Goal: Task Accomplishment & Management: Use online tool/utility

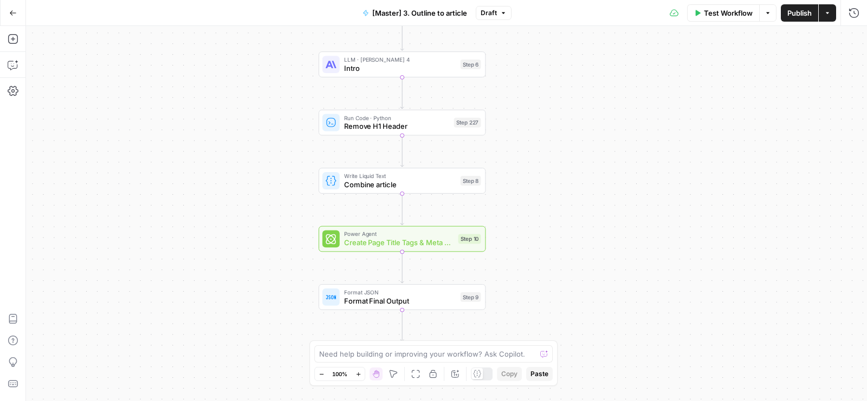
click at [120, 196] on div "Workflow Set Inputs Inputs LLM · [PERSON_NAME] Opus 4.1 Initial article draft S…" at bounding box center [446, 213] width 841 height 375
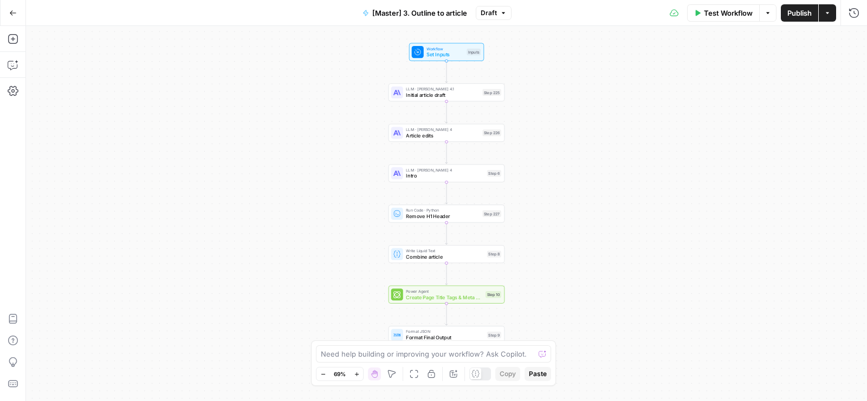
click at [424, 60] on div "Workflow Set Inputs Inputs" at bounding box center [446, 52] width 75 height 18
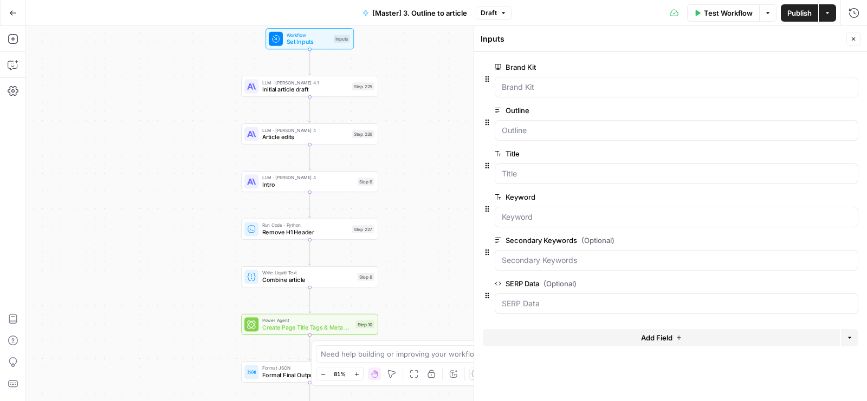
click at [857, 41] on button "Close" at bounding box center [853, 39] width 14 height 14
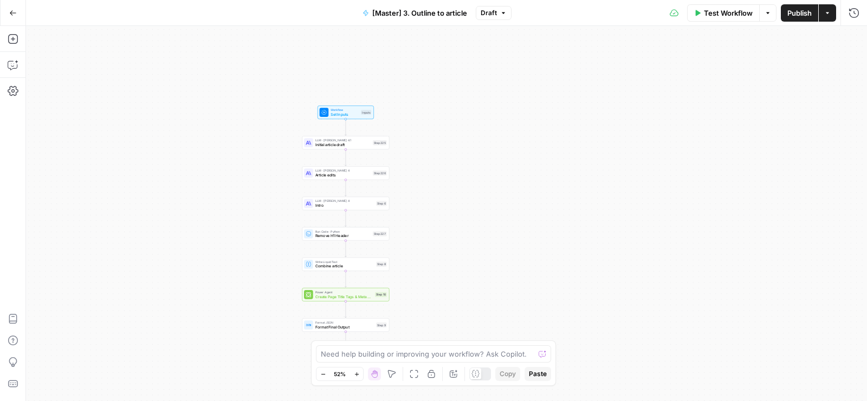
click at [390, 373] on icon "button" at bounding box center [391, 374] width 9 height 9
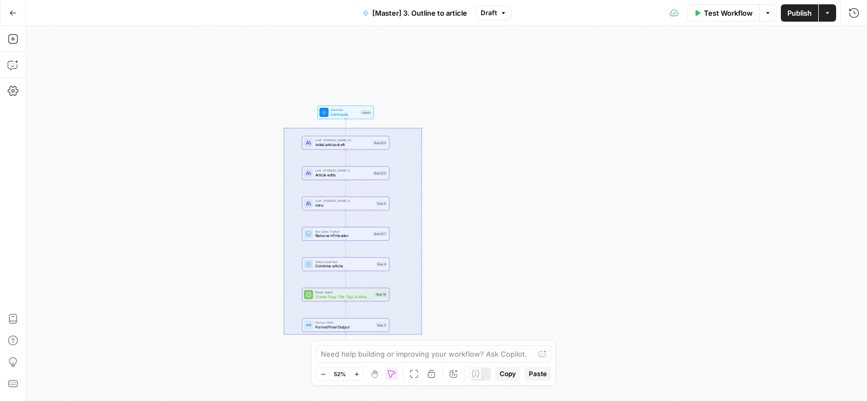
drag, startPoint x: 283, startPoint y: 128, endPoint x: 421, endPoint y: 335, distance: 248.8
click at [421, 335] on div "Workflow Set Inputs Inputs LLM · Claude Opus 4.1 Initial article draft Step 225…" at bounding box center [446, 213] width 841 height 375
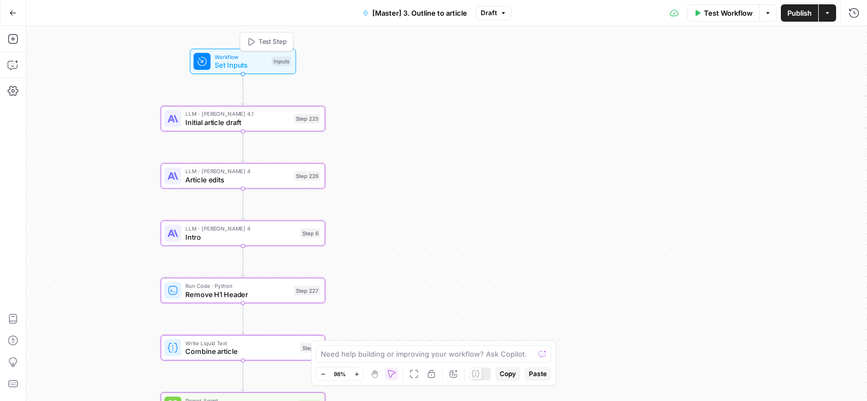
click at [278, 60] on div "Inputs" at bounding box center [280, 62] width 19 height 10
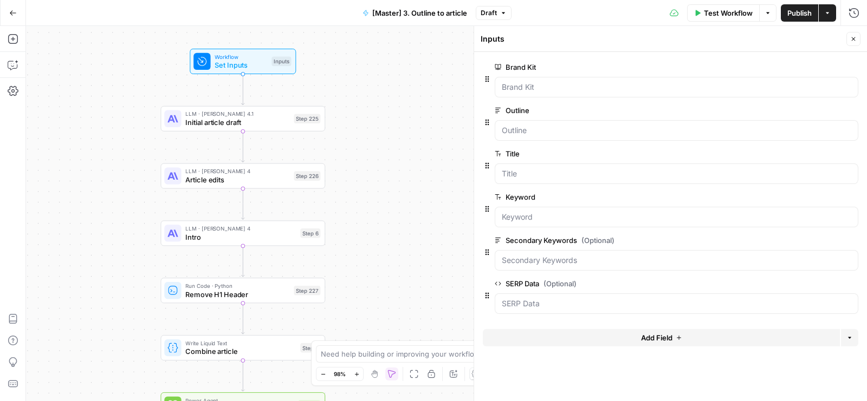
click at [853, 40] on icon "button" at bounding box center [853, 39] width 6 height 6
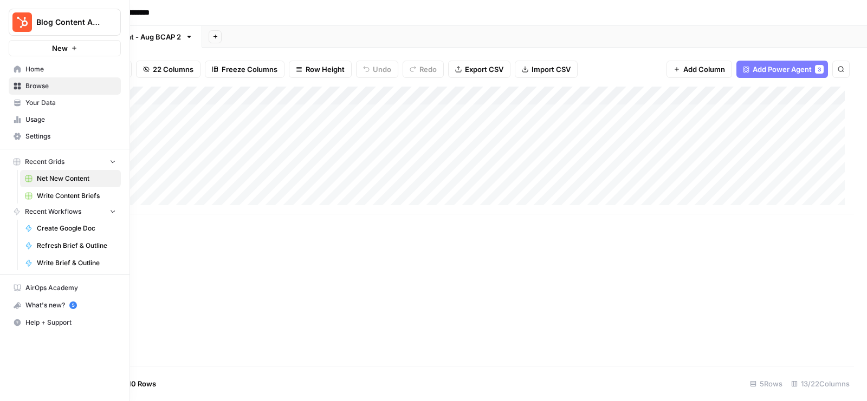
scroll to position [0, 896]
click at [60, 68] on span "Home" at bounding box center [70, 69] width 90 height 10
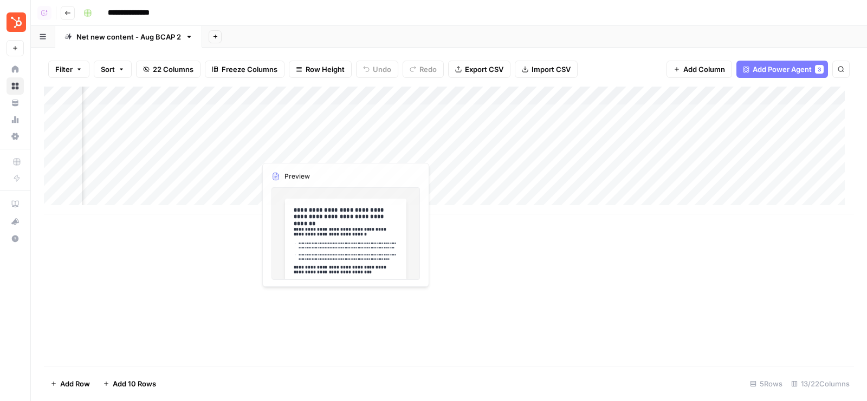
scroll to position [0, 0]
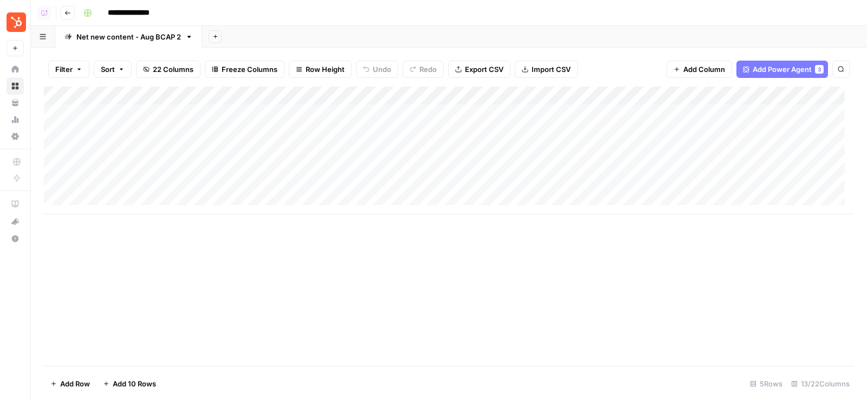
click at [264, 113] on div "Add Column" at bounding box center [449, 151] width 810 height 128
click at [357, 108] on div "Add Column" at bounding box center [449, 151] width 810 height 128
click at [398, 109] on div "Add Column" at bounding box center [449, 151] width 810 height 128
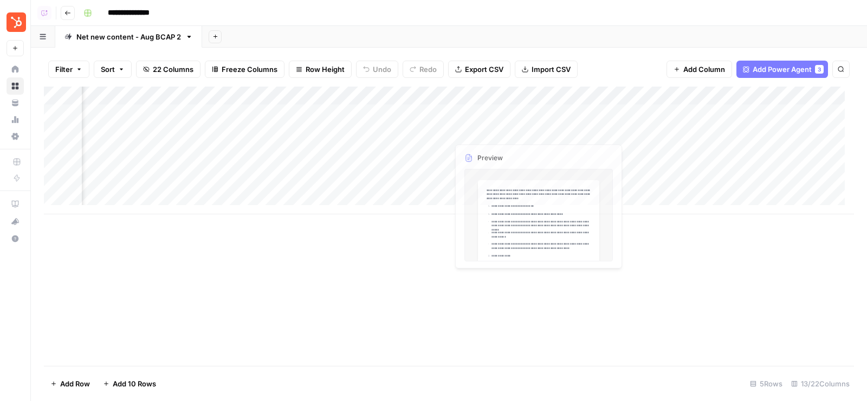
click at [486, 114] on div "Add Column" at bounding box center [449, 151] width 810 height 128
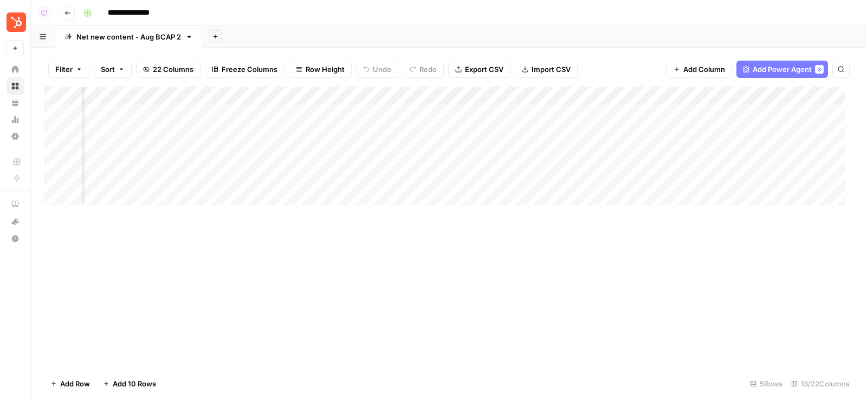
click at [535, 114] on div "Add Column" at bounding box center [449, 151] width 810 height 128
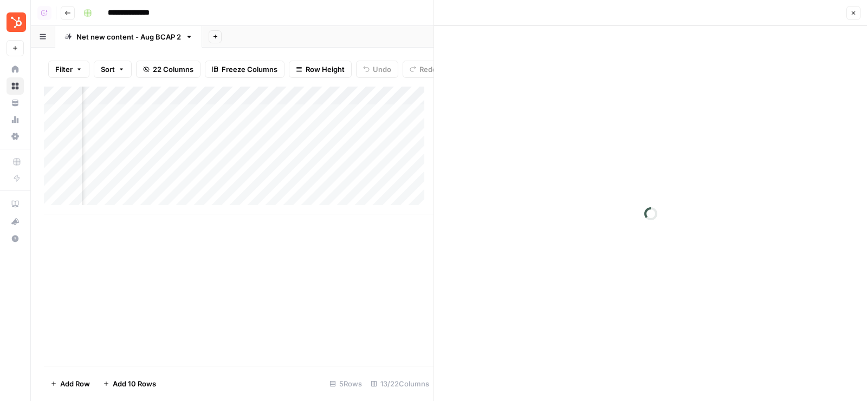
click at [854, 15] on icon "button" at bounding box center [853, 13] width 6 height 6
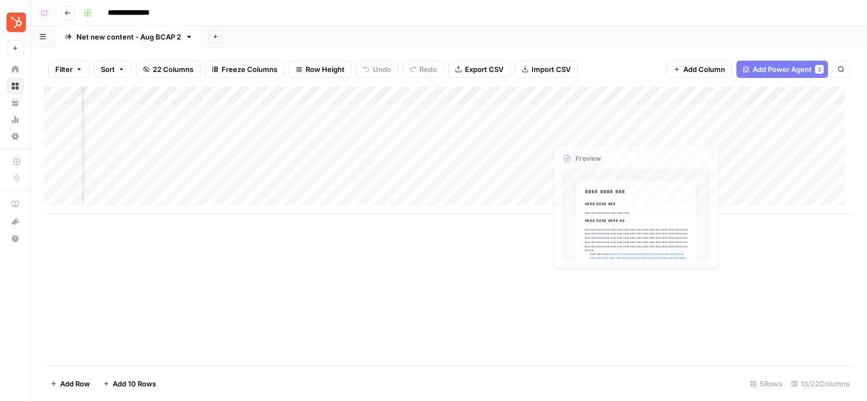
click at [591, 112] on div "Add Column" at bounding box center [449, 151] width 810 height 128
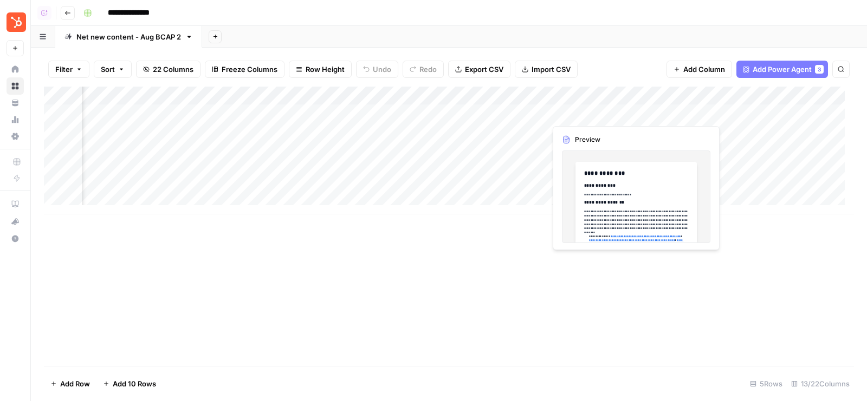
click at [498, 116] on div "Add Column" at bounding box center [449, 151] width 810 height 128
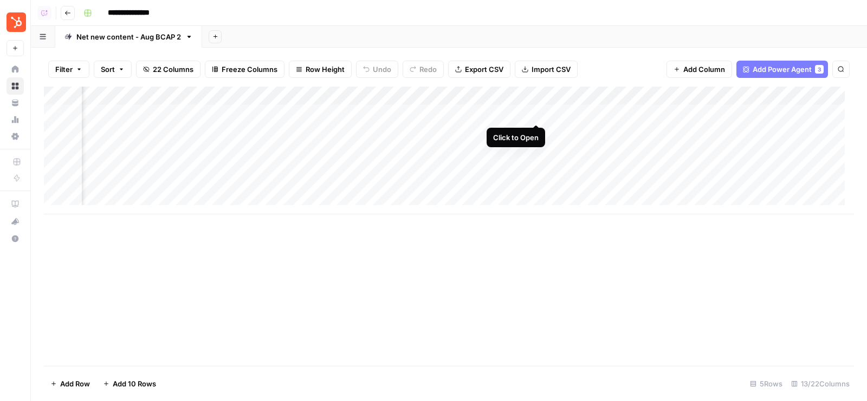
click at [537, 110] on div "Add Column" at bounding box center [449, 151] width 810 height 128
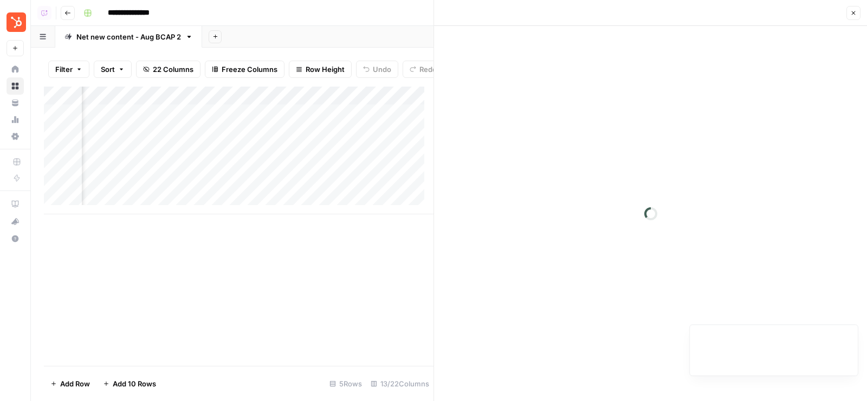
click at [849, 14] on button "Close" at bounding box center [853, 13] width 14 height 14
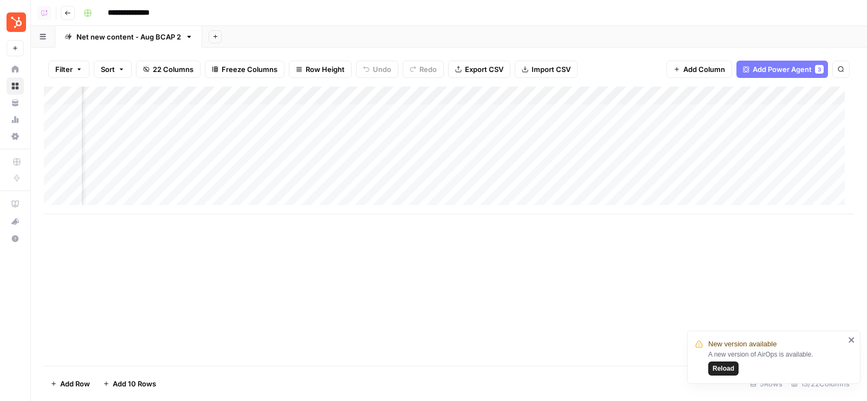
click at [609, 112] on div "Add Column" at bounding box center [449, 151] width 810 height 128
click at [594, 33] on div "Add Sheet" at bounding box center [534, 37] width 665 height 22
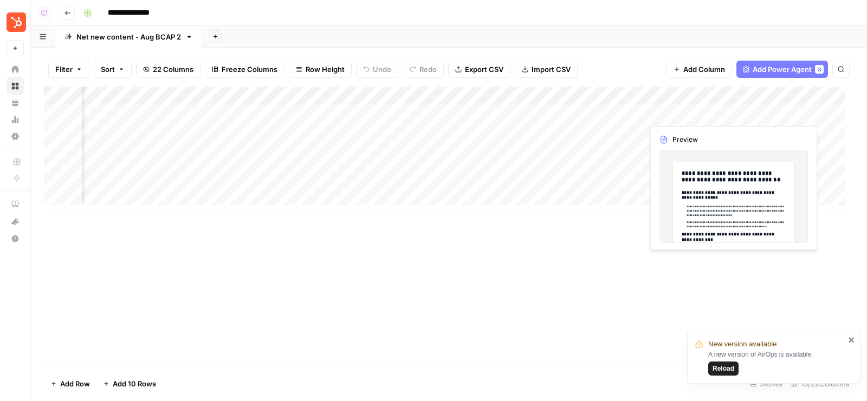
click at [682, 114] on div "Add Column" at bounding box center [449, 151] width 810 height 128
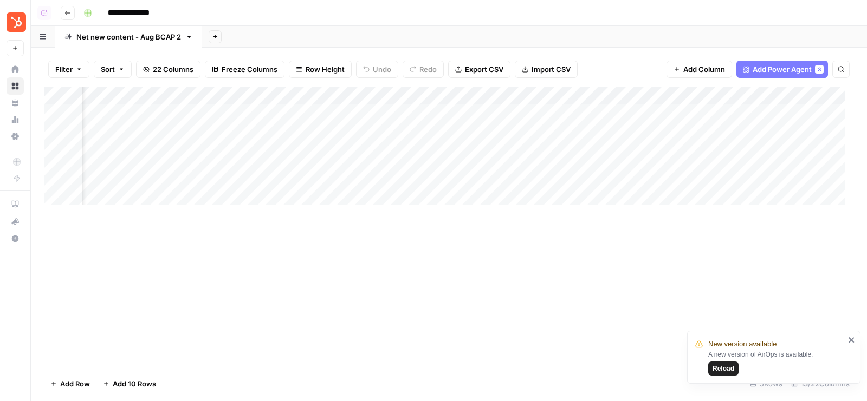
click at [610, 116] on div "Add Column" at bounding box center [449, 151] width 810 height 128
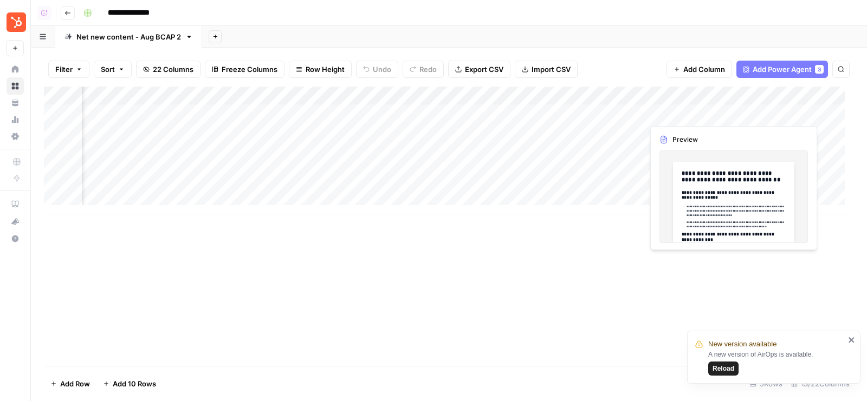
click at [674, 116] on div "Add Column" at bounding box center [449, 151] width 810 height 128
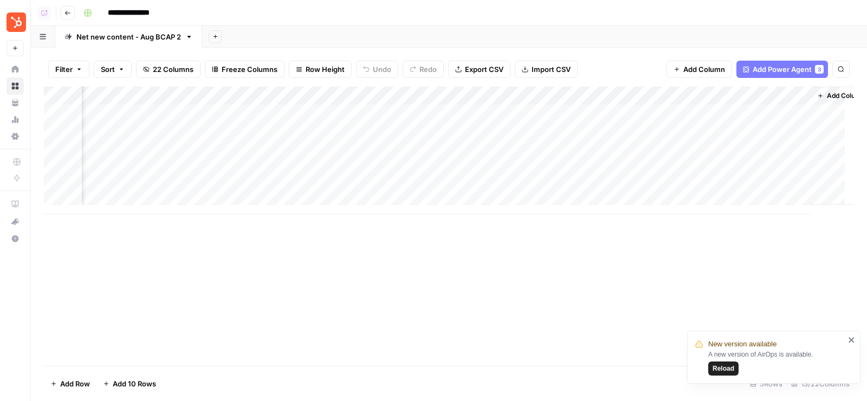
scroll to position [0, 896]
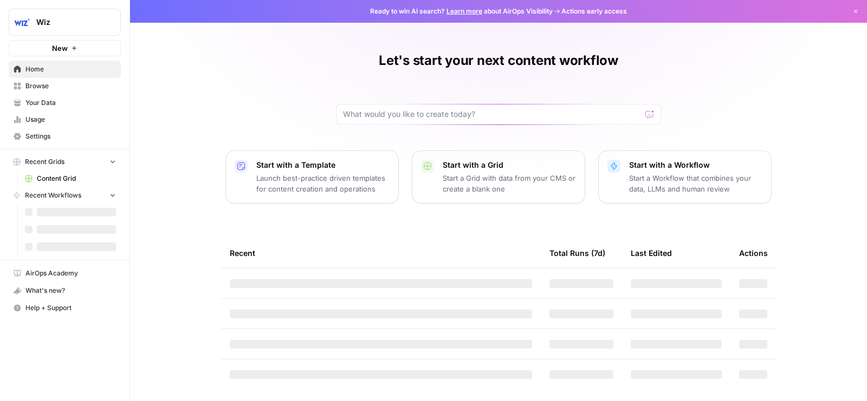
click at [300, 75] on div "Let's start your next content workflow Start with a Template Launch best-practi…" at bounding box center [498, 200] width 737 height 401
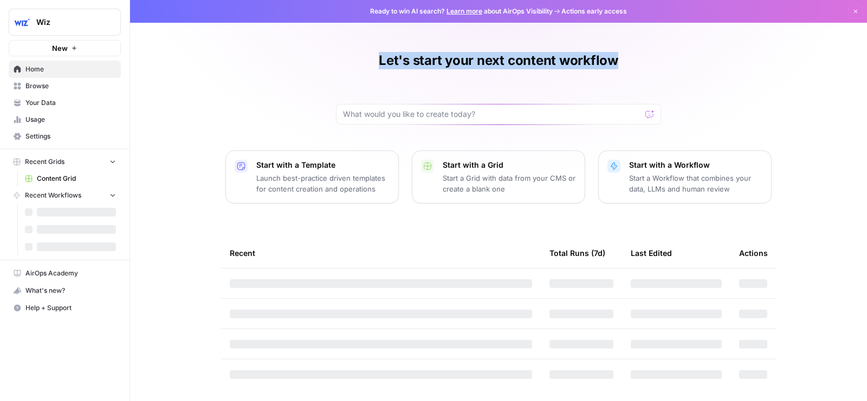
drag, startPoint x: 372, startPoint y: 57, endPoint x: 624, endPoint y: 59, distance: 251.9
click at [624, 59] on div "Let's start your next content workflow" at bounding box center [498, 88] width 325 height 73
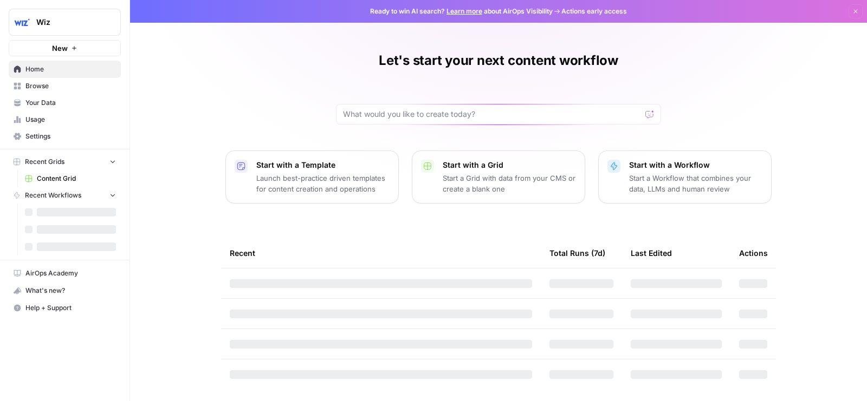
click at [618, 59] on h1 "Let's start your next content workflow" at bounding box center [498, 60] width 239 height 17
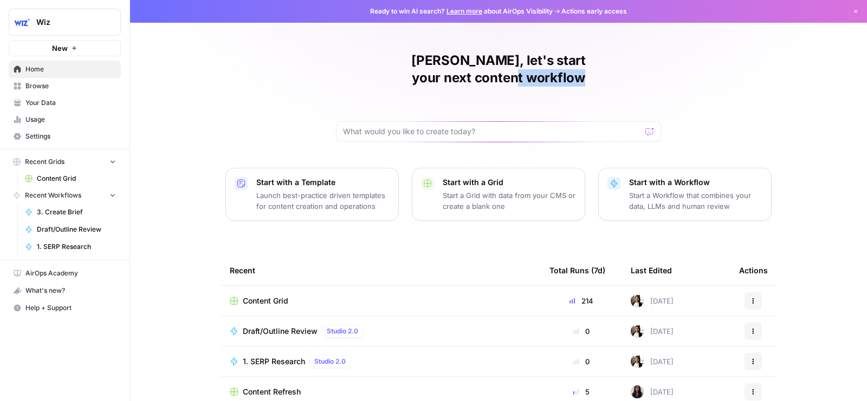
drag, startPoint x: 666, startPoint y: 61, endPoint x: 311, endPoint y: 60, distance: 354.8
click at [311, 60] on div "Zoe, let's start your next content workflow Start with a Template Launch best-p…" at bounding box center [498, 258] width 737 height 516
click at [360, 60] on div "Zoe, let's start your next content workflow" at bounding box center [498, 97] width 325 height 90
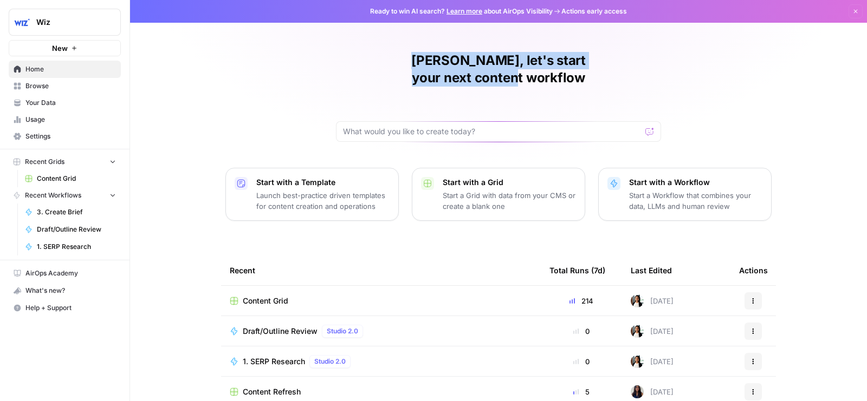
drag, startPoint x: 339, startPoint y: 61, endPoint x: 650, endPoint y: 67, distance: 311.0
click at [650, 67] on div "Zoe, let's start your next content workflow" at bounding box center [498, 97] width 325 height 90
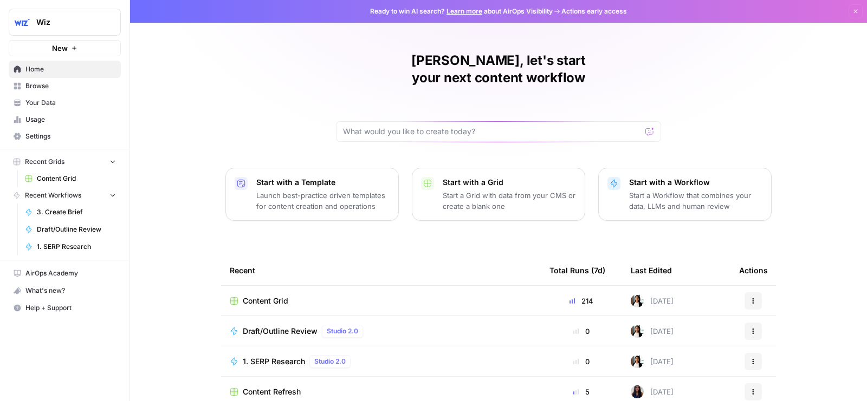
click at [54, 49] on span "New" at bounding box center [60, 48] width 16 height 11
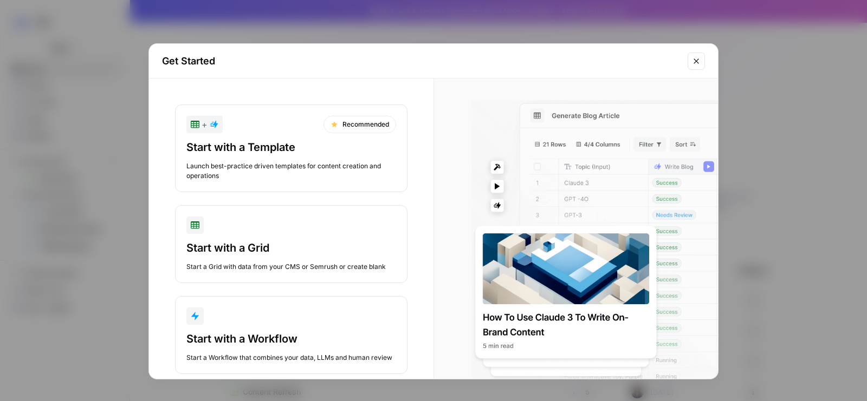
click at [700, 57] on icon "Close modal" at bounding box center [696, 61] width 9 height 9
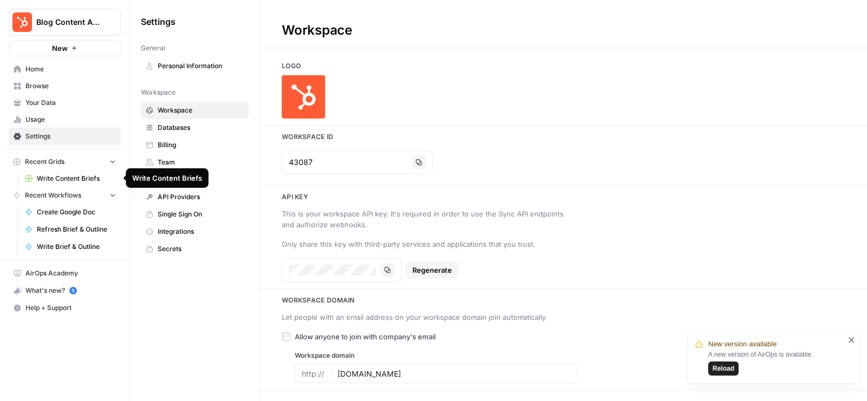
click at [63, 182] on span "Write Content Briefs" at bounding box center [76, 179] width 79 height 10
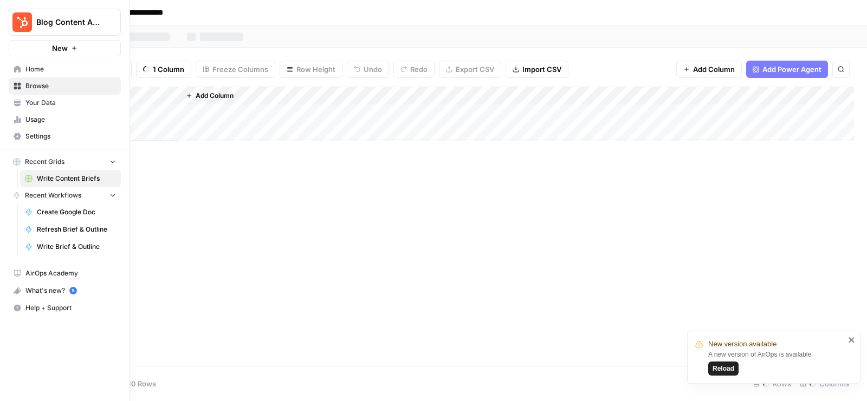
click at [53, 83] on span "Browse" at bounding box center [70, 86] width 90 height 10
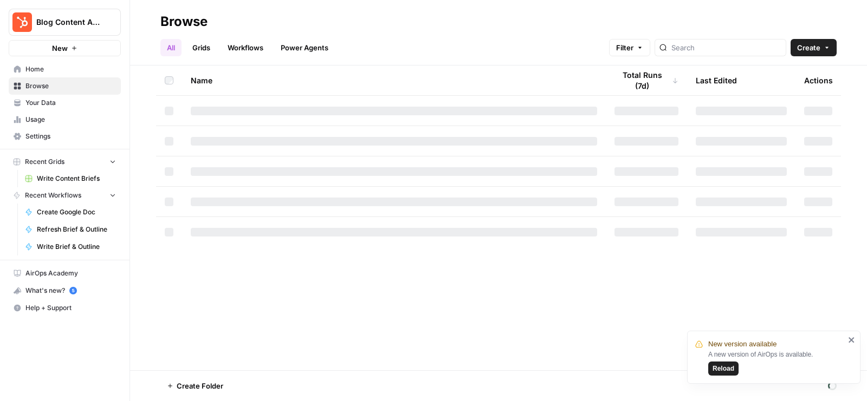
click at [204, 51] on link "Grids" at bounding box center [201, 47] width 31 height 17
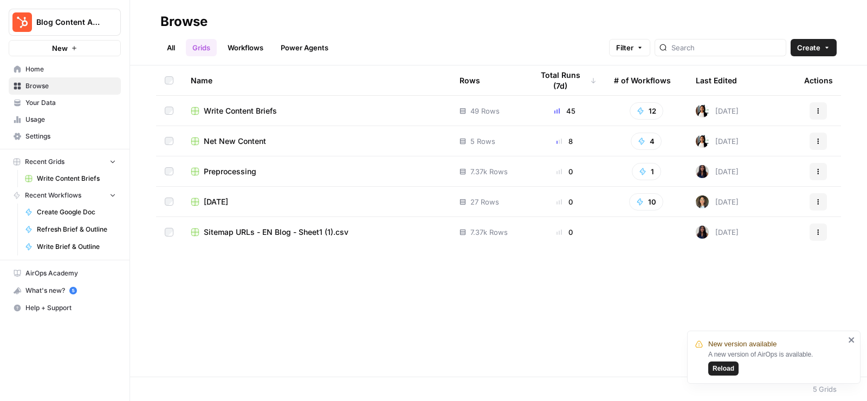
click at [232, 141] on span "Net New Content" at bounding box center [235, 141] width 62 height 11
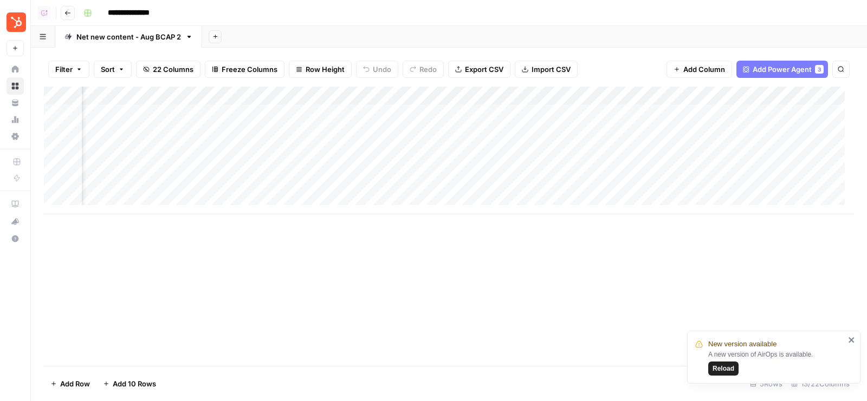
scroll to position [0, 896]
click at [823, 95] on span "Add Column" at bounding box center [829, 96] width 38 height 10
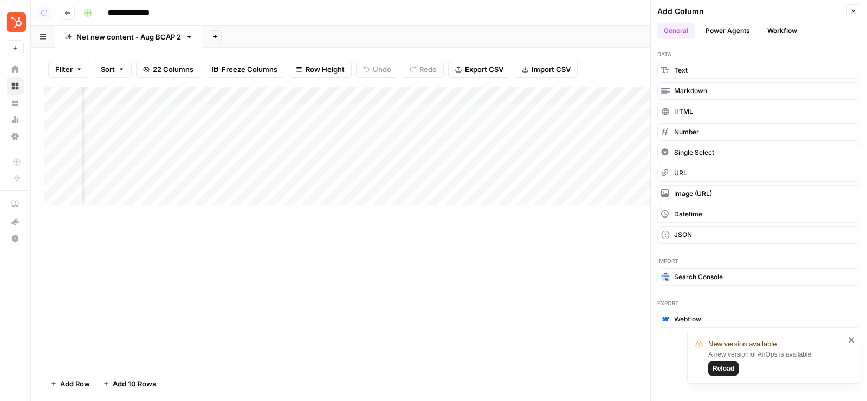
click at [774, 30] on button "Workflow" at bounding box center [781, 31] width 43 height 16
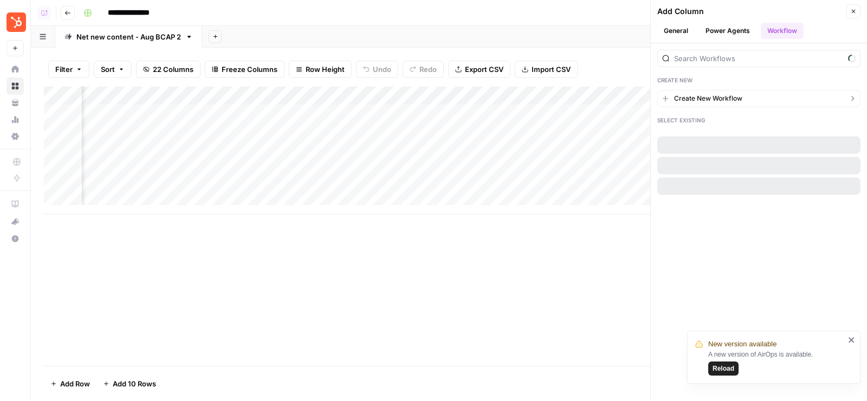
click at [769, 98] on button "Create New Workflow" at bounding box center [758, 98] width 203 height 17
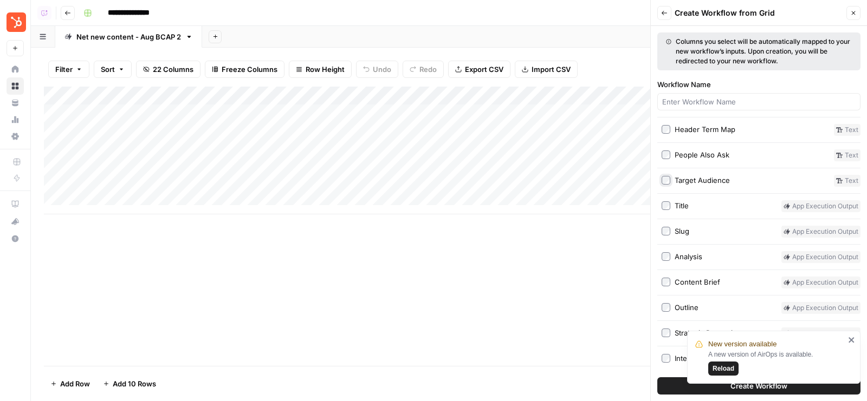
scroll to position [238, 0]
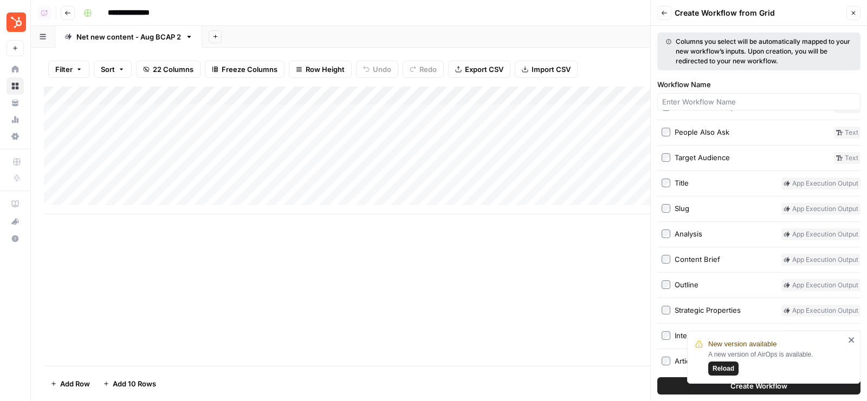
click at [671, 380] on button "Create Workflow" at bounding box center [758, 386] width 203 height 17
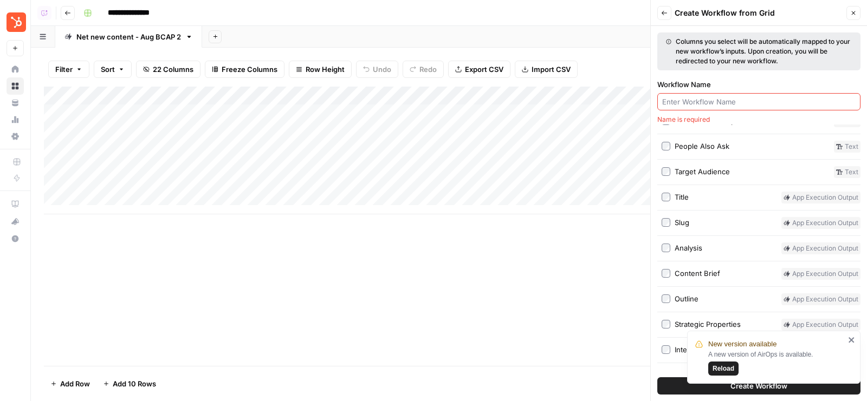
scroll to position [252, 0]
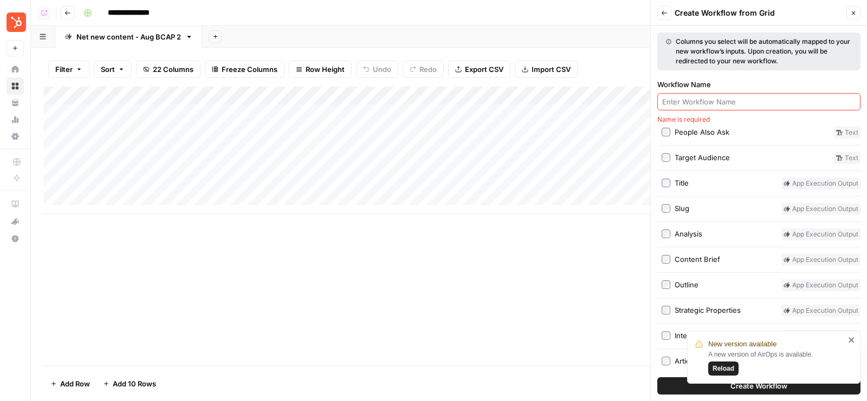
click at [723, 95] on div at bounding box center [758, 101] width 203 height 17
click at [678, 100] on input "Net new Editorial" at bounding box center [758, 101] width 193 height 11
type input "Net New Editorial"
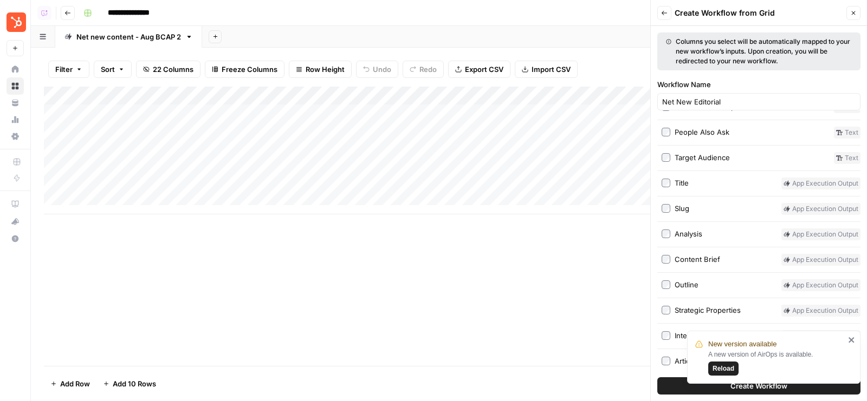
click at [670, 389] on button "Create Workflow" at bounding box center [758, 386] width 203 height 17
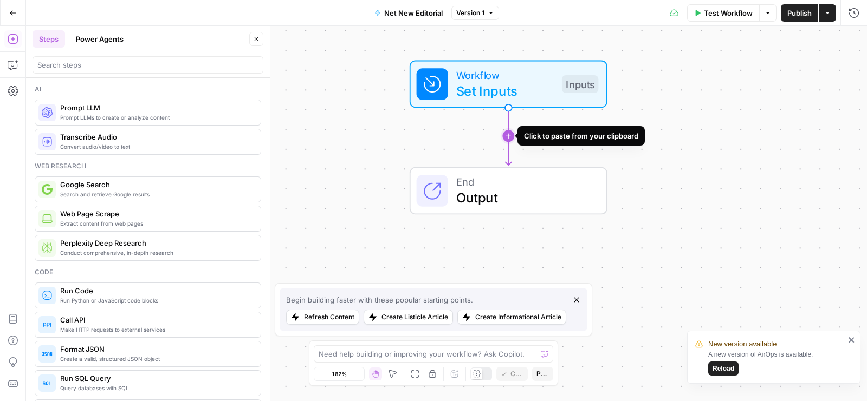
click at [511, 132] on icon "Edge from start to end" at bounding box center [508, 136] width 6 height 58
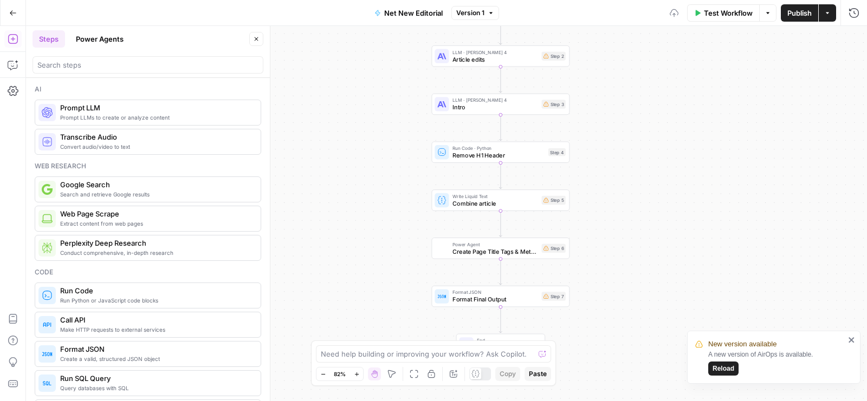
click at [259, 38] on icon "button" at bounding box center [256, 39] width 6 height 6
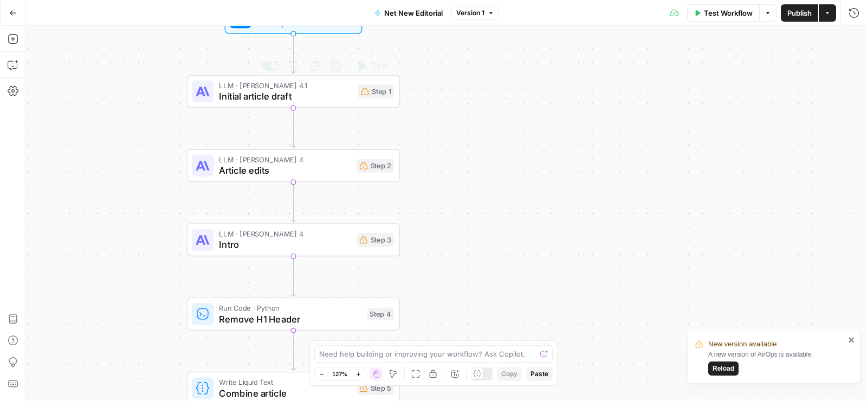
click at [272, 95] on span "Initial article draft" at bounding box center [285, 96] width 133 height 14
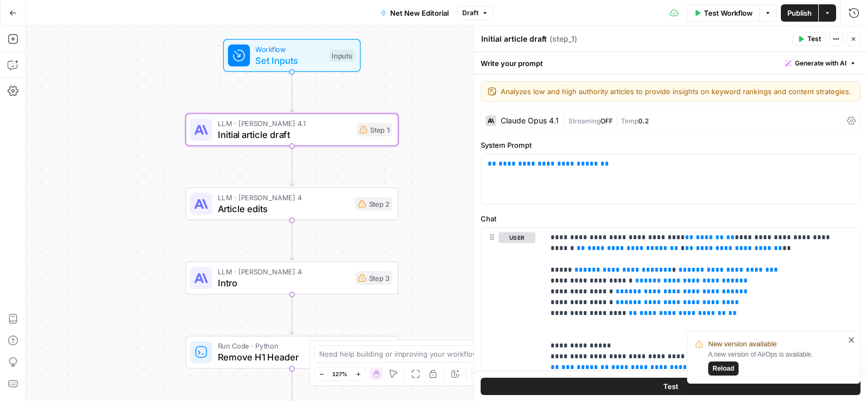
click at [322, 61] on span "Set Inputs" at bounding box center [289, 61] width 68 height 14
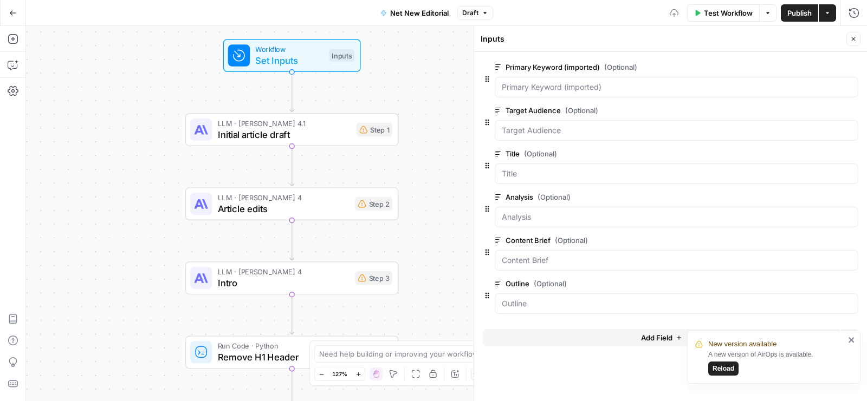
click at [590, 340] on button "Add Field" at bounding box center [661, 337] width 357 height 17
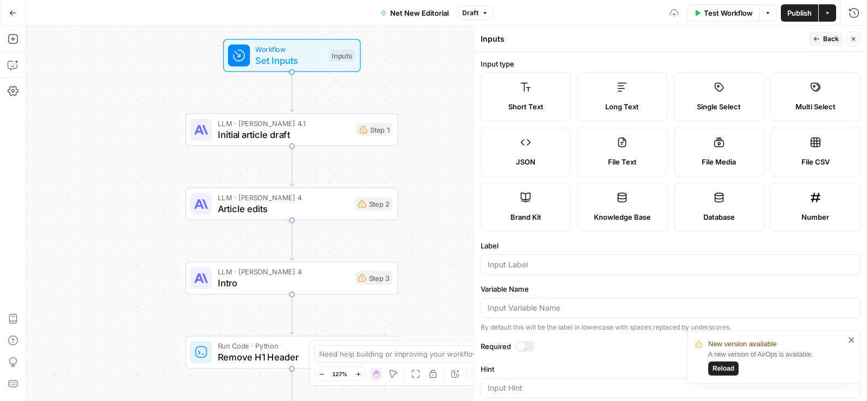
click at [549, 220] on div "Brand Kit" at bounding box center [525, 217] width 71 height 11
click at [523, 262] on input "Label" at bounding box center [670, 264] width 366 height 11
type input "Brand Kit"
click at [524, 343] on div at bounding box center [524, 346] width 19 height 11
click at [831, 40] on span "Back" at bounding box center [831, 39] width 16 height 10
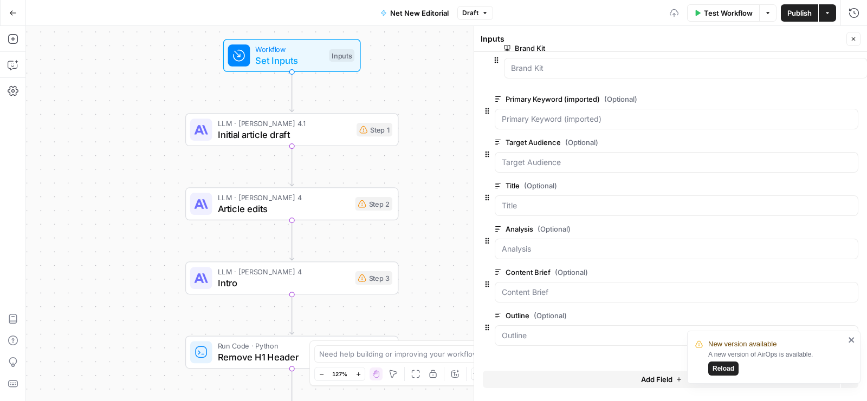
drag, startPoint x: 487, startPoint y: 334, endPoint x: 497, endPoint y: 48, distance: 285.6
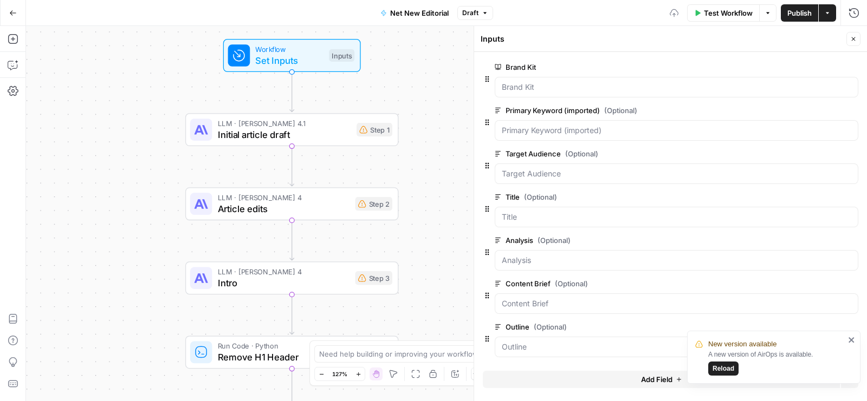
click at [854, 36] on icon "button" at bounding box center [853, 39] width 6 height 6
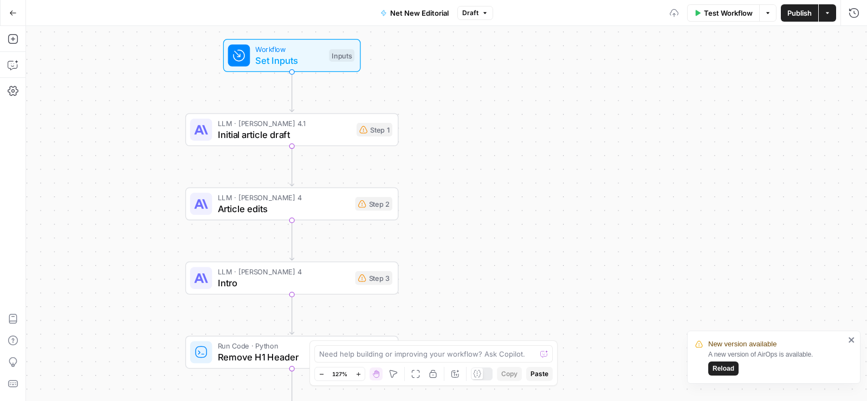
click at [789, 13] on span "Publish" at bounding box center [799, 13] width 24 height 11
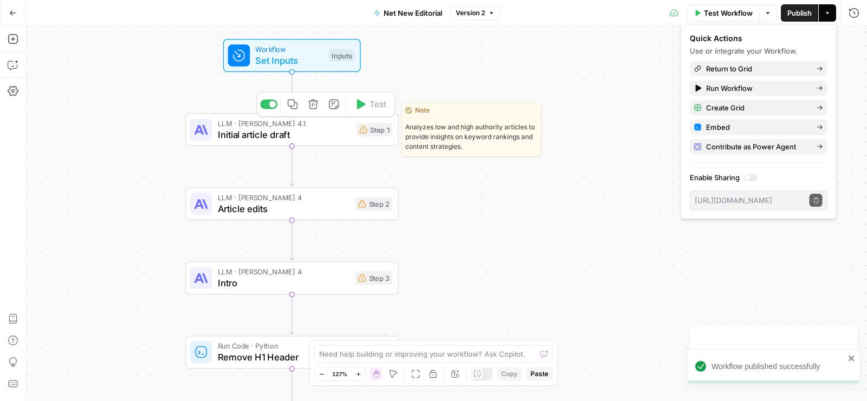
click at [290, 137] on span "Initial article draft" at bounding box center [284, 135] width 133 height 14
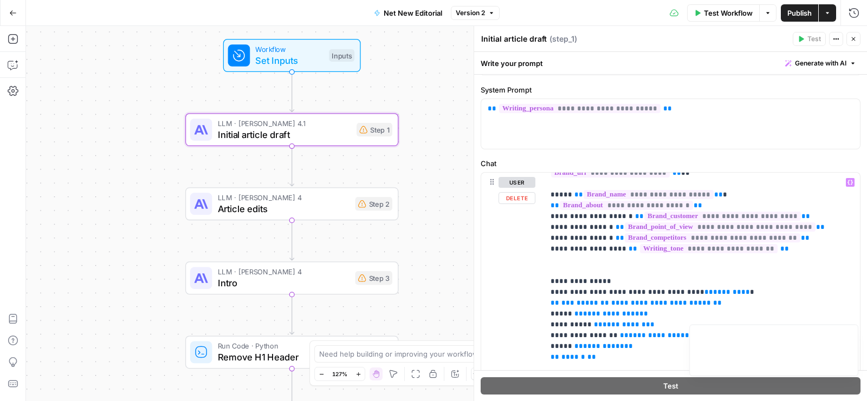
scroll to position [84, 0]
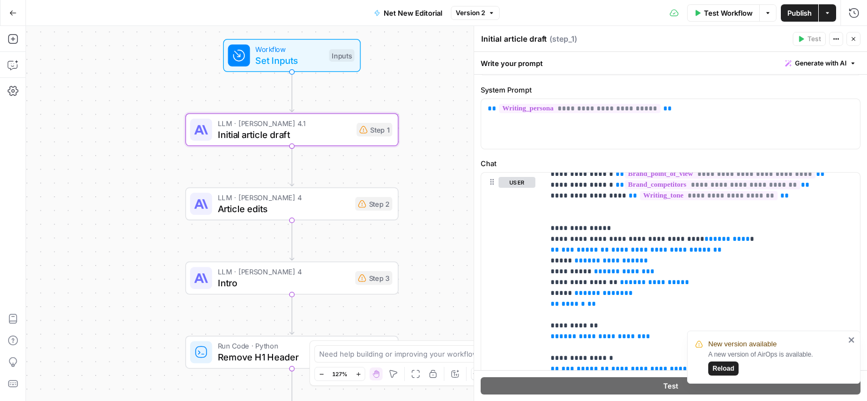
click at [319, 65] on span "Set Inputs" at bounding box center [289, 61] width 68 height 14
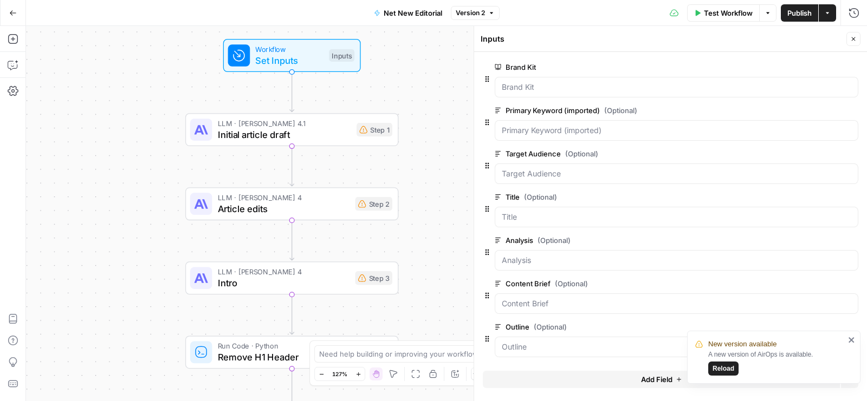
click at [808, 106] on span "edit field" at bounding box center [817, 110] width 24 height 9
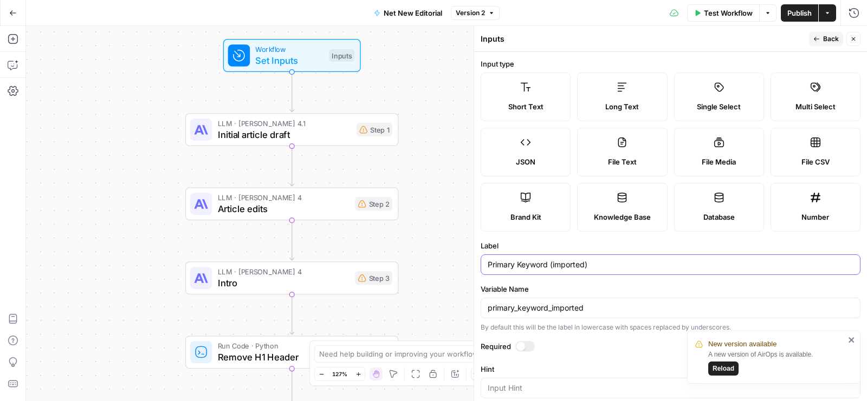
drag, startPoint x: 548, startPoint y: 268, endPoint x: 738, endPoint y: 264, distance: 190.7
click at [738, 264] on input "Primary Keyword (imported)" at bounding box center [670, 264] width 366 height 11
type input "Primary Keyword"
click at [572, 305] on input "primary_keyword_imported" at bounding box center [670, 308] width 366 height 11
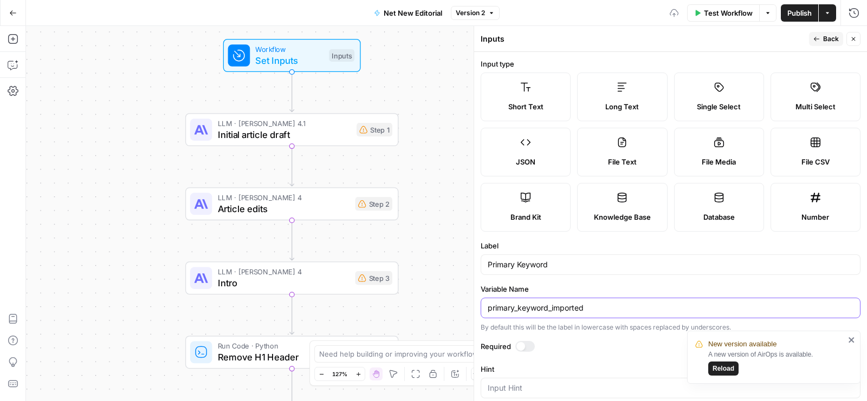
click at [572, 305] on input "primary_keyword_imported" at bounding box center [670, 308] width 366 height 11
type input "keyword"
click at [825, 44] on button "Back" at bounding box center [826, 39] width 34 height 14
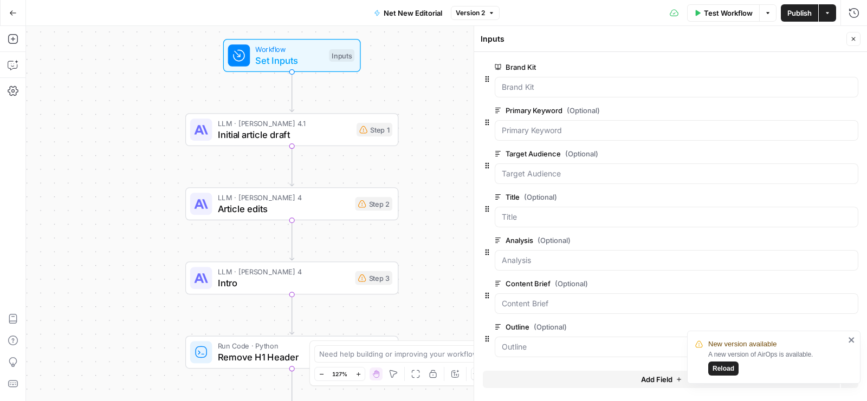
click at [859, 40] on button "Close" at bounding box center [853, 39] width 14 height 14
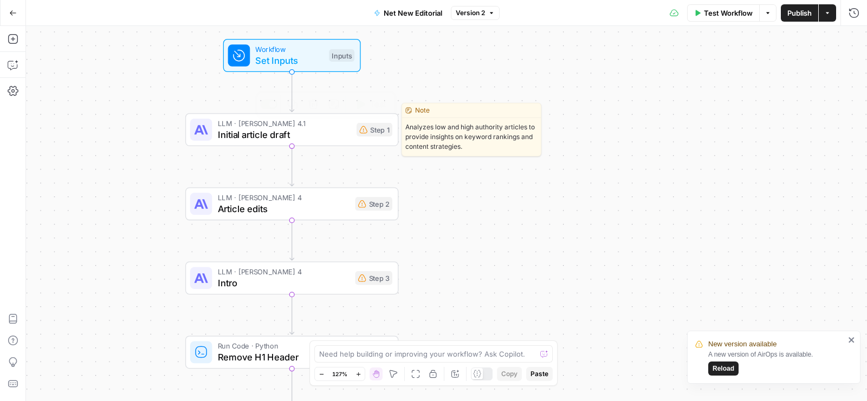
click at [314, 125] on span "LLM · [PERSON_NAME] 4.1" at bounding box center [284, 123] width 133 height 11
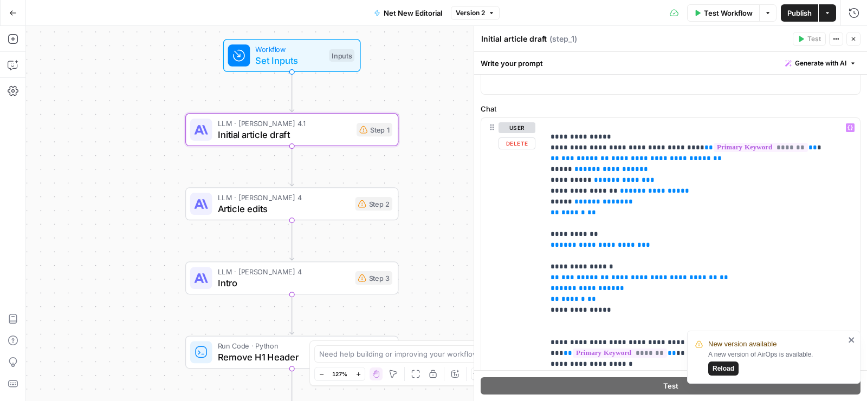
scroll to position [200, 0]
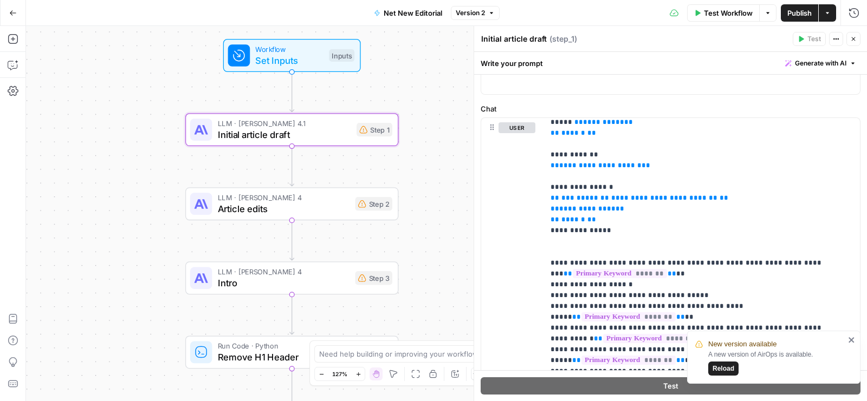
click at [852, 34] on button "Close" at bounding box center [853, 39] width 14 height 14
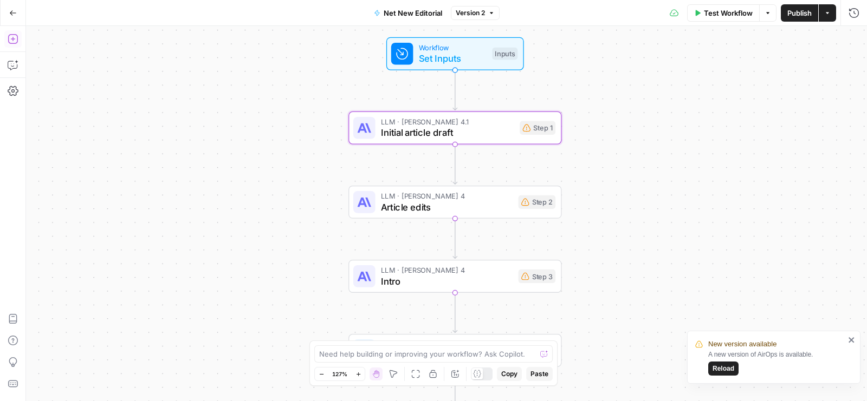
click at [17, 40] on icon "button" at bounding box center [13, 39] width 10 height 10
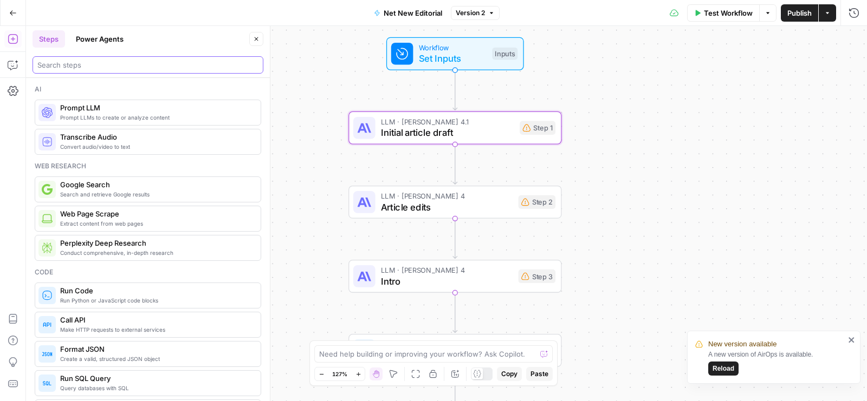
click at [112, 62] on input "search" at bounding box center [147, 65] width 221 height 11
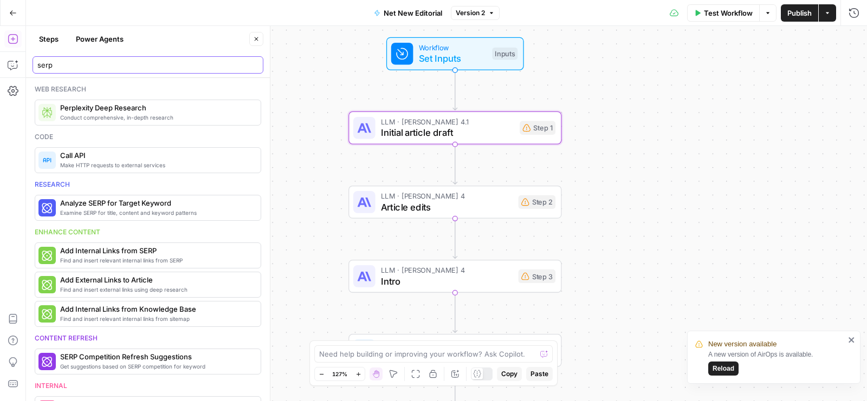
click at [78, 63] on input "serp" at bounding box center [147, 65] width 221 height 11
type input "serp"
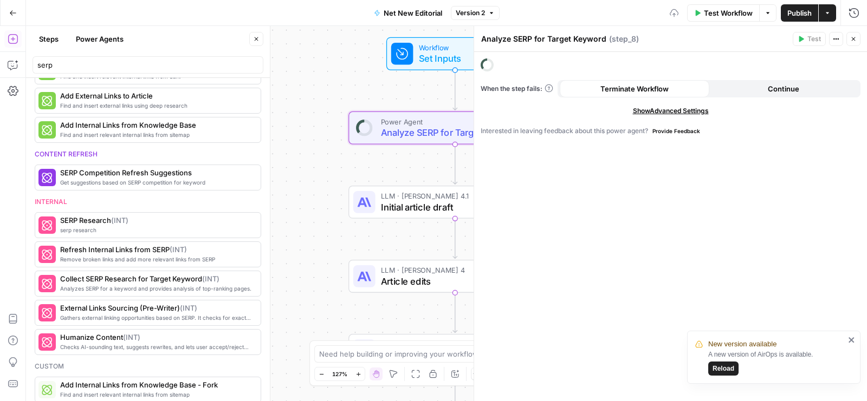
scroll to position [185, 0]
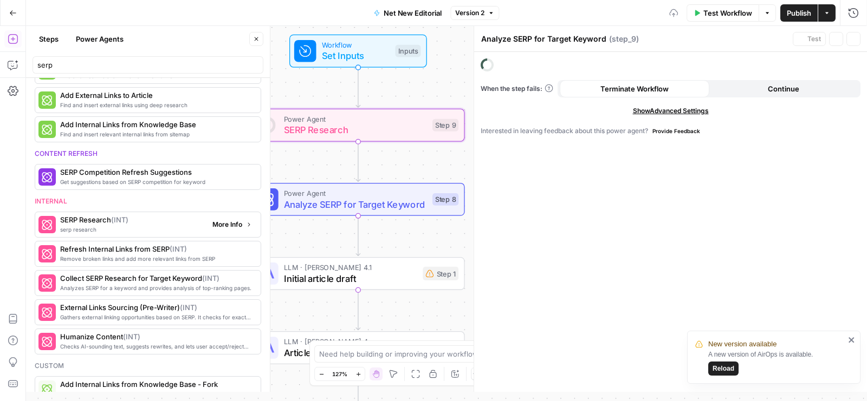
type textarea "SERP Research"
click at [215, 220] on span "More Info" at bounding box center [227, 225] width 30 height 10
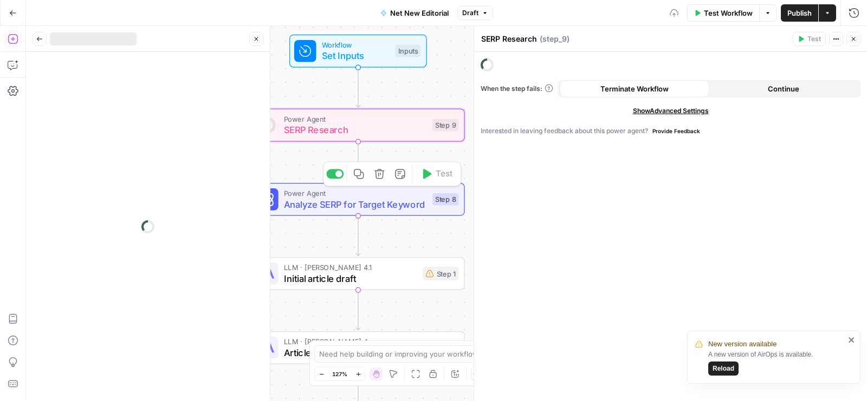
click at [351, 207] on span "Analyze SERP for Target Keyword" at bounding box center [355, 205] width 143 height 14
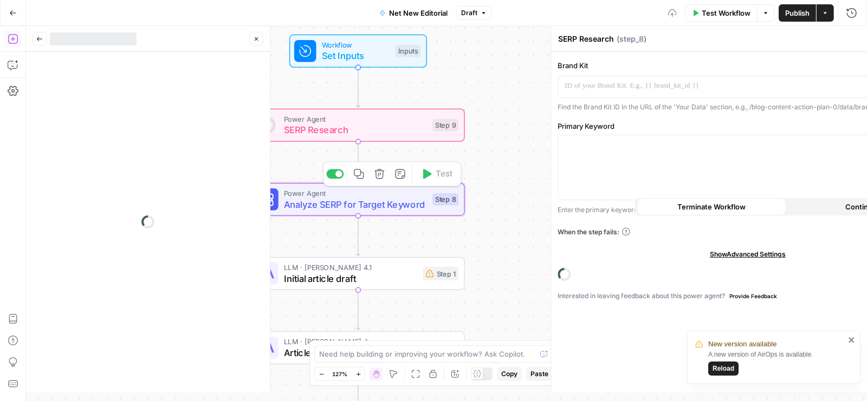
type textarea "Analyze SERP for Target Keyword"
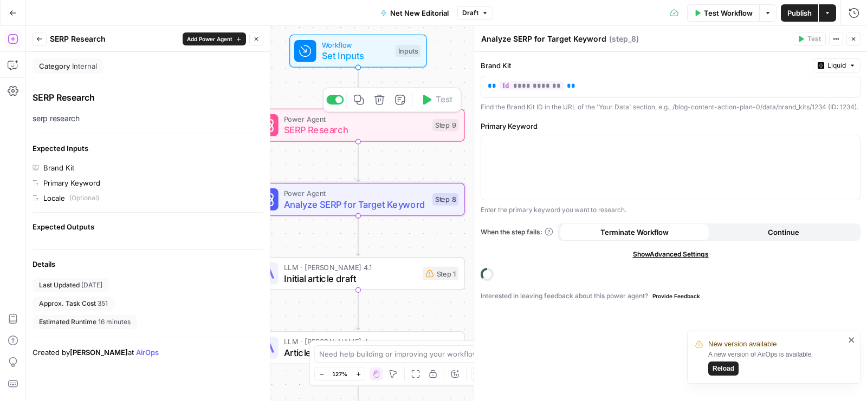
click at [397, 132] on span "SERP Research" at bounding box center [355, 130] width 143 height 14
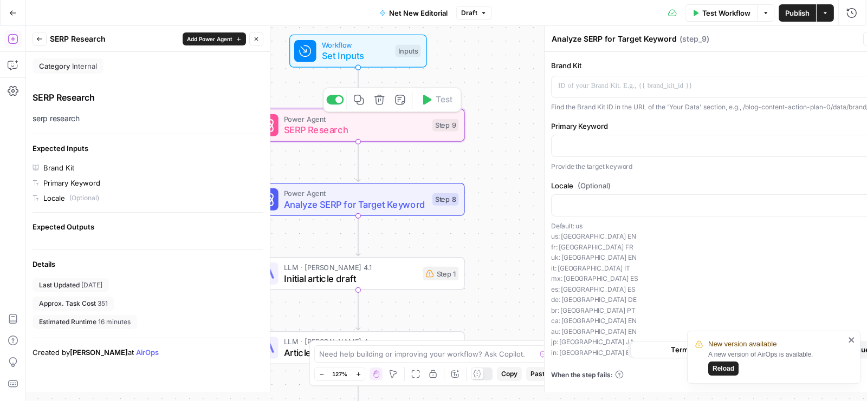
type textarea "SERP Research"
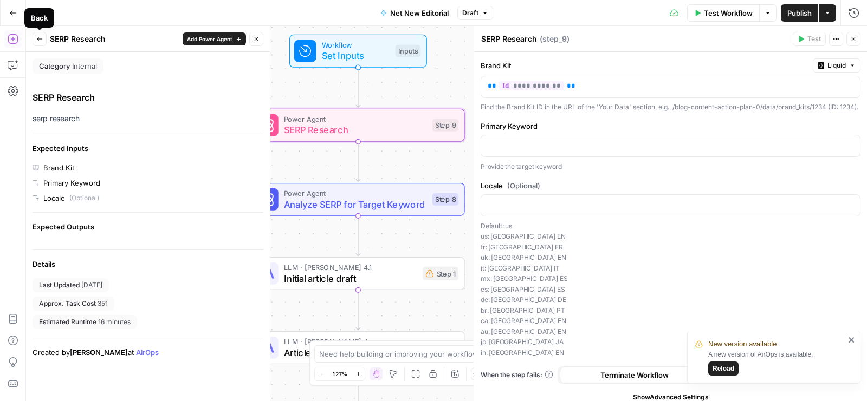
click at [36, 40] on icon "button" at bounding box center [39, 39] width 6 height 6
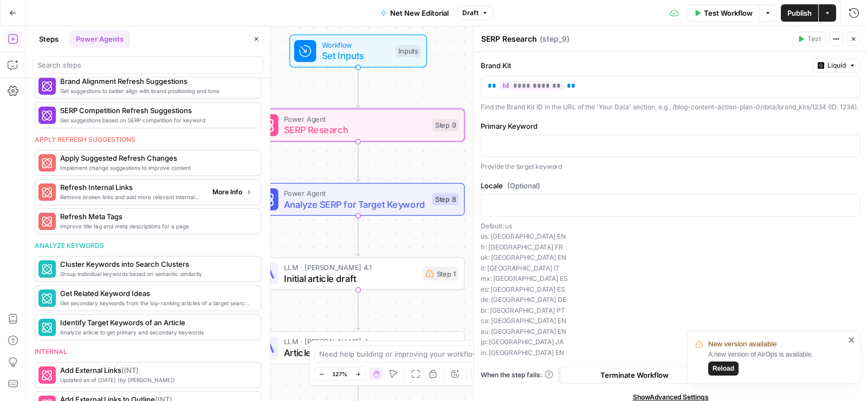
scroll to position [507, 0]
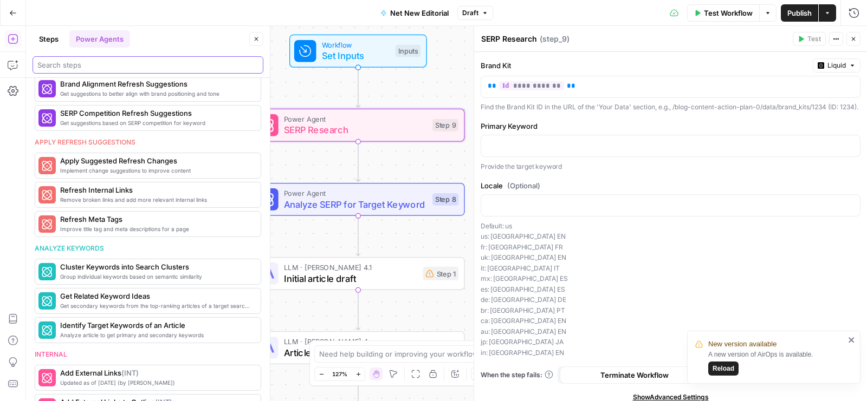
click at [102, 62] on input "search" at bounding box center [147, 65] width 221 height 11
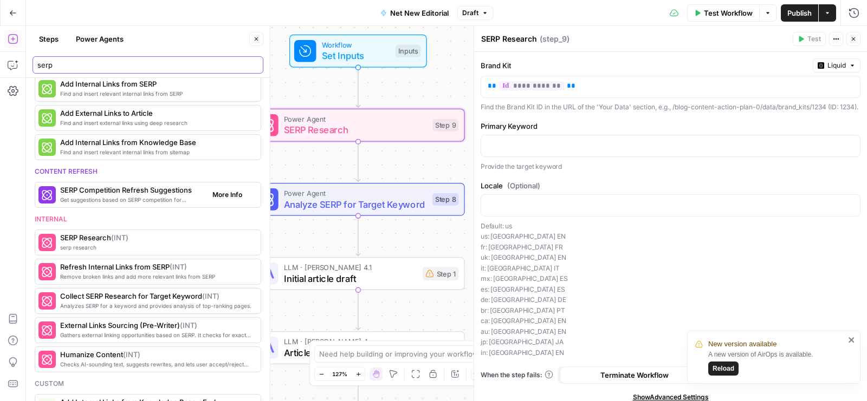
scroll to position [185, 0]
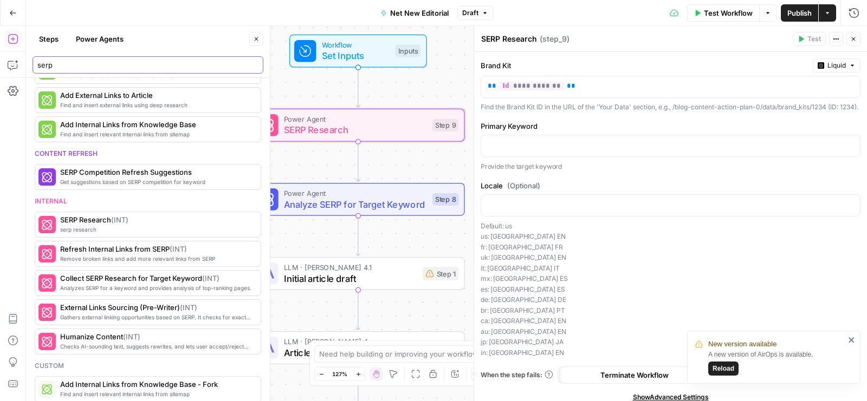
type input "serp"
click at [532, 151] on p at bounding box center [670, 145] width 366 height 11
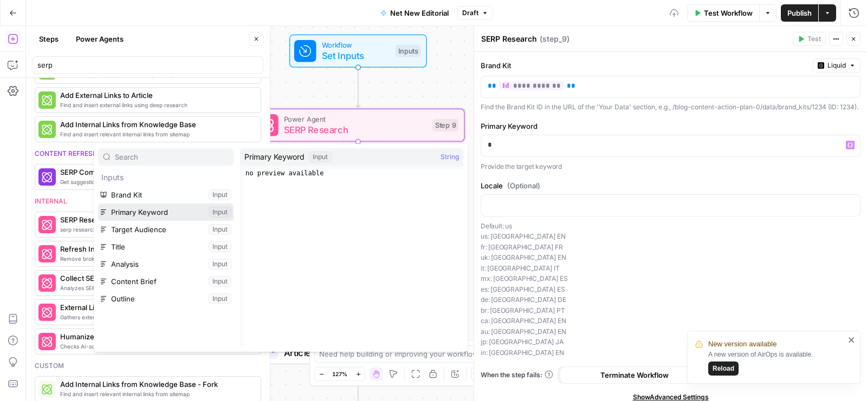
click at [192, 206] on button "Select variable Primary Keyword" at bounding box center [165, 212] width 135 height 17
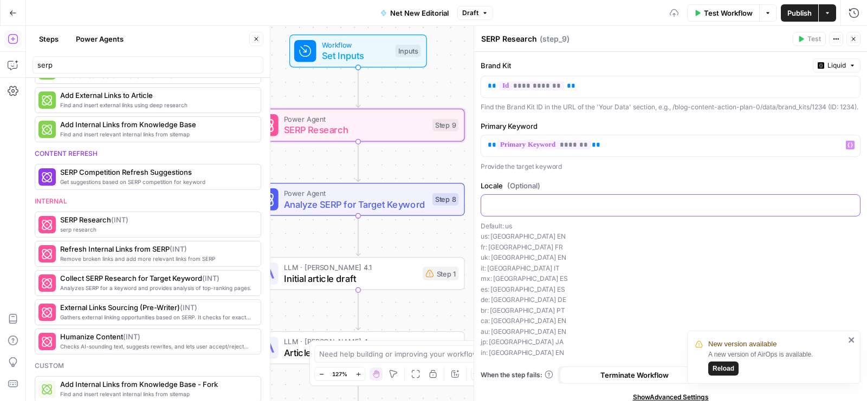
click at [535, 210] on p at bounding box center [670, 204] width 366 height 11
click at [552, 216] on div "**" at bounding box center [670, 205] width 379 height 21
click at [558, 210] on p "**" at bounding box center [665, 204] width 357 height 11
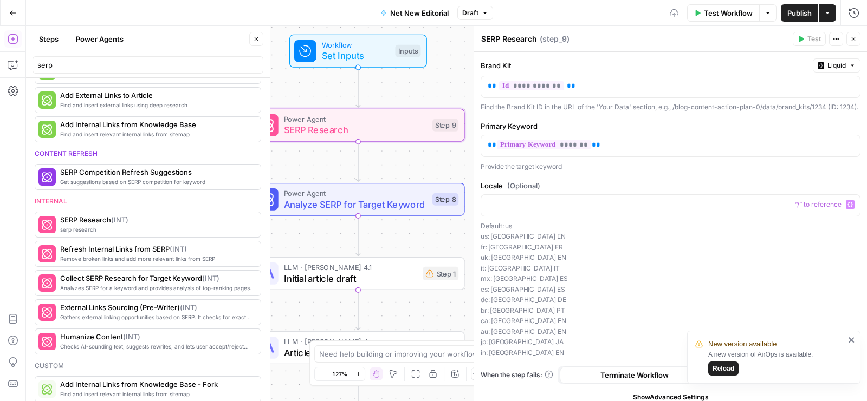
click at [611, 189] on label "Locale (Optional)" at bounding box center [670, 185] width 380 height 11
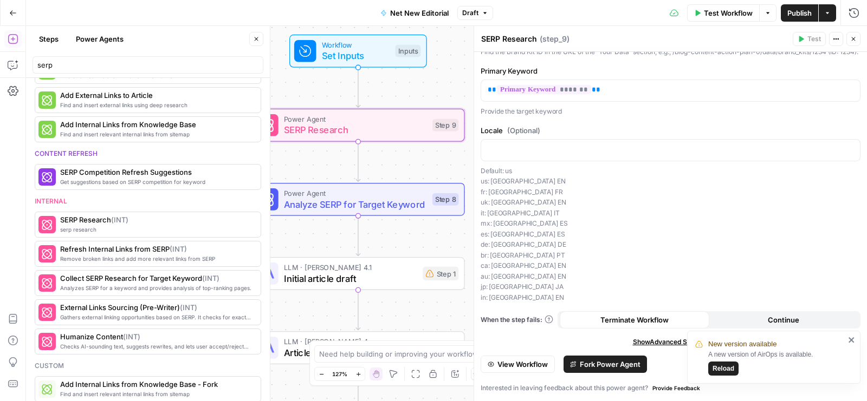
click at [852, 40] on icon "button" at bounding box center [853, 39] width 6 height 6
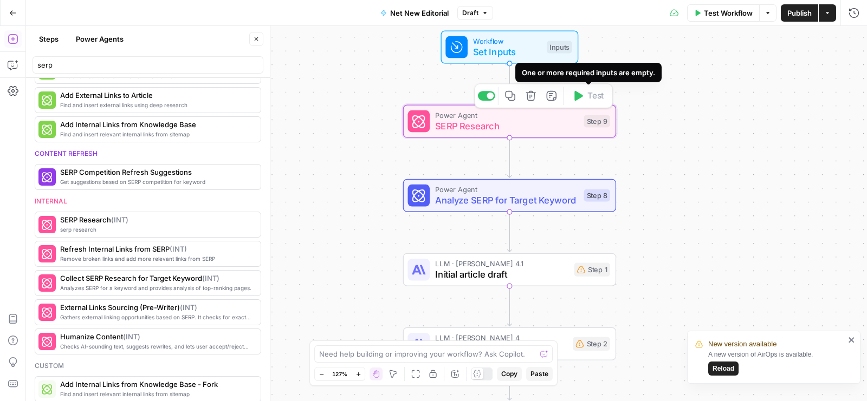
click at [516, 128] on span "SERP Research" at bounding box center [506, 126] width 143 height 14
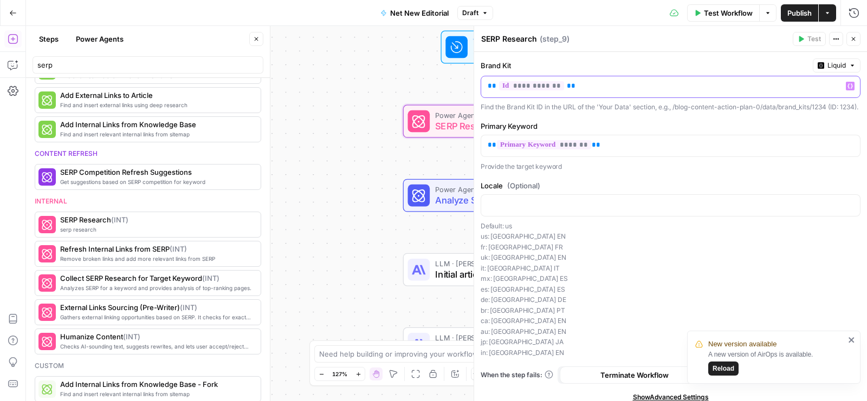
click at [529, 87] on span "**********" at bounding box center [531, 85] width 65 height 9
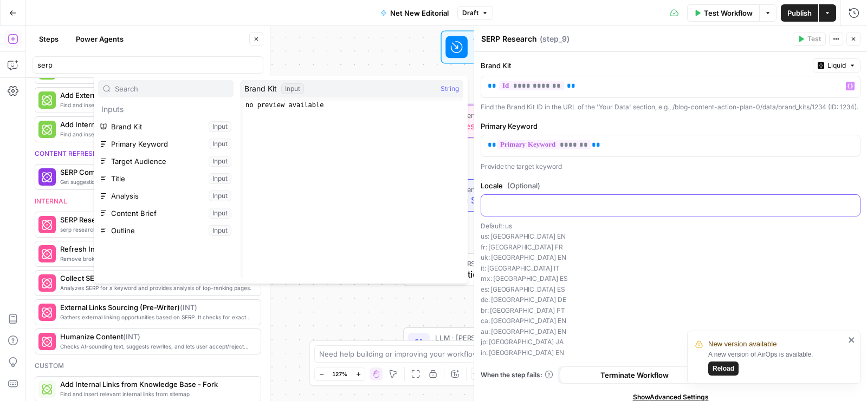
click at [520, 216] on div at bounding box center [670, 205] width 379 height 21
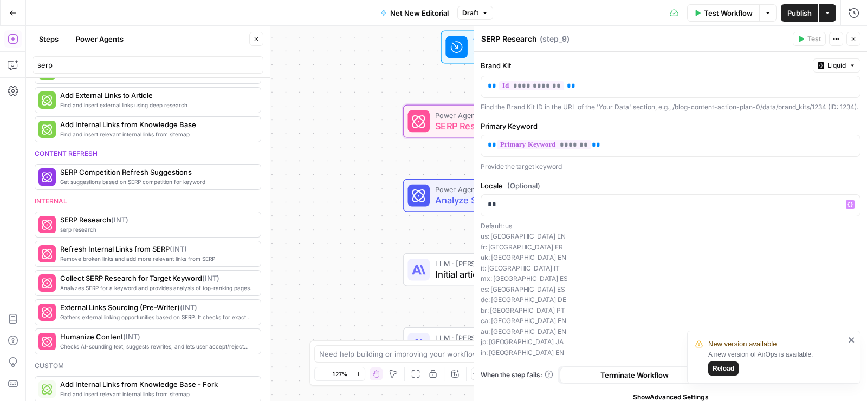
click at [849, 42] on button "Close" at bounding box center [853, 39] width 14 height 14
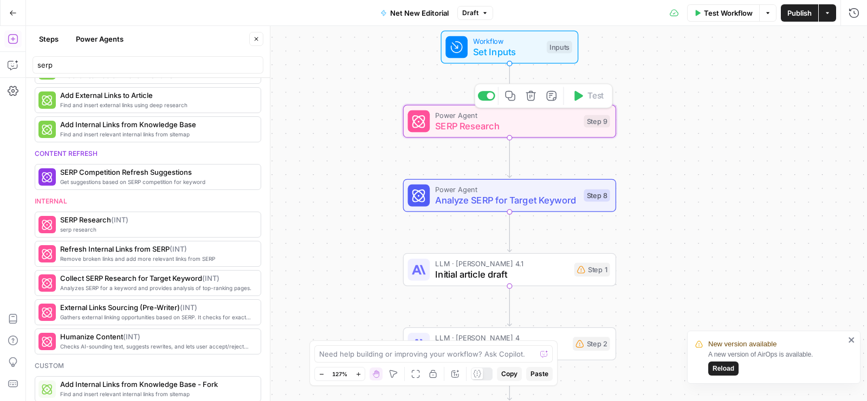
click at [560, 48] on div "Inputs" at bounding box center [558, 47] width 25 height 12
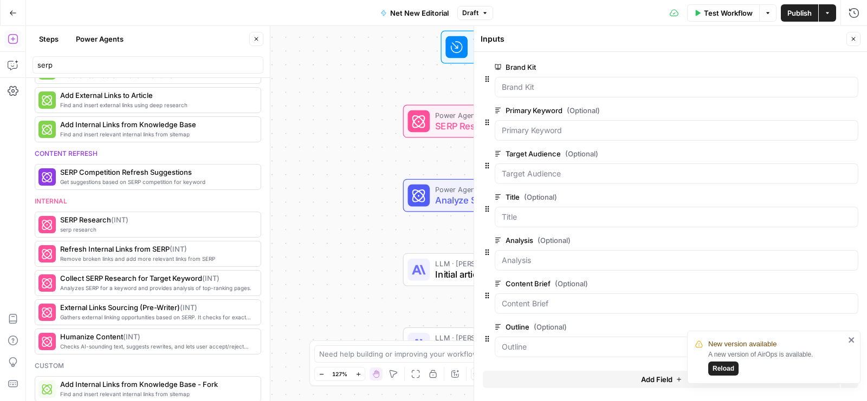
click at [860, 40] on button "Close" at bounding box center [853, 39] width 14 height 14
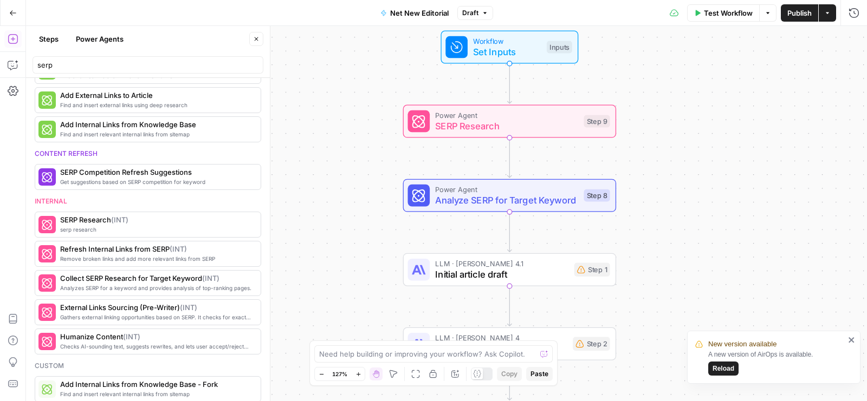
click at [707, 14] on span "Test Workflow" at bounding box center [728, 13] width 49 height 11
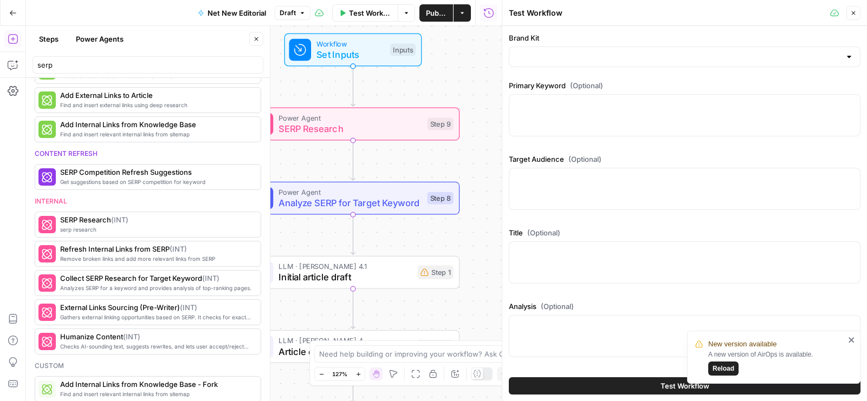
click at [259, 38] on icon "button" at bounding box center [256, 39] width 6 height 6
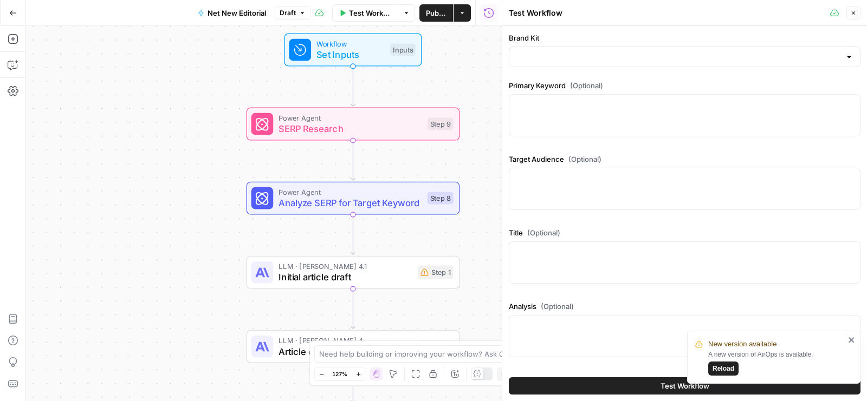
click at [580, 63] on div at bounding box center [685, 57] width 352 height 21
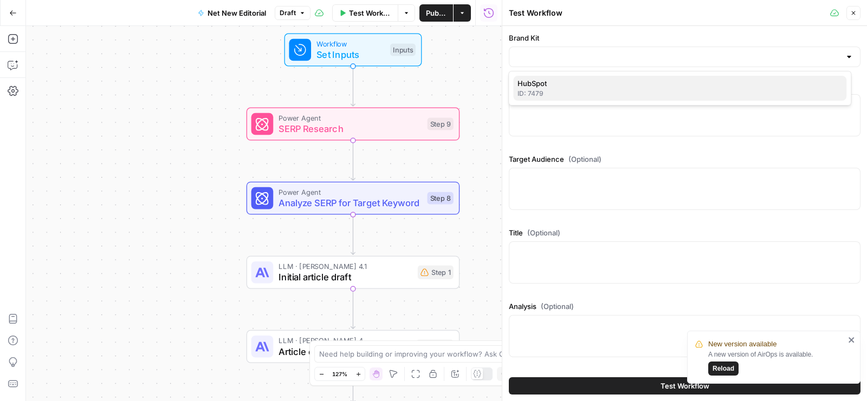
click at [555, 88] on span "HubSpot" at bounding box center [677, 83] width 320 height 11
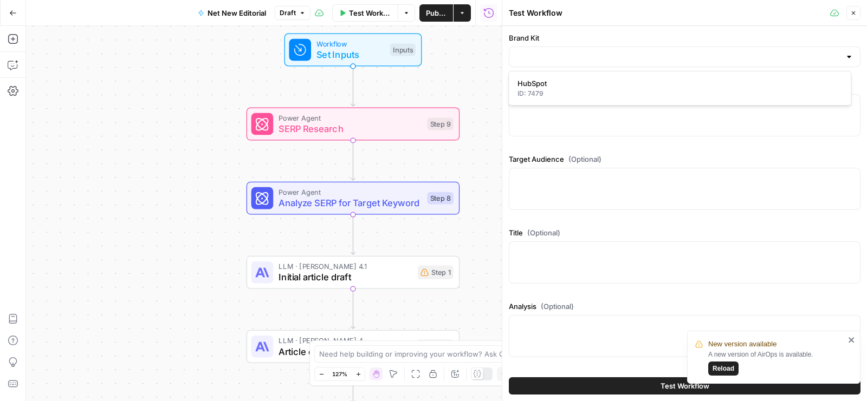
type input "HubSpot"
click at [573, 118] on div at bounding box center [685, 115] width 352 height 42
paste textarea "ai email deliverability optimization"
type textarea "ai email deliverability optimization"
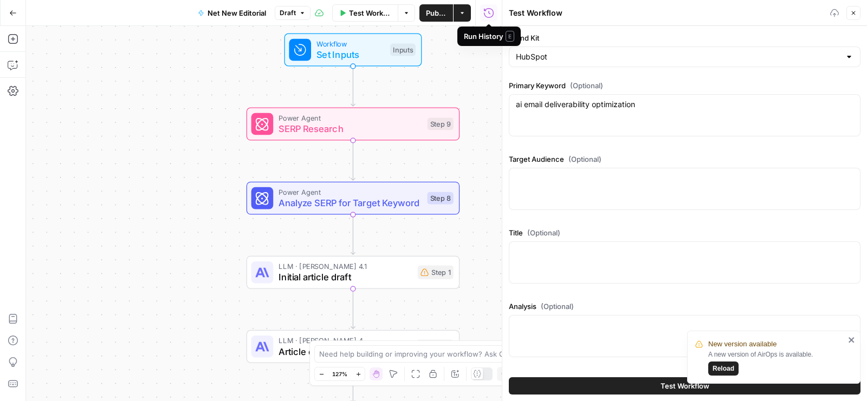
click at [558, 201] on div at bounding box center [685, 189] width 352 height 42
paste textarea "Email marketing manager"
type textarea "Email marketing manager"
click at [588, 271] on div at bounding box center [685, 263] width 352 height 42
paste textarea "Ai email deliverability: What marketing teams need to know"
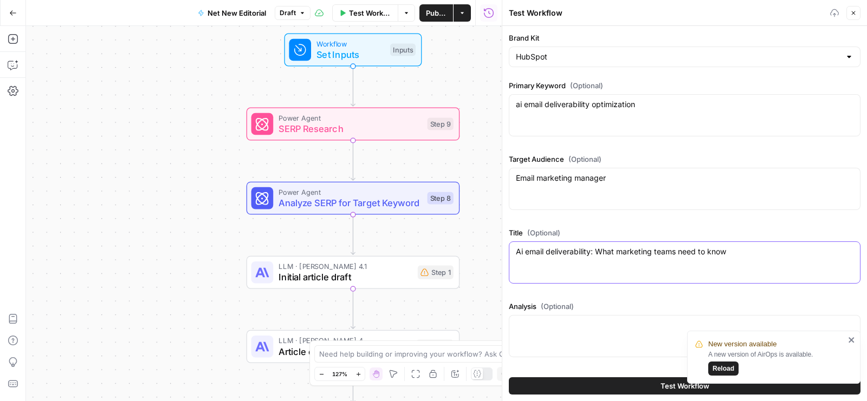
scroll to position [114, 0]
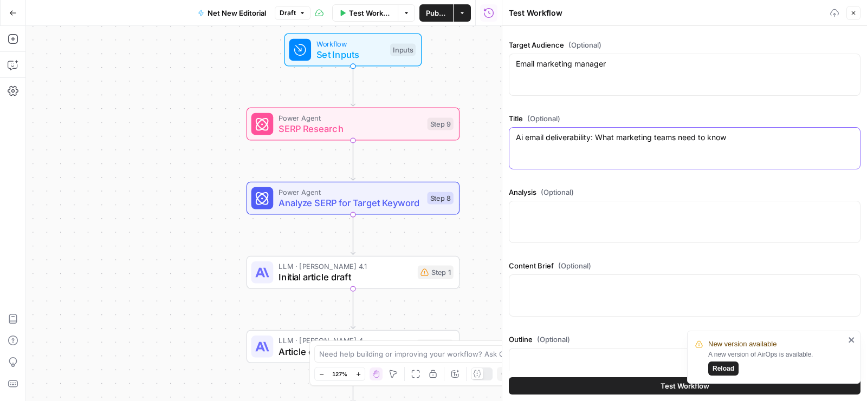
type textarea "Ai email deliverability: What marketing teams need to know"
click at [602, 226] on div at bounding box center [685, 222] width 352 height 42
paste textarea "Ai email deliverability: What marketing teams need to know"
type textarea "Ai email deliverability: What marketing teams need to know"
paste textarea "Ai email deliverability: What marketing teams need to know"
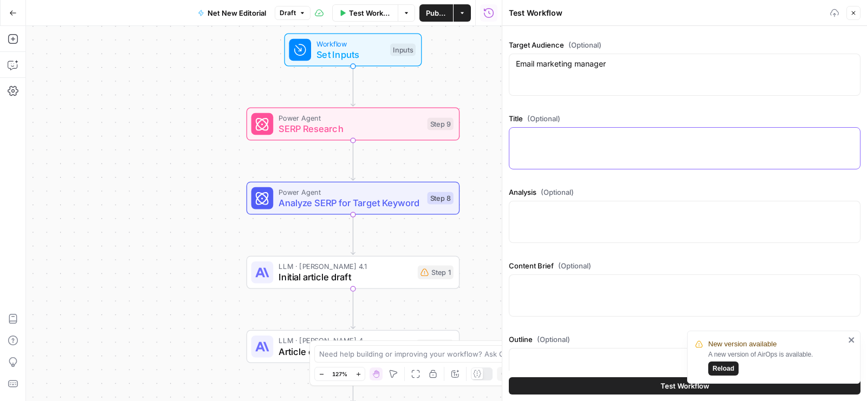
type textarea "Ai email deliverability: What marketing teams need to know"
click at [619, 221] on div at bounding box center [685, 222] width 352 height 42
paste textarea "Ai email deliverability: What marketing teams need to know"
type textarea "Ai email deliverability: What marketing teams need to know"
paste textarea "Below is a complete, research‑driven content strategy and SEO outline to rank f…"
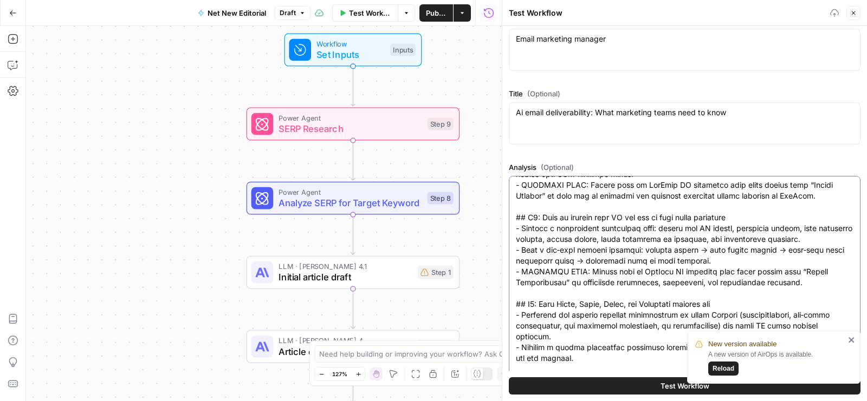
scroll to position [255, 0]
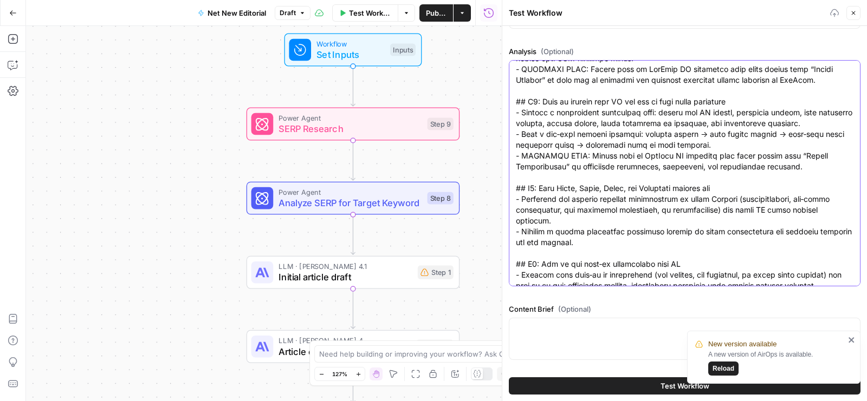
type textarea "Below is a complete, research‑driven content strategy and SEO outline to rank f…"
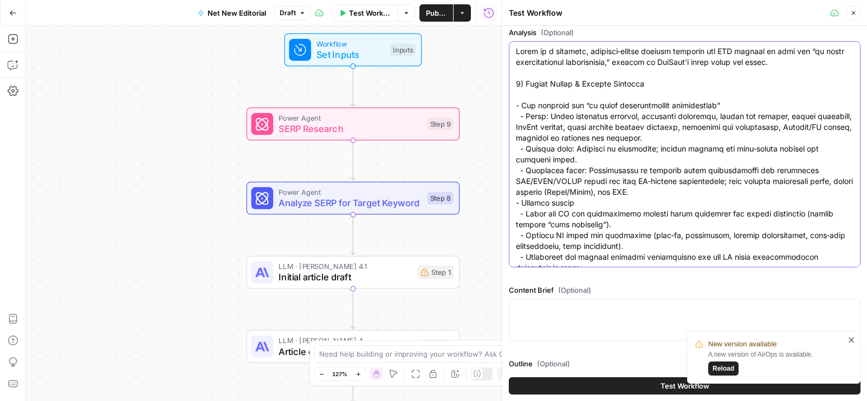
scroll to position [328, 0]
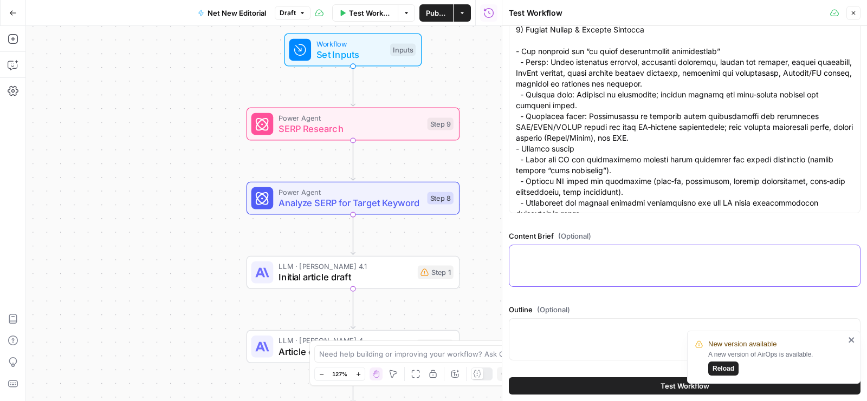
click at [652, 252] on textarea "Content Brief (Optional)" at bounding box center [684, 255] width 337 height 11
paste textarea ""# Content Brief ## Focus Keyword ai email deliverability optimization ## Strat…"
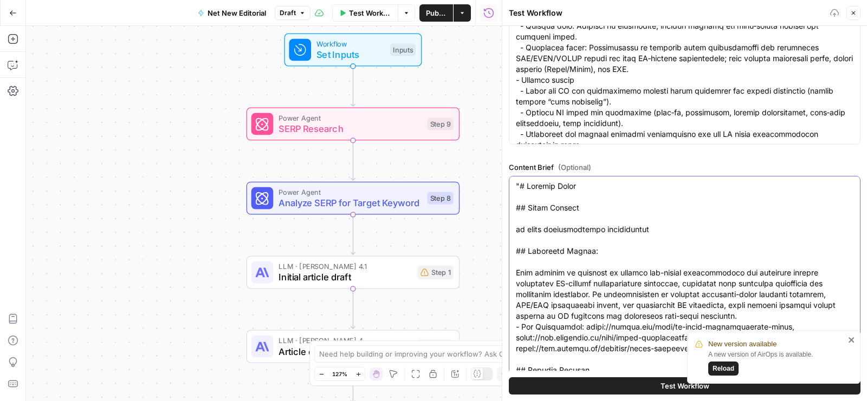
scroll to position [512, 0]
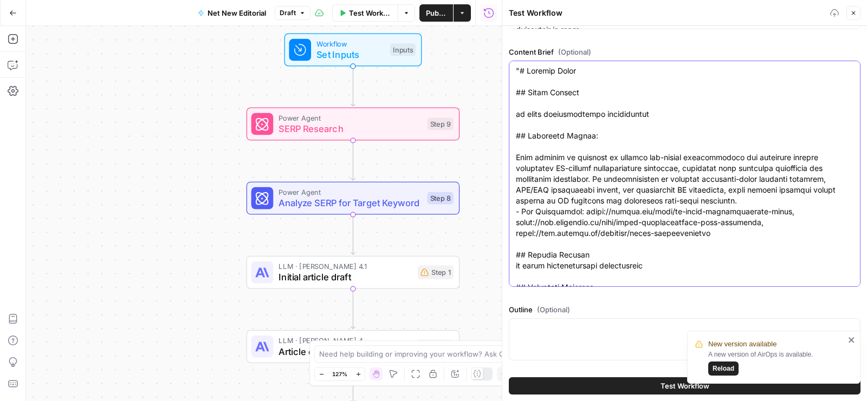
type textarea ""# Content Brief ## Focus Keyword ai email deliverability optimization ## Strat…"
click at [654, 349] on div at bounding box center [685, 339] width 352 height 42
paste textarea ""# H1: Ai email deliverability: What marketing teams need to know ## H2: What i…"
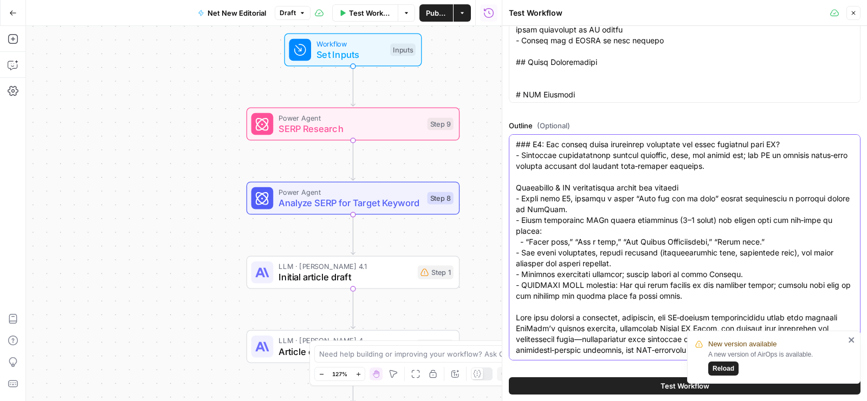
scroll to position [0, 0]
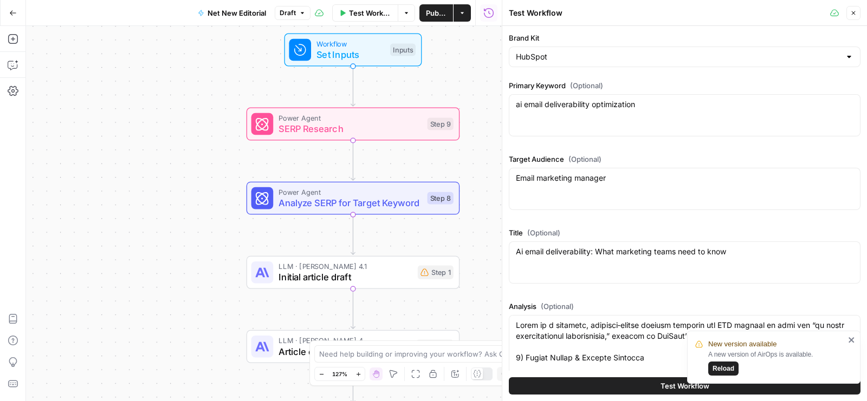
type textarea ""# H1: Ai email deliverability: What marketing teams need to know ## H2: What i…"
click at [858, 10] on button "Close" at bounding box center [853, 13] width 14 height 14
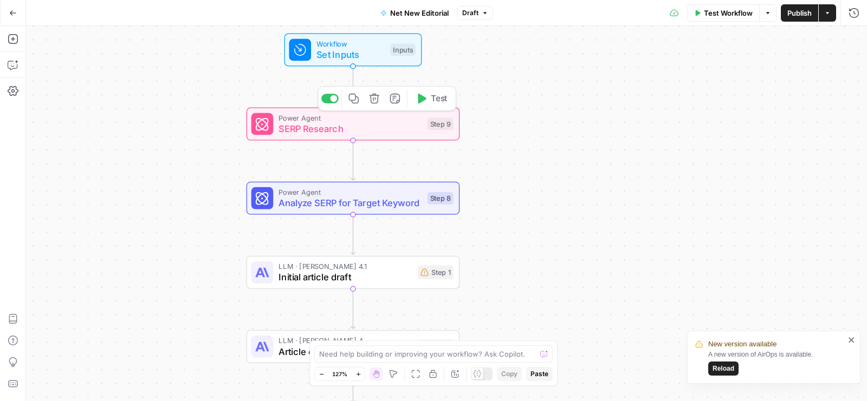
click at [437, 97] on span "Test" at bounding box center [439, 99] width 16 height 12
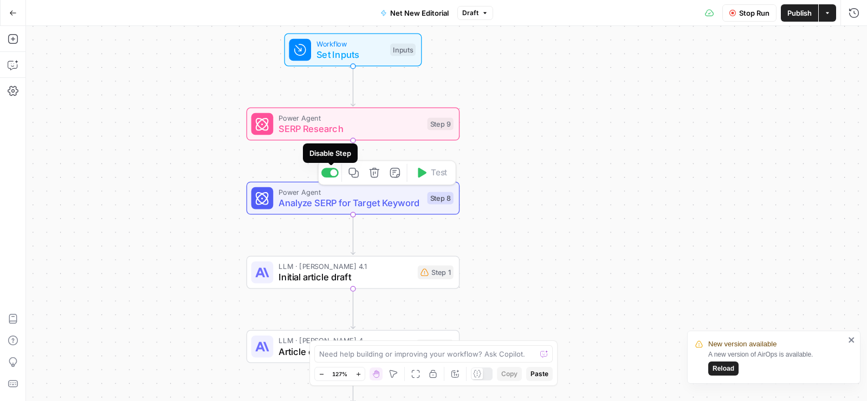
click at [335, 172] on div at bounding box center [333, 173] width 7 height 7
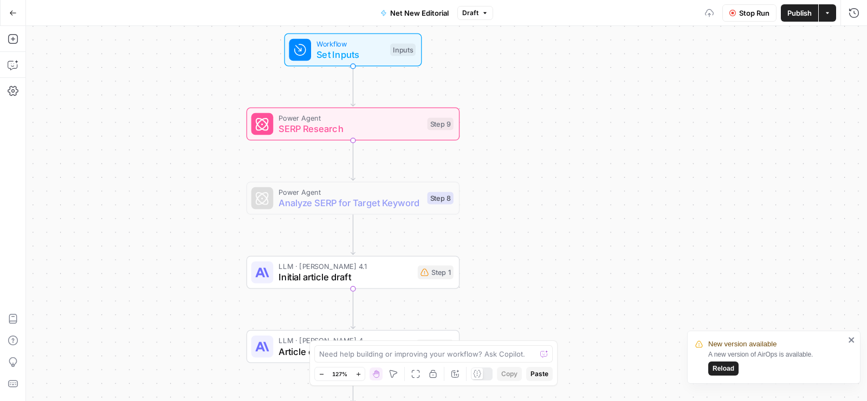
click at [854, 341] on icon "close" at bounding box center [852, 340] width 8 height 9
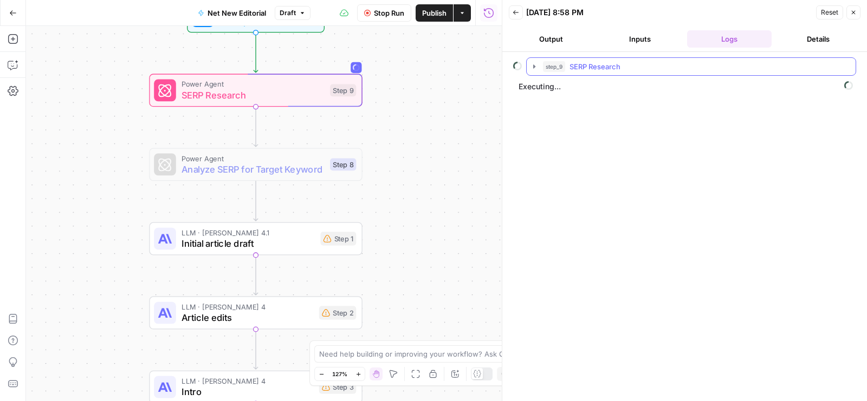
click at [536, 67] on icon "button" at bounding box center [534, 66] width 9 height 9
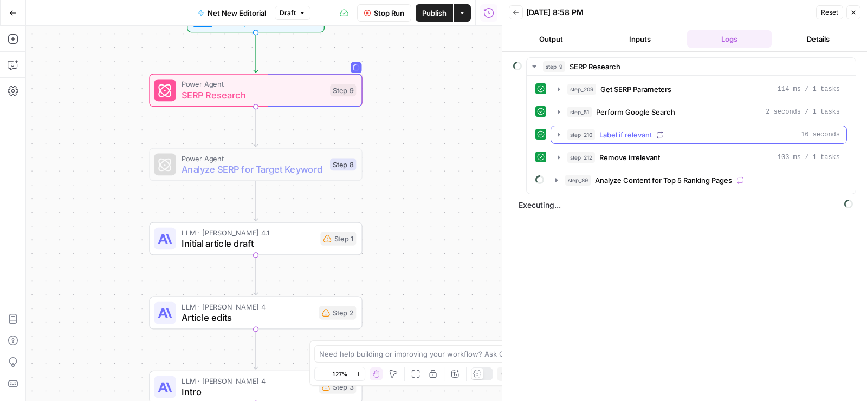
click at [559, 131] on icon "button" at bounding box center [558, 135] width 9 height 9
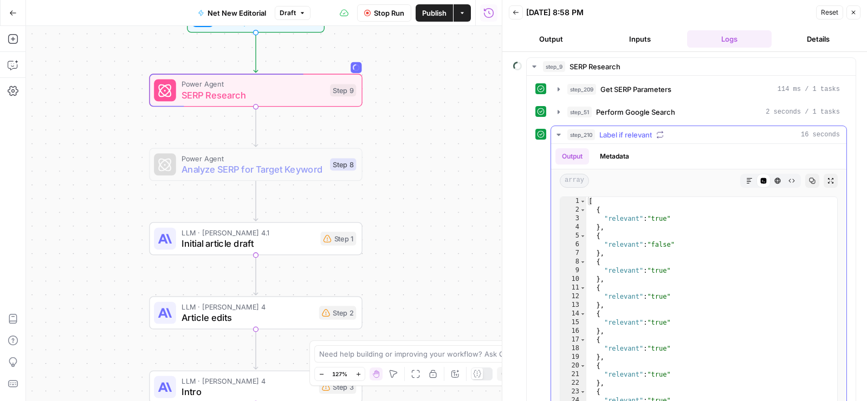
click at [559, 131] on icon "button" at bounding box center [558, 135] width 9 height 9
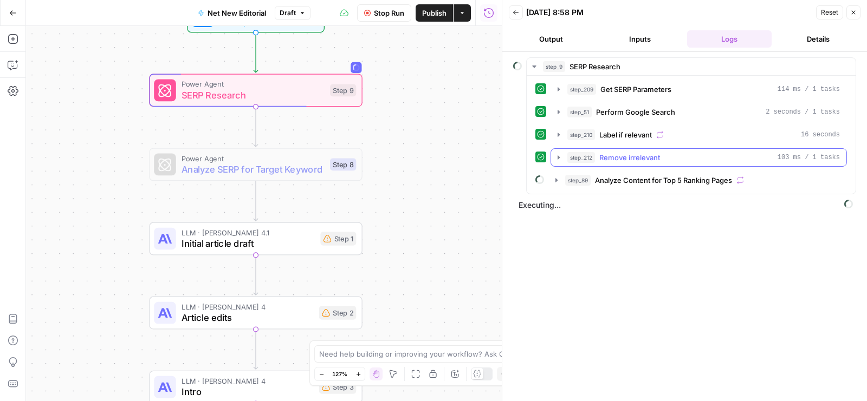
click at [557, 153] on icon "button" at bounding box center [558, 157] width 9 height 9
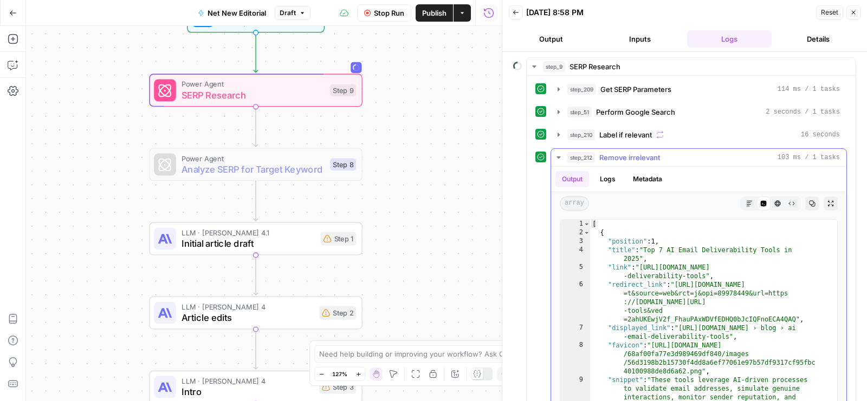
click at [557, 153] on icon "button" at bounding box center [558, 157] width 9 height 9
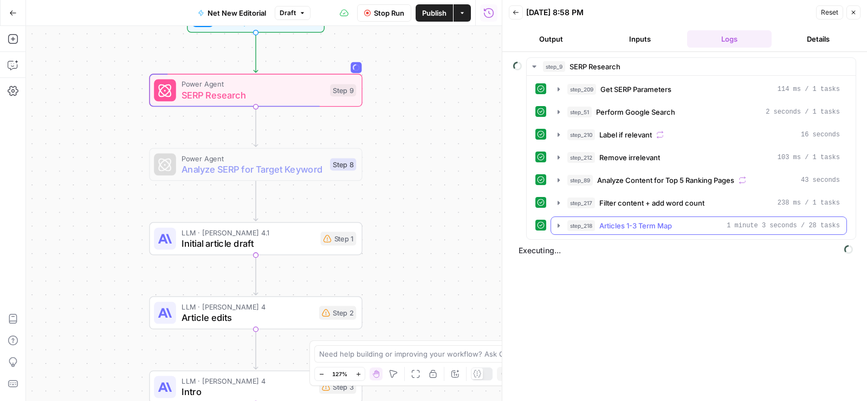
click at [699, 225] on div "step_218 Articles 1-3 Term Map 1 minute 3 seconds / 28 tasks" at bounding box center [703, 225] width 272 height 11
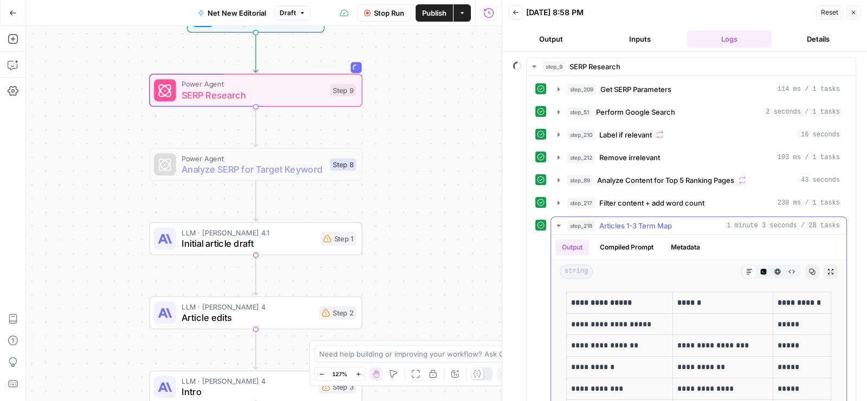
click at [699, 225] on div "step_218 Articles 1-3 Term Map 1 minute 3 seconds / 28 tasks" at bounding box center [703, 225] width 272 height 11
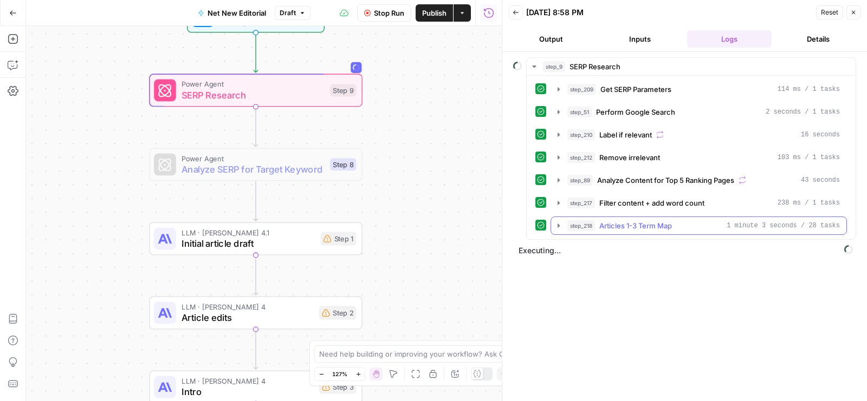
click at [699, 225] on div "step_218 Articles 1-3 Term Map 1 minute 3 seconds / 28 tasks" at bounding box center [703, 225] width 272 height 11
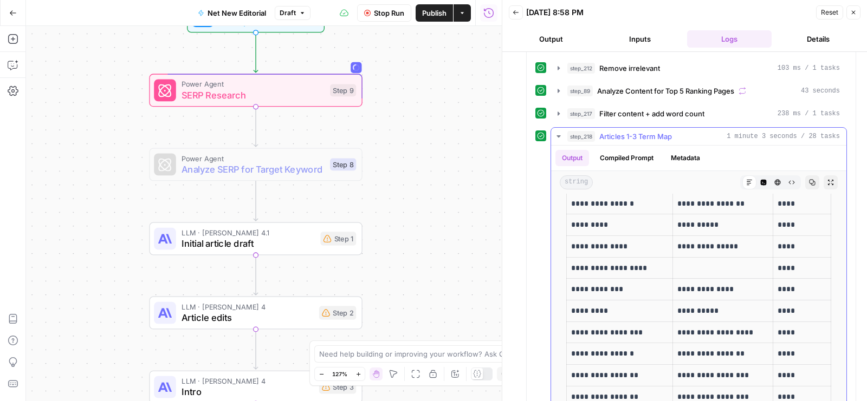
scroll to position [129, 0]
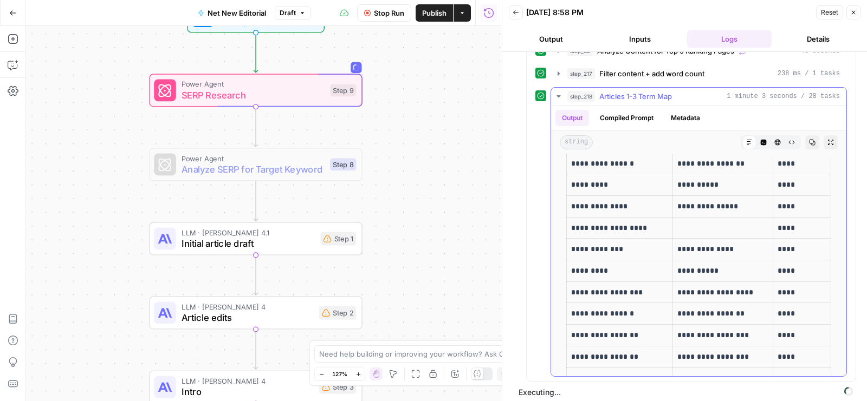
click at [704, 91] on div "step_218 Articles 1-3 Term Map 1 minute 3 seconds / 28 tasks" at bounding box center [703, 96] width 272 height 11
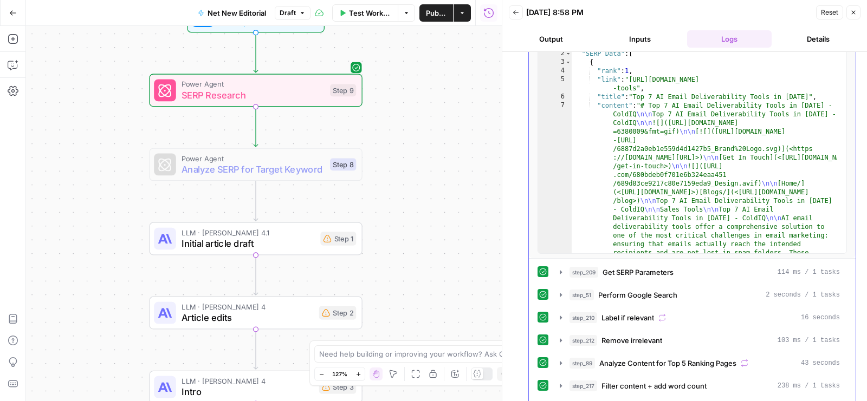
scroll to position [0, 0]
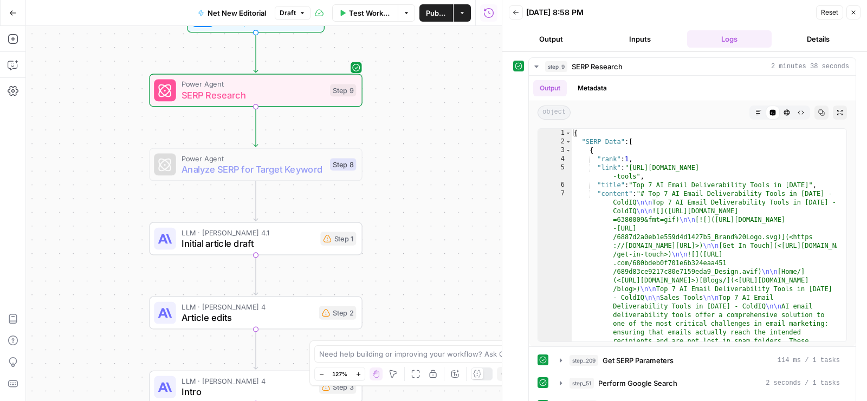
click at [808, 39] on button "Details" at bounding box center [818, 38] width 84 height 17
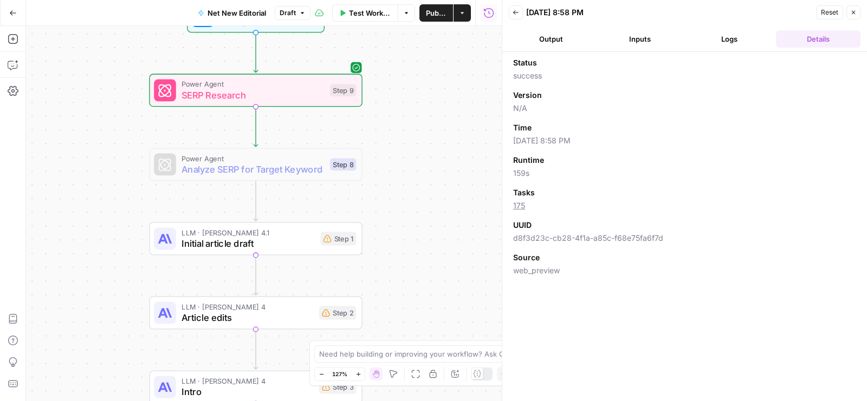
click at [736, 33] on button "Logs" at bounding box center [729, 38] width 84 height 17
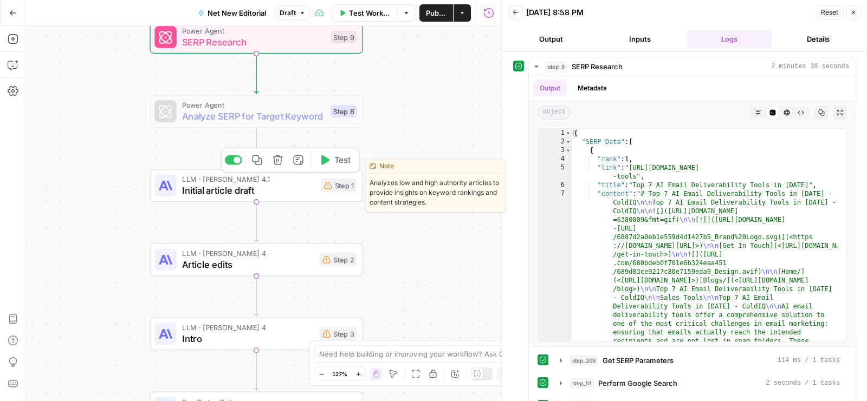
click at [317, 182] on div "LLM · Claude Opus 4.1 Initial article draft Step 1 Copy step Delete step Edit N…" at bounding box center [255, 185] width 202 height 23
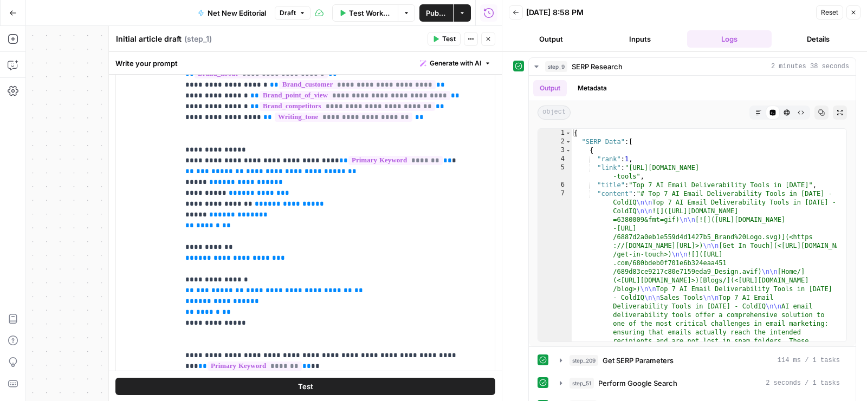
scroll to position [234, 0]
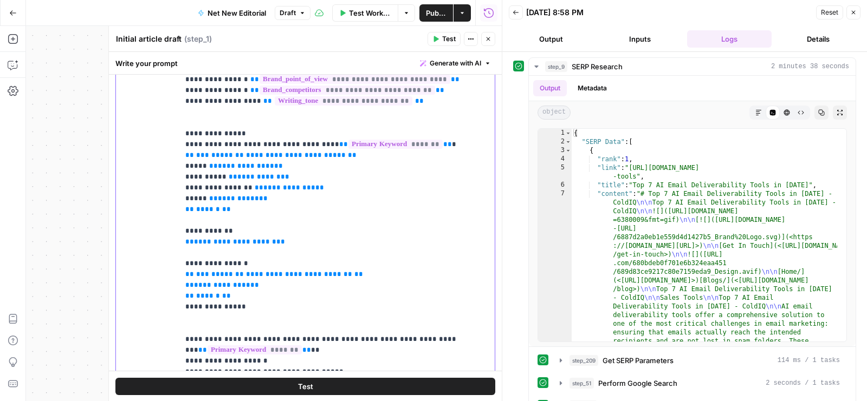
click at [271, 159] on span "**********" at bounding box center [296, 155] width 100 height 7
click at [246, 159] on span "**********" at bounding box center [296, 155] width 100 height 7
type textarea "**********"
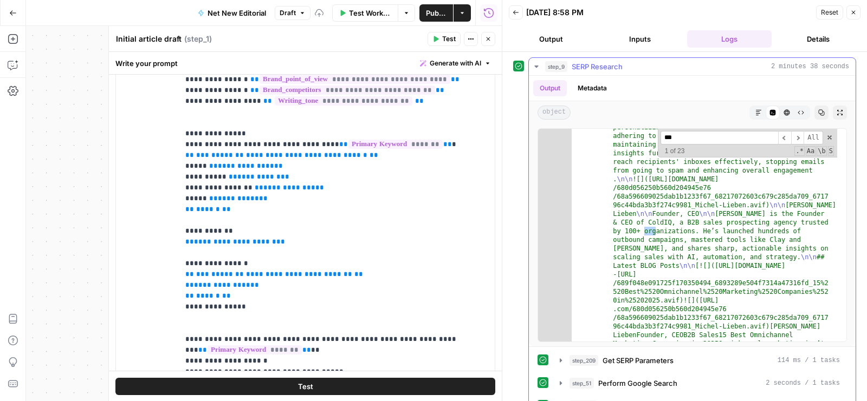
scroll to position [1073, 0]
type input "********"
click at [825, 136] on span at bounding box center [829, 138] width 8 height 8
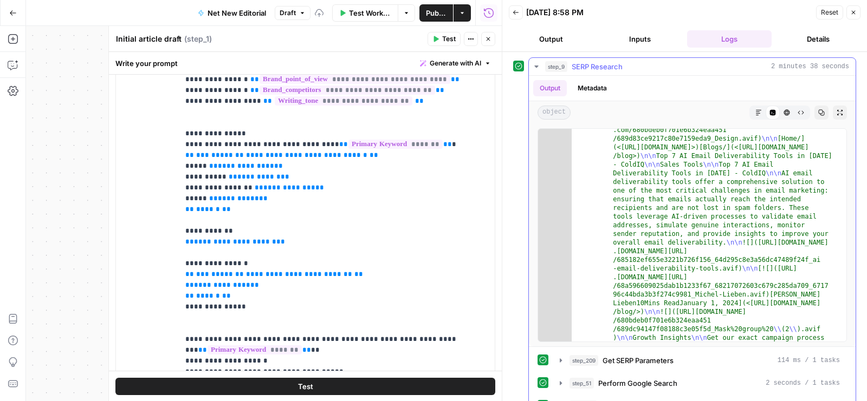
scroll to position [0, 0]
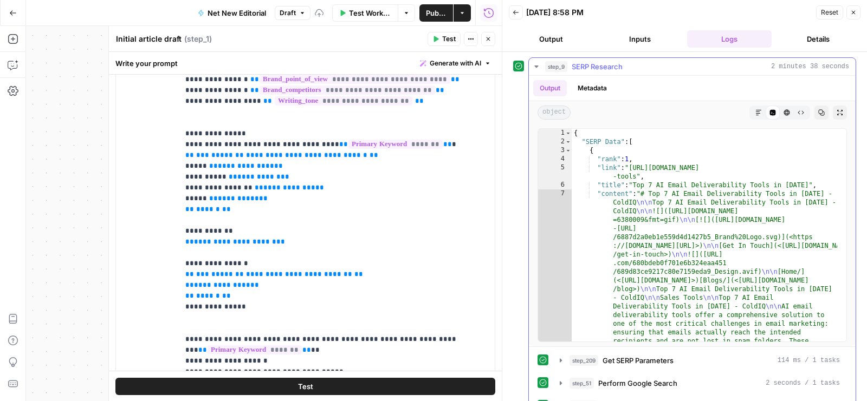
type textarea "**********"
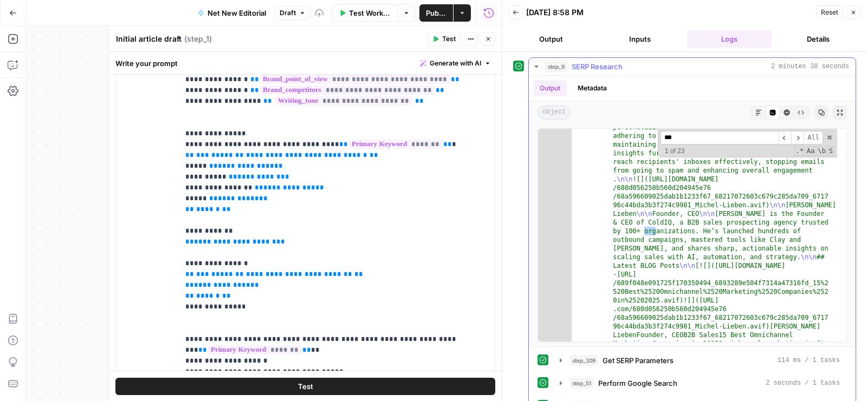
scroll to position [1073, 0]
type input "********"
click at [310, 159] on span "**********" at bounding box center [306, 155] width 121 height 7
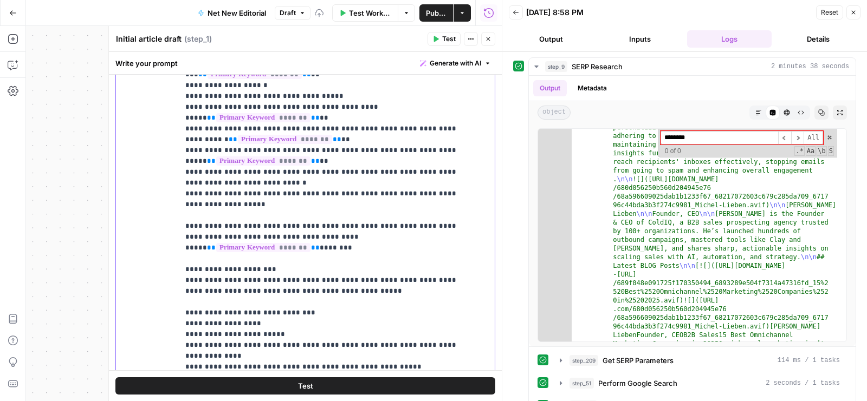
scroll to position [0, 0]
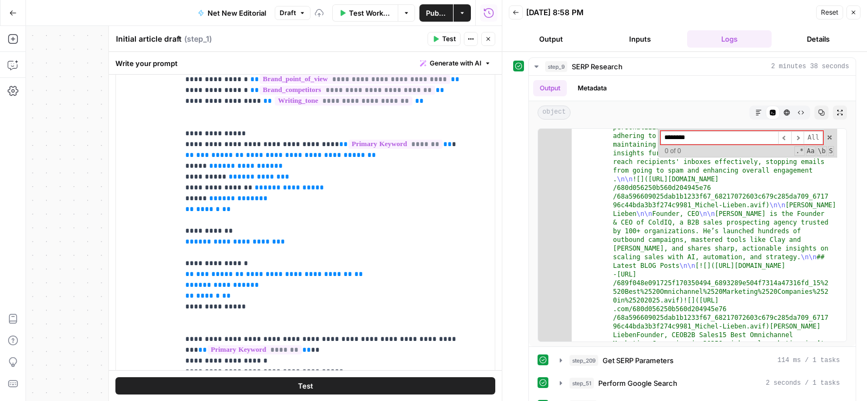
click at [485, 45] on button "Close" at bounding box center [488, 39] width 14 height 14
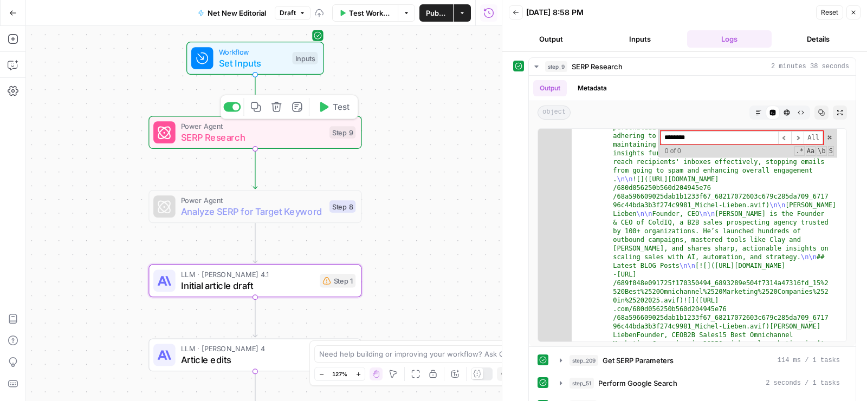
click at [231, 108] on div at bounding box center [231, 107] width 17 height 10
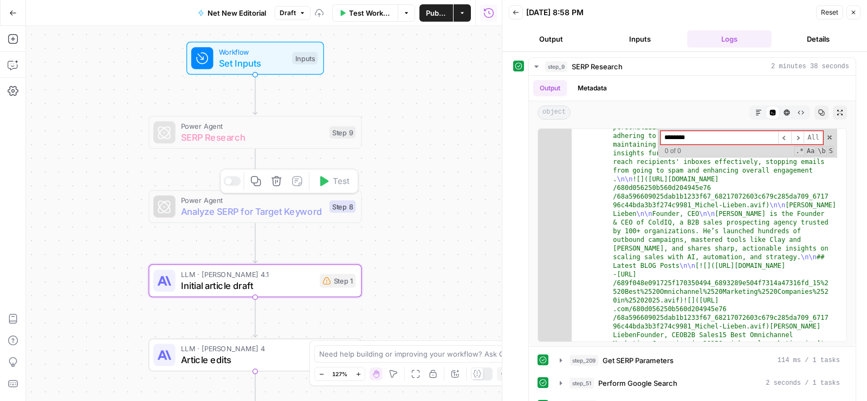
click at [235, 177] on div at bounding box center [231, 182] width 17 height 10
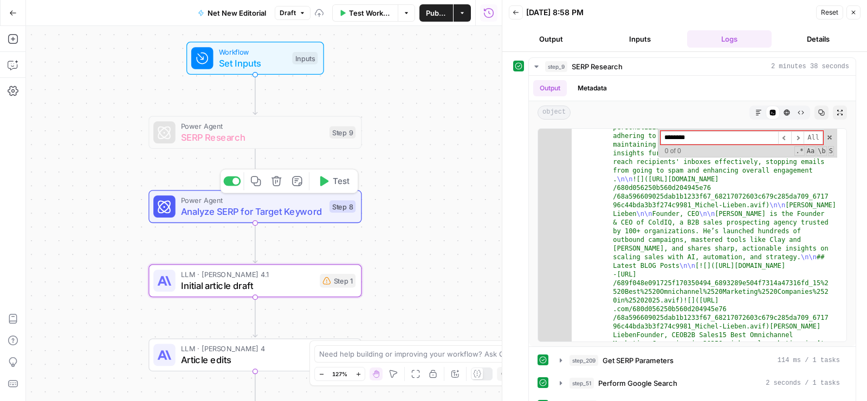
click at [336, 184] on span "Test" at bounding box center [341, 181] width 16 height 12
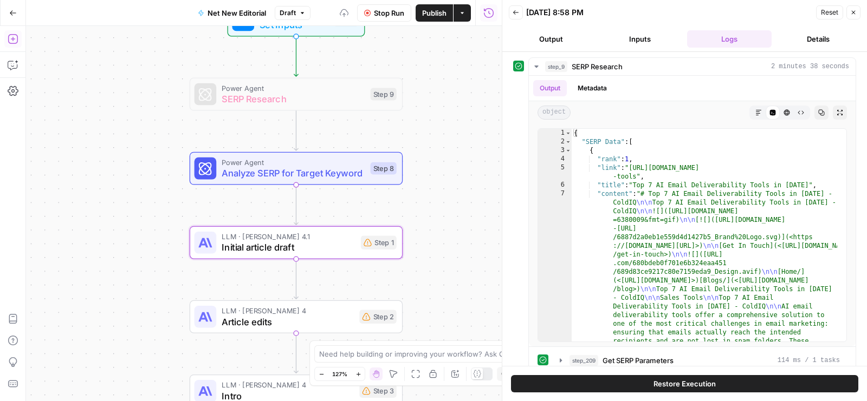
click at [10, 38] on icon "button" at bounding box center [13, 39] width 11 height 11
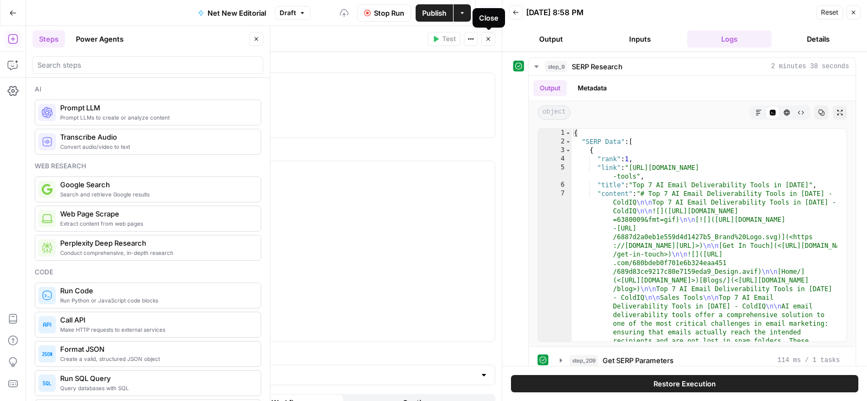
click at [488, 42] on button "Close" at bounding box center [488, 39] width 14 height 14
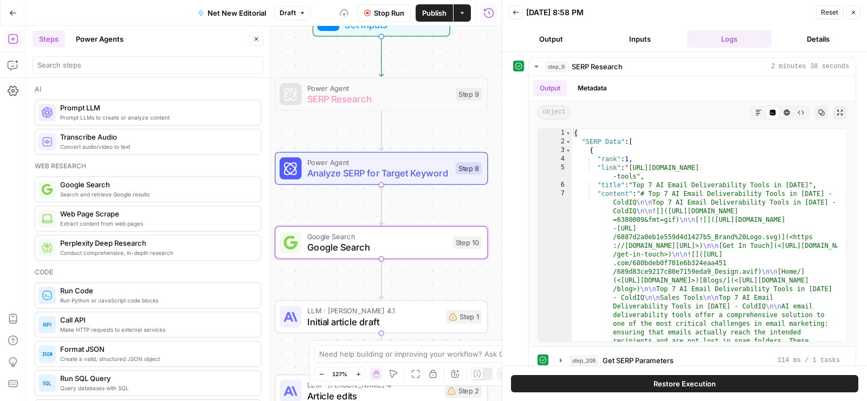
click at [257, 37] on icon "button" at bounding box center [256, 39] width 6 height 6
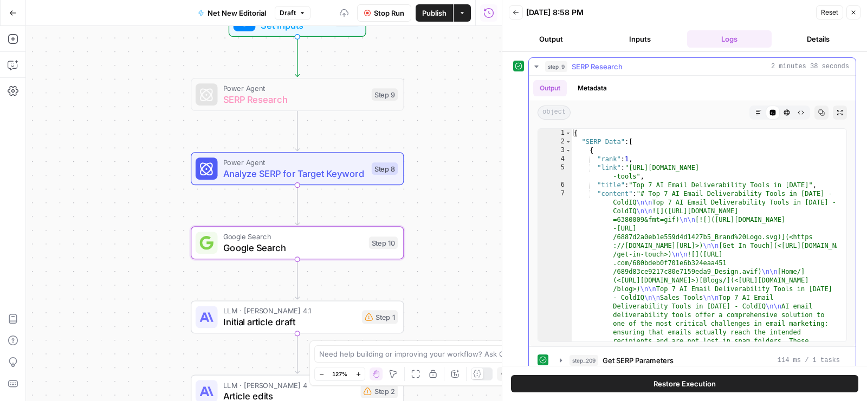
click at [647, 69] on div "step_9 SERP Research 2 minutes 38 seconds" at bounding box center [697, 66] width 304 height 11
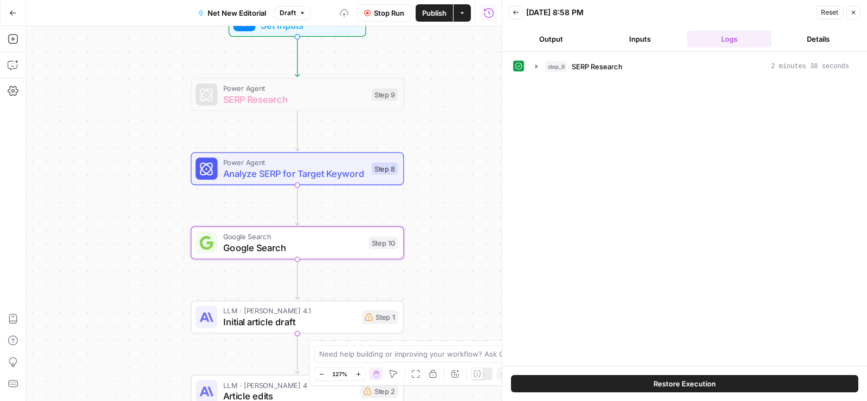
click at [382, 11] on span "Stop Run" at bounding box center [389, 13] width 30 height 11
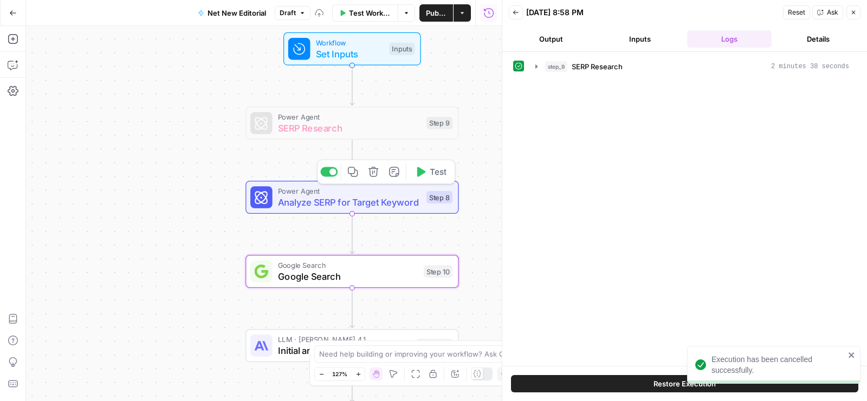
click at [431, 172] on span "Test" at bounding box center [437, 172] width 16 height 12
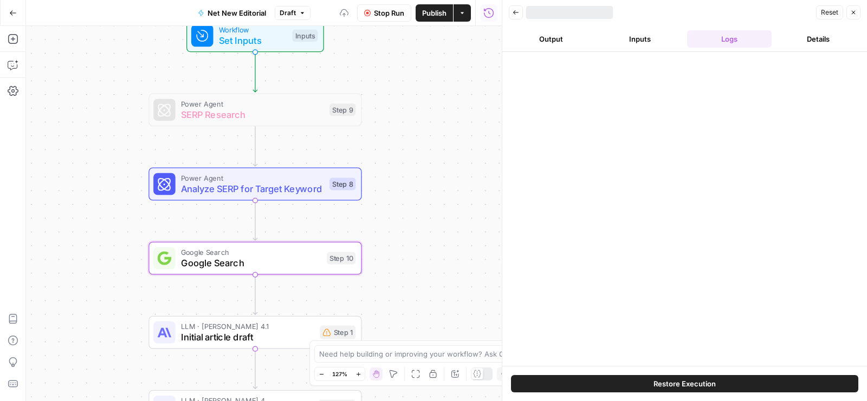
click at [649, 44] on button "Inputs" at bounding box center [639, 38] width 84 height 17
click at [712, 44] on button "Logs" at bounding box center [729, 38] width 84 height 17
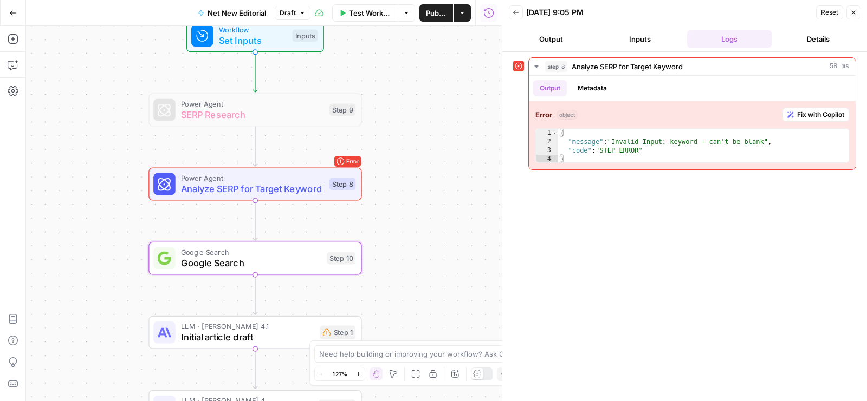
click at [301, 175] on span "Power Agent" at bounding box center [252, 177] width 143 height 11
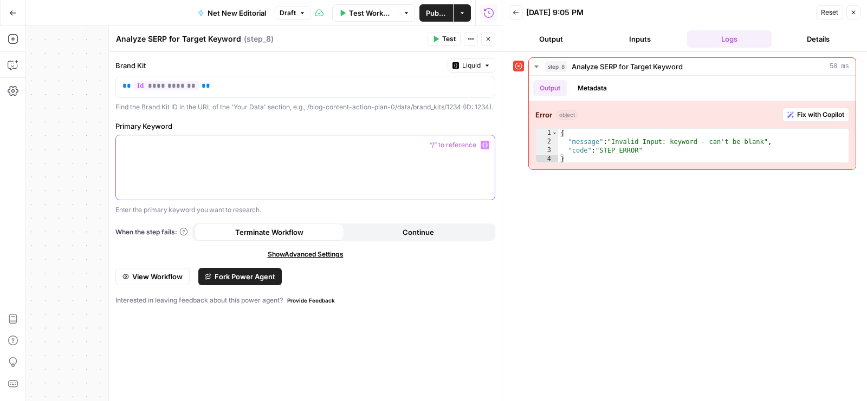
click at [288, 163] on div at bounding box center [305, 167] width 379 height 64
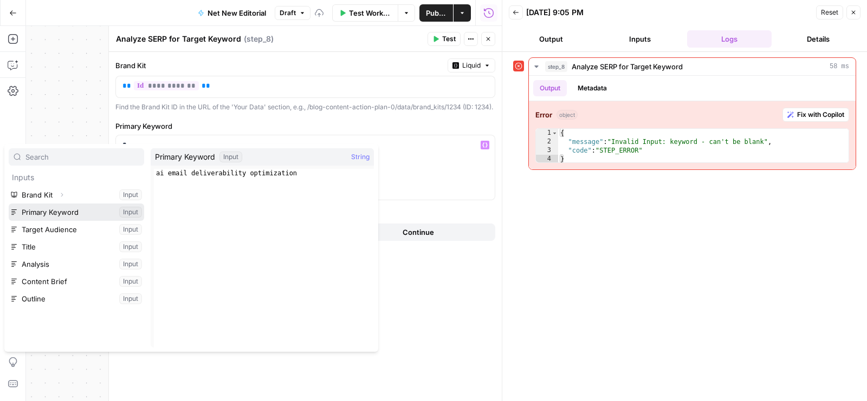
click at [71, 209] on button "Select variable Primary Keyword" at bounding box center [76, 212] width 135 height 17
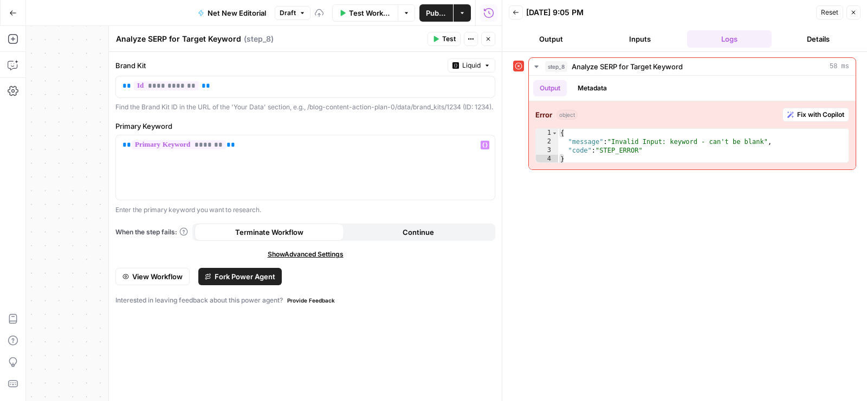
click at [486, 38] on icon "button" at bounding box center [488, 39] width 6 height 6
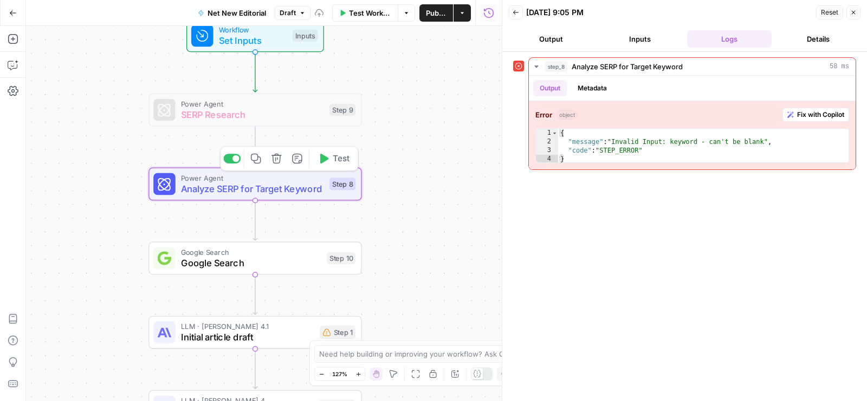
click at [342, 160] on span "Test" at bounding box center [341, 159] width 16 height 12
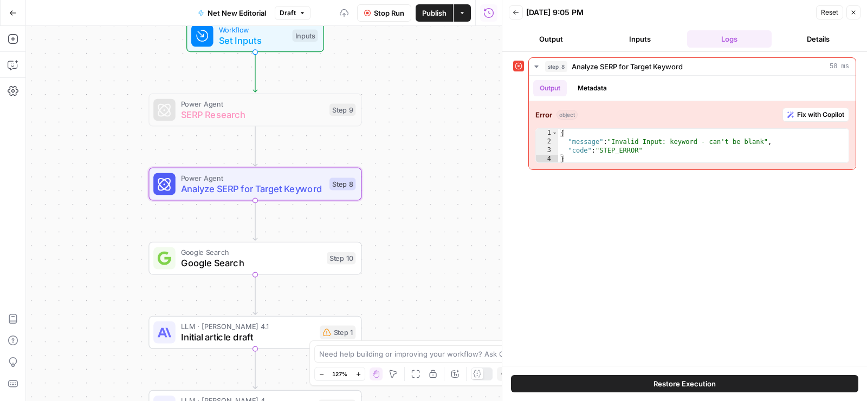
click at [853, 11] on icon "button" at bounding box center [853, 12] width 6 height 6
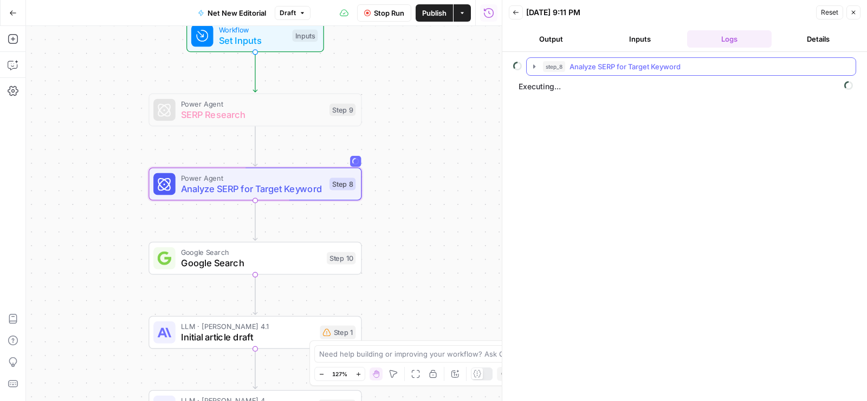
click at [533, 67] on icon "button" at bounding box center [534, 66] width 2 height 4
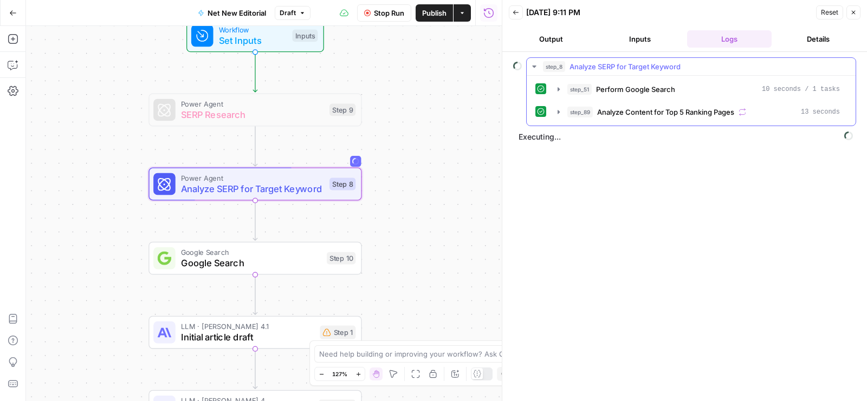
click at [532, 62] on icon "button" at bounding box center [534, 66] width 9 height 9
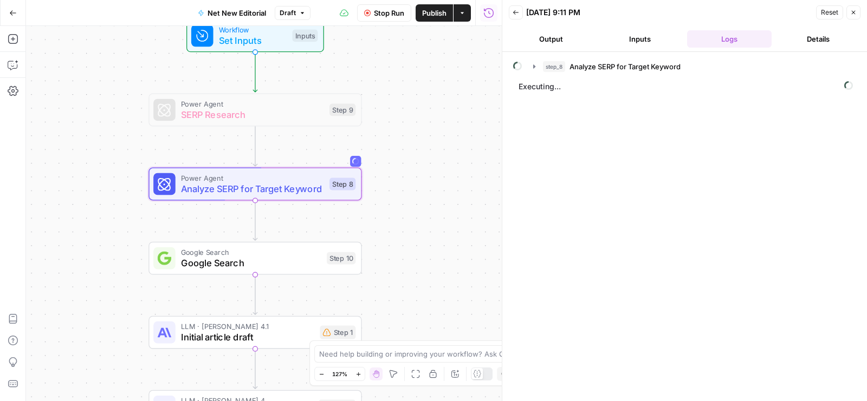
click at [131, 5] on div "Go Back Net New Editorial Draft Stop Run Publish Actions Run History" at bounding box center [251, 12] width 502 height 25
click at [550, 70] on span "step_8" at bounding box center [554, 66] width 22 height 11
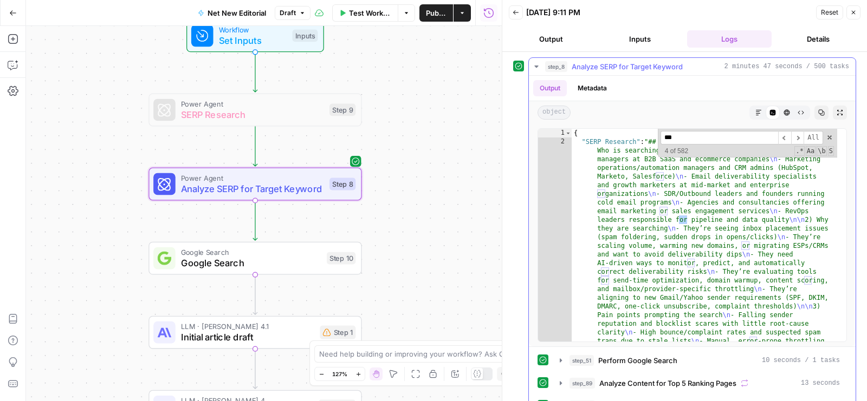
scroll to position [915, 0]
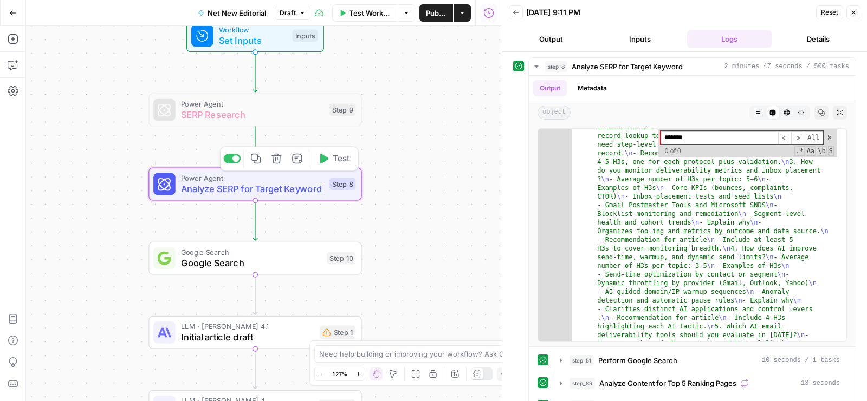
type input "*******"
click at [233, 160] on div at bounding box center [231, 159] width 17 height 10
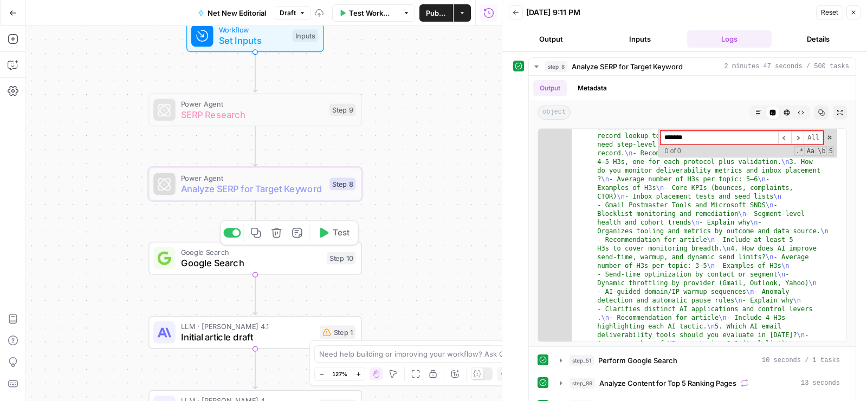
click at [292, 263] on span "Google Search" at bounding box center [251, 263] width 140 height 14
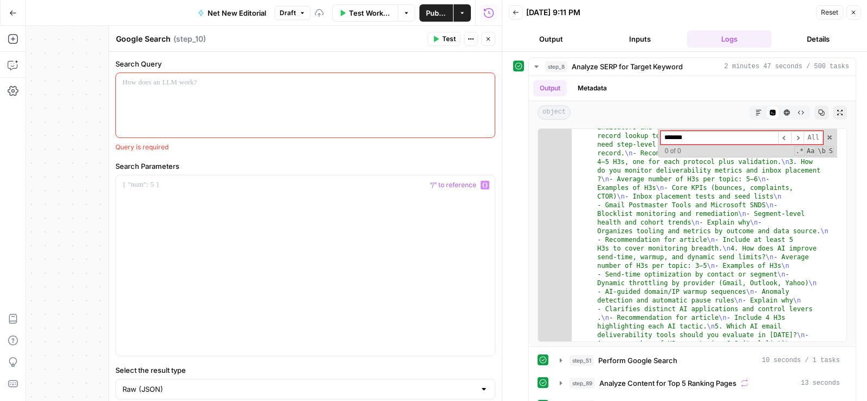
click at [275, 104] on div at bounding box center [305, 105] width 379 height 64
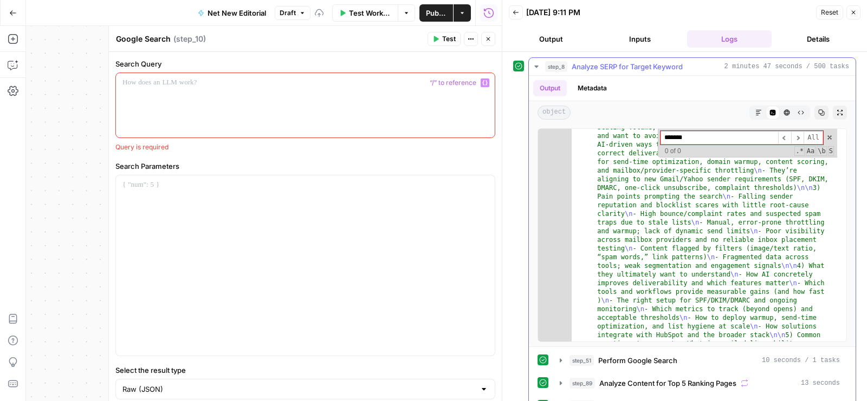
scroll to position [60, 0]
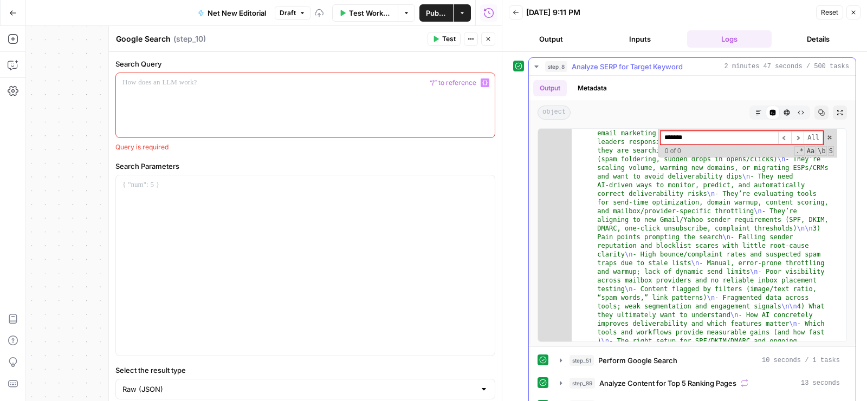
click at [621, 368] on div "step_51 Perform Google Search 10 seconds / 1 tasks step_89 Analyze Content for …" at bounding box center [691, 395] width 309 height 87
click at [619, 366] on button "step_51 Perform Google Search 10 seconds / 1 tasks" at bounding box center [699, 360] width 293 height 17
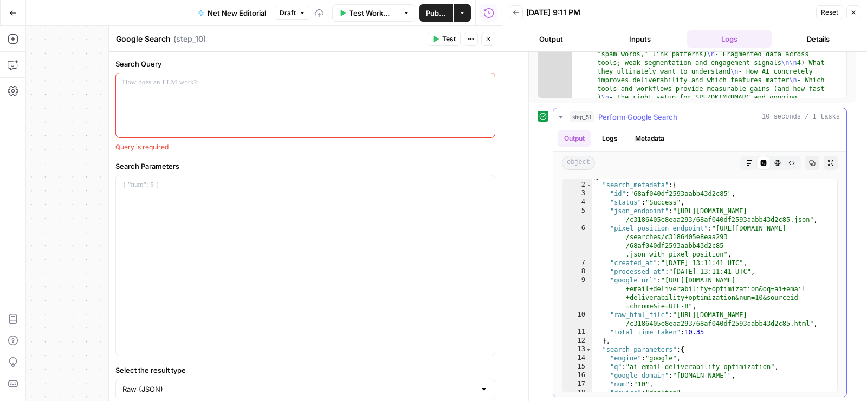
scroll to position [6, 0]
click at [167, 96] on div at bounding box center [305, 105] width 379 height 64
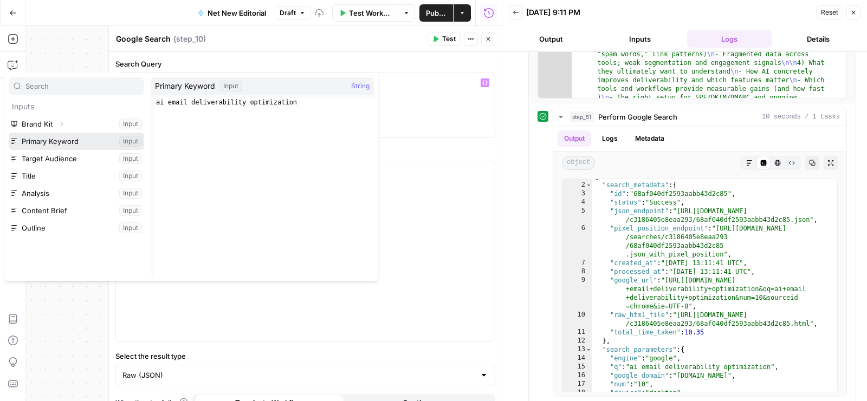
click at [57, 143] on button "Select variable Primary Keyword" at bounding box center [76, 141] width 135 height 17
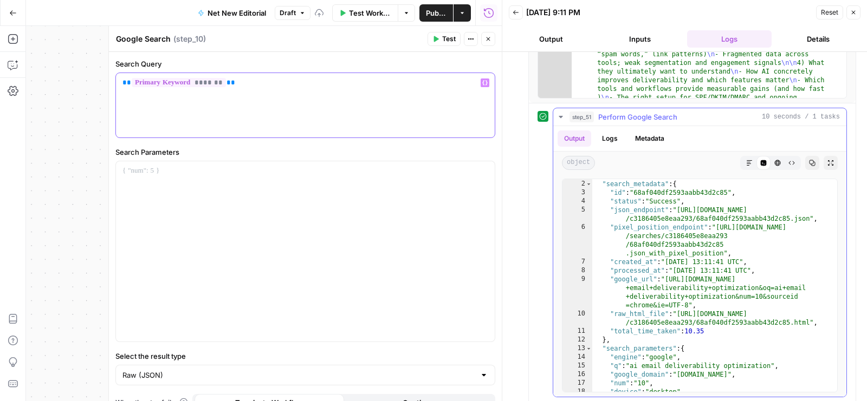
scroll to position [42, 0]
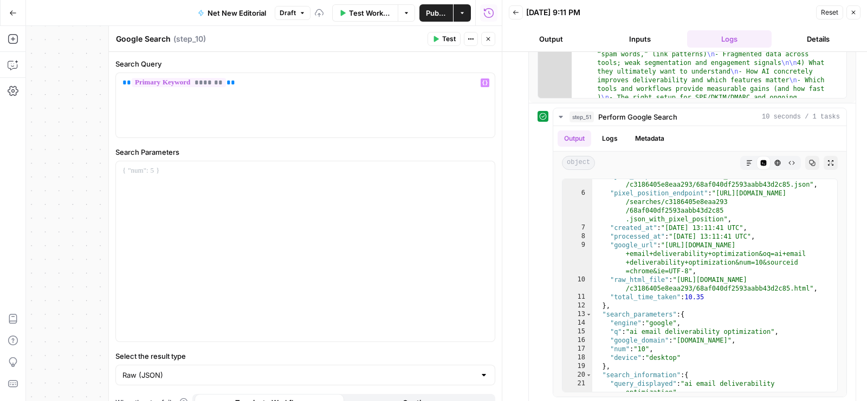
click at [491, 39] on button "Close" at bounding box center [488, 39] width 14 height 14
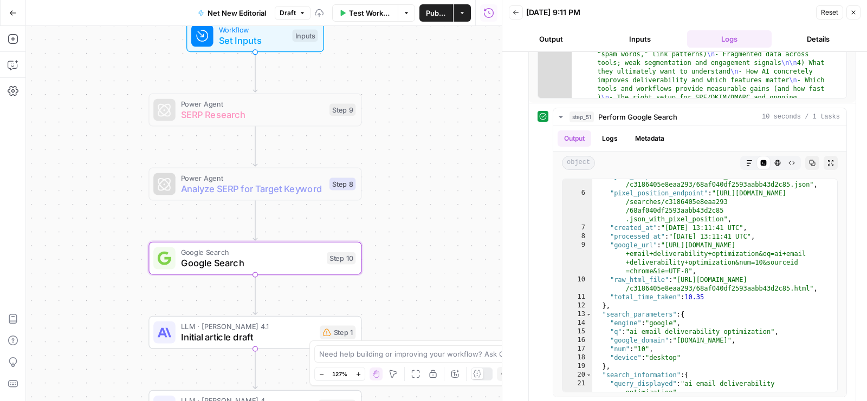
click at [434, 17] on span "Publish" at bounding box center [436, 13] width 21 height 11
click at [229, 157] on div at bounding box center [228, 158] width 7 height 7
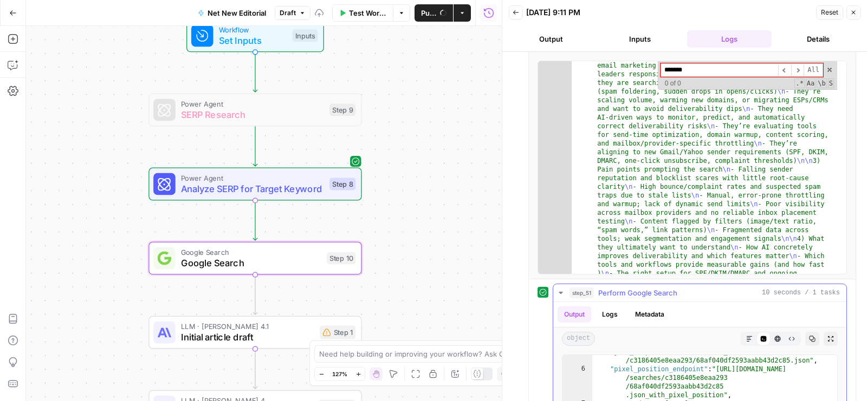
scroll to position [0, 0]
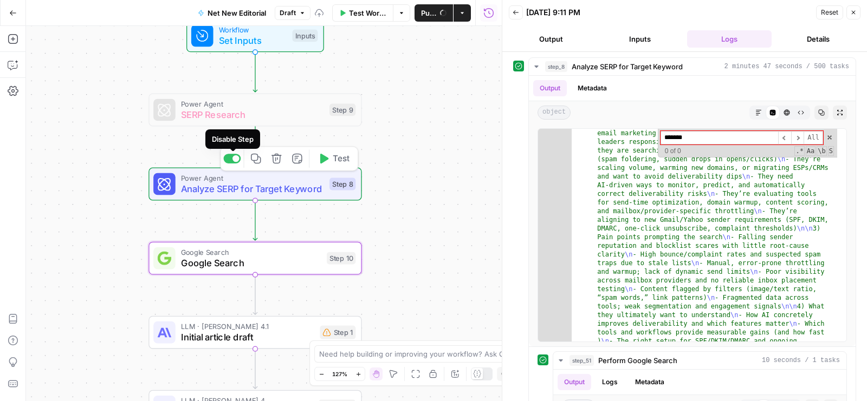
click at [237, 159] on div at bounding box center [235, 158] width 7 height 7
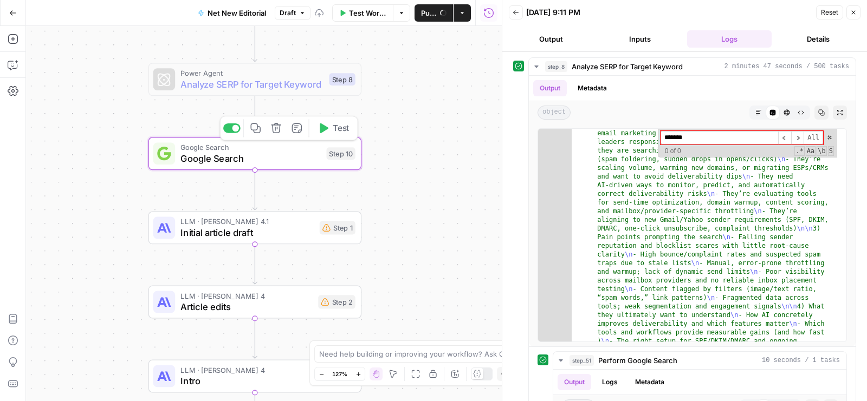
click at [339, 128] on span "Test" at bounding box center [341, 128] width 16 height 12
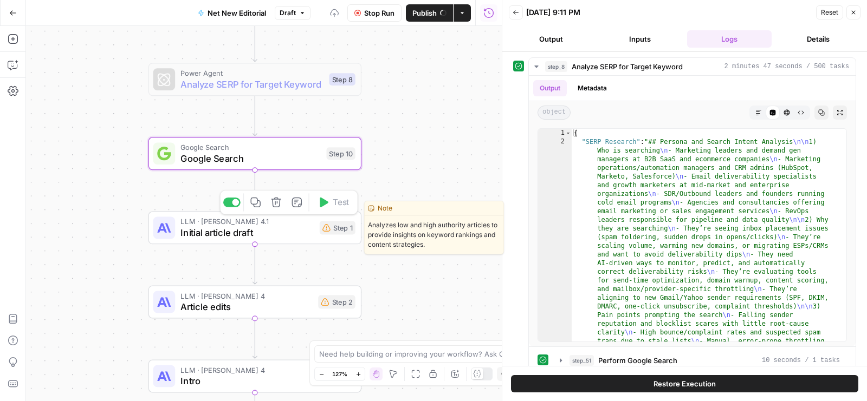
click at [295, 230] on span "Initial article draft" at bounding box center [246, 233] width 133 height 14
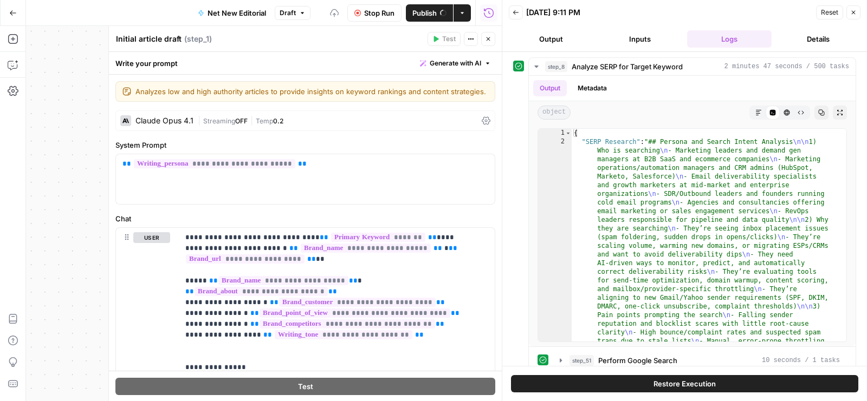
scroll to position [256, 0]
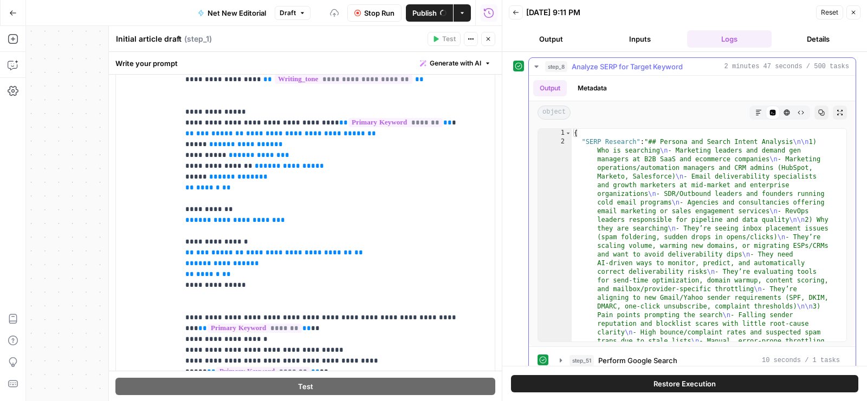
click at [656, 67] on span "Analyze SERP for Target Keyword" at bounding box center [626, 66] width 111 height 11
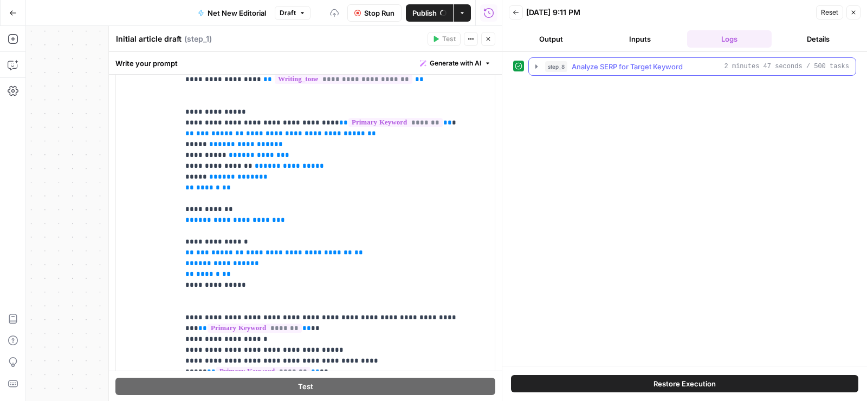
click at [656, 67] on span "Analyze SERP for Target Keyword" at bounding box center [626, 66] width 111 height 11
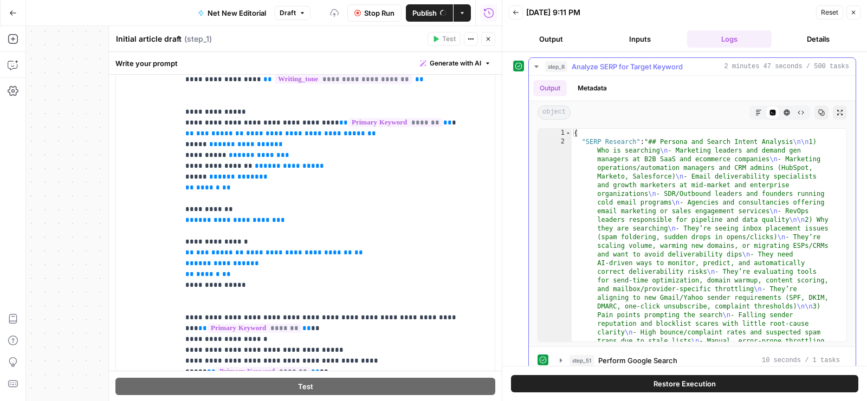
click at [656, 67] on span "Analyze SERP for Target Keyword" at bounding box center [626, 66] width 111 height 11
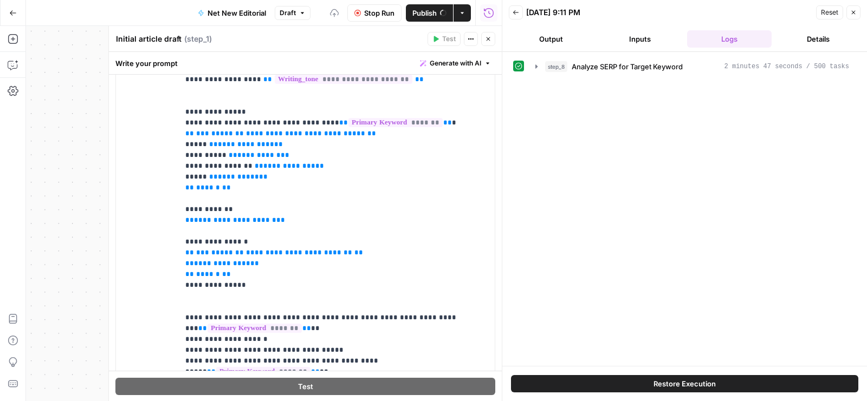
click at [856, 16] on button "Close" at bounding box center [853, 12] width 14 height 14
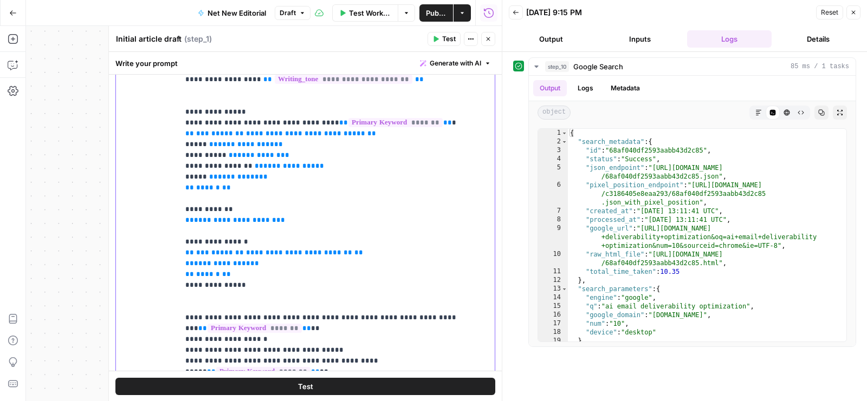
drag, startPoint x: 288, startPoint y: 144, endPoint x: 257, endPoint y: 144, distance: 31.4
click at [257, 137] on span "**********" at bounding box center [305, 133] width 119 height 7
type textarea "**********"
click at [621, 201] on div "{ "search_metadata" : { "id" : "68af040df2593aabb43d2c85" , "status" : "Success…" at bounding box center [703, 244] width 270 height 231
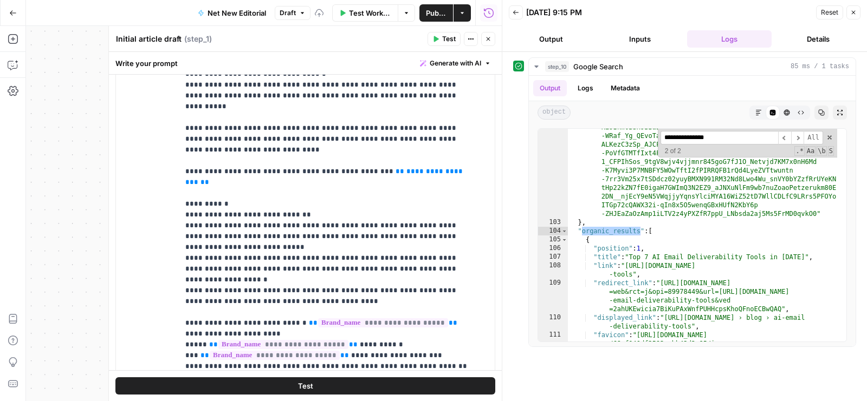
scroll to position [987, 0]
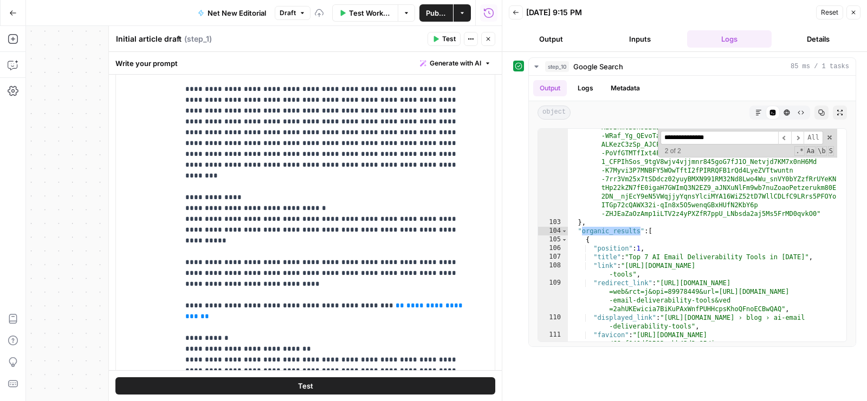
type input "**********"
click at [636, 39] on button "Inputs" at bounding box center [639, 38] width 84 height 17
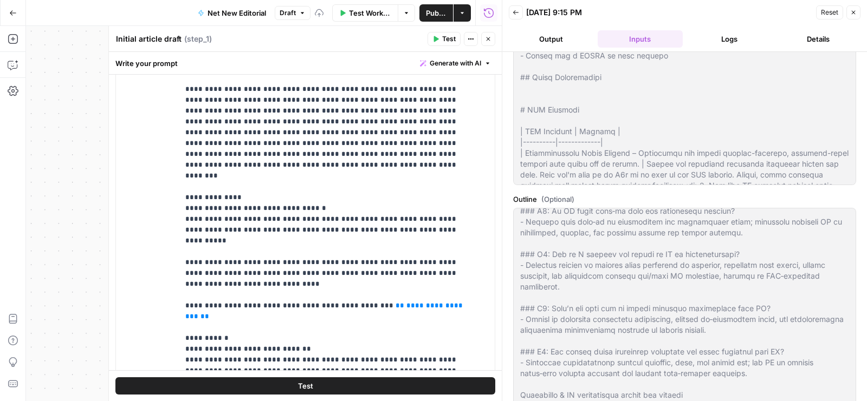
scroll to position [637, 0]
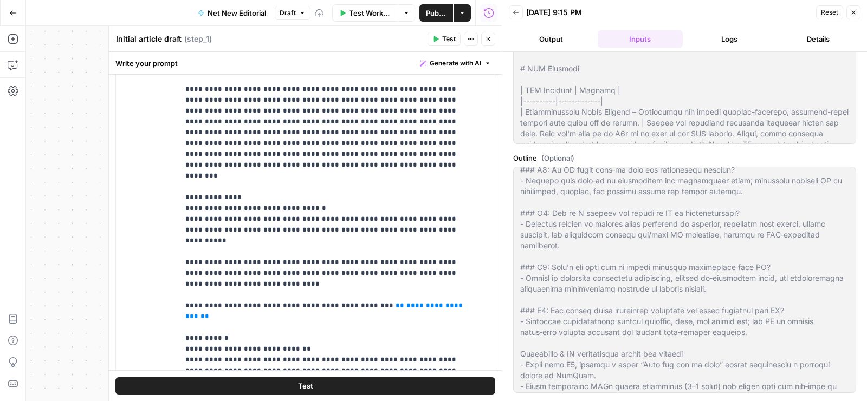
click at [738, 37] on button "Logs" at bounding box center [729, 38] width 84 height 17
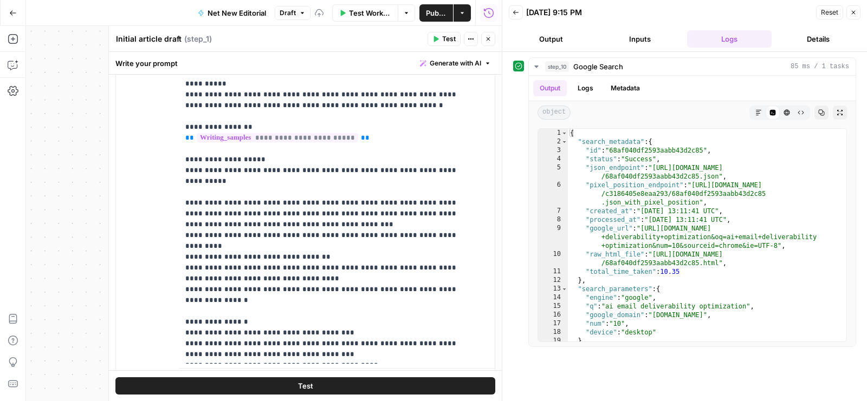
scroll to position [938, 0]
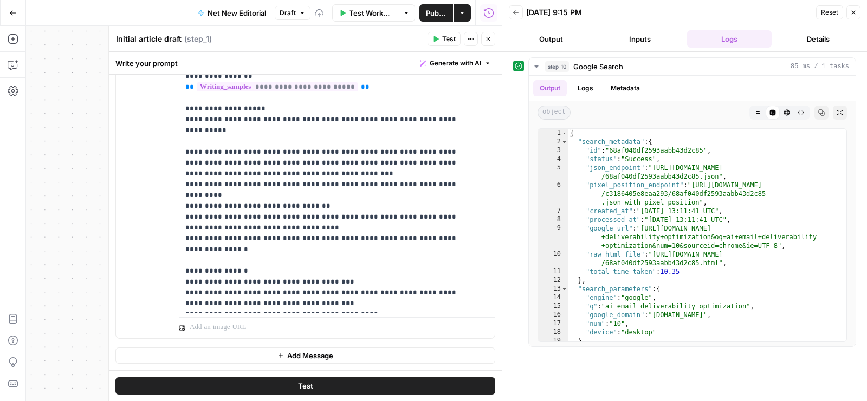
click at [486, 38] on icon "button" at bounding box center [488, 39] width 6 height 6
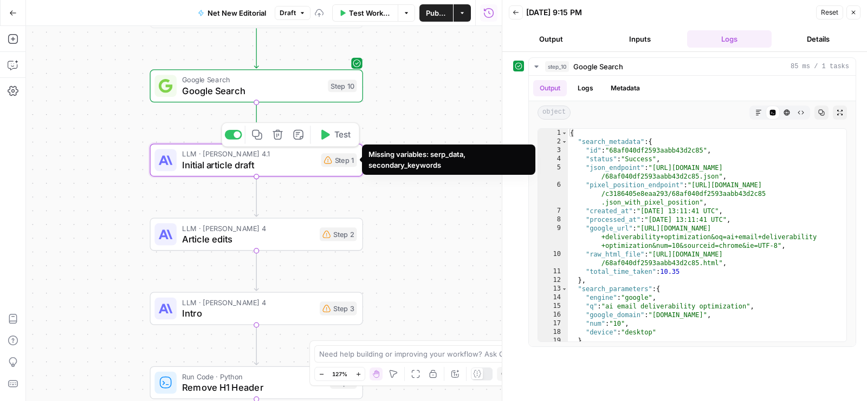
click at [300, 167] on span "Initial article draft" at bounding box center [248, 165] width 133 height 14
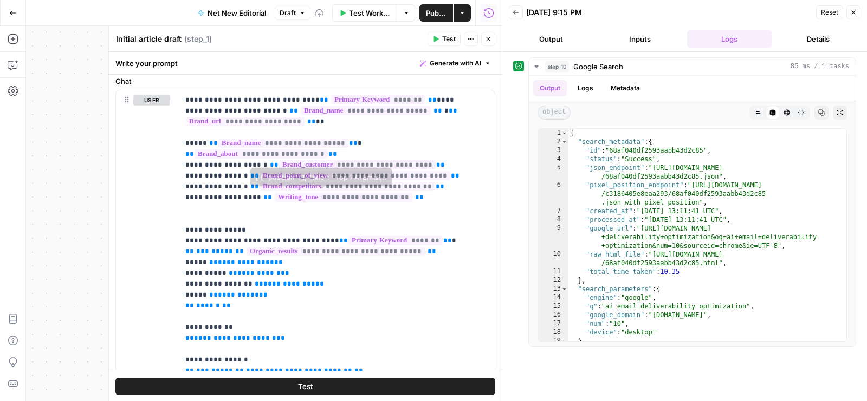
scroll to position [263, 0]
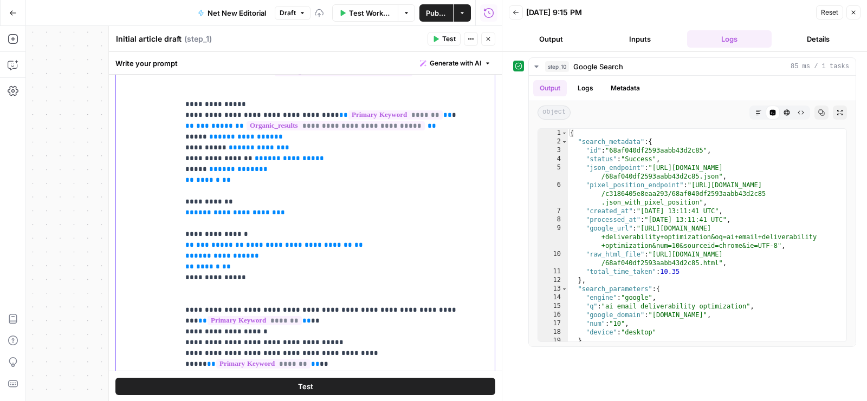
drag, startPoint x: 270, startPoint y: 255, endPoint x: 238, endPoint y: 256, distance: 32.0
click at [246, 249] on span "**********" at bounding box center [299, 245] width 106 height 7
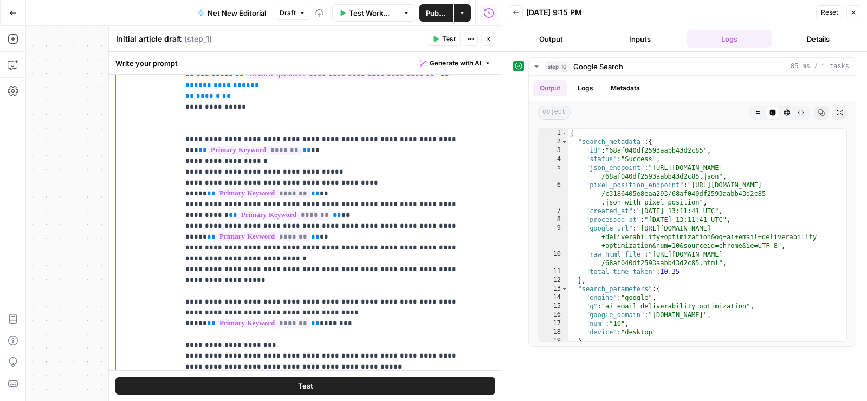
scroll to position [188, 0]
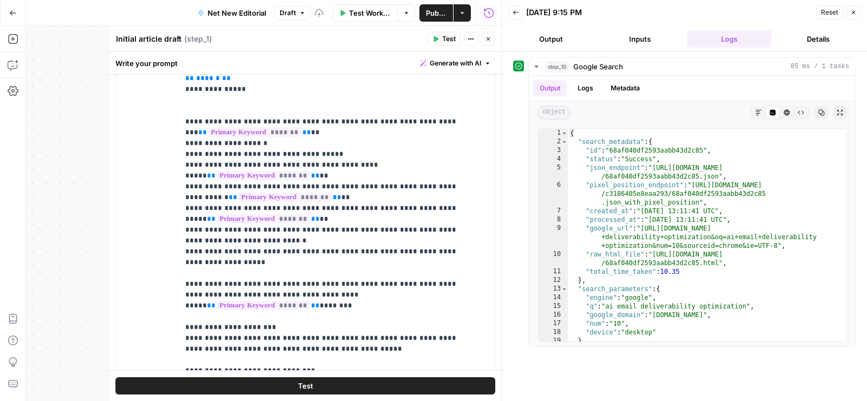
click at [488, 33] on button "Close" at bounding box center [488, 39] width 14 height 14
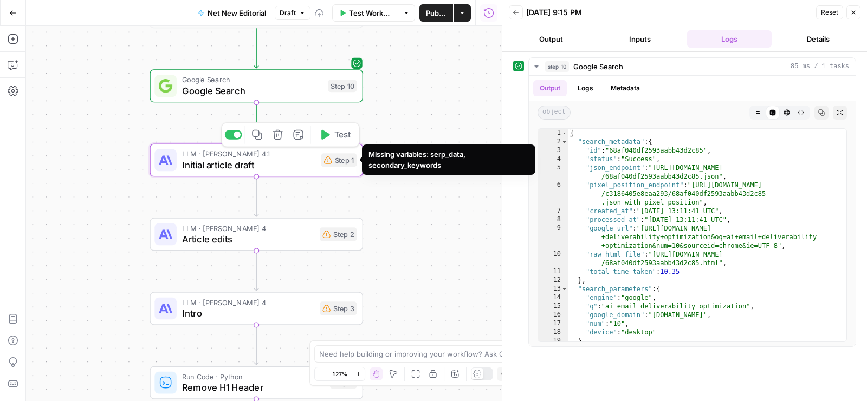
click at [342, 160] on div "Step 1" at bounding box center [339, 160] width 36 height 14
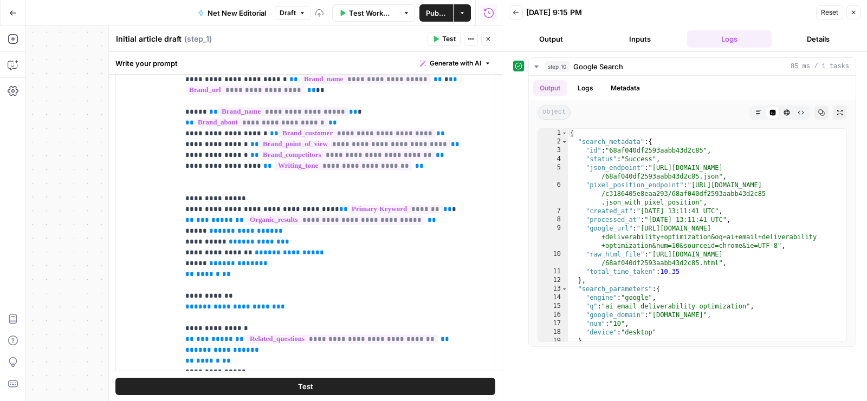
scroll to position [268, 0]
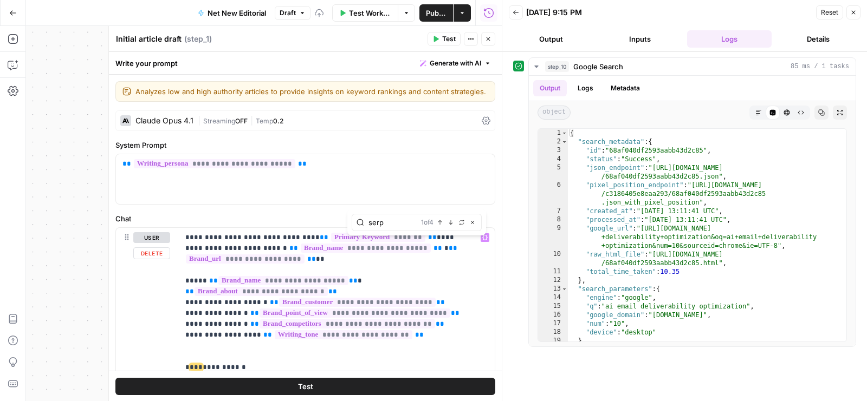
type input "serp"
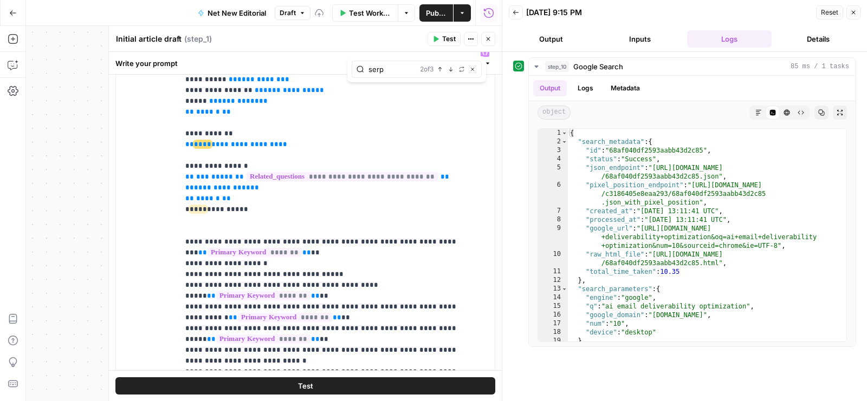
scroll to position [106, 0]
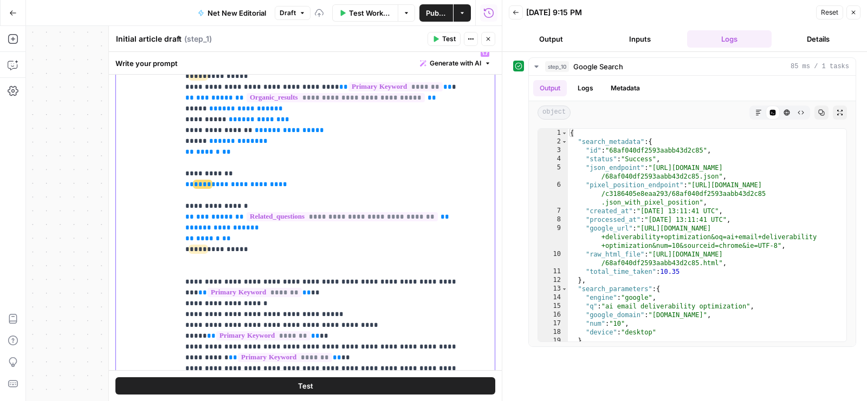
drag, startPoint x: 223, startPoint y: 194, endPoint x: 194, endPoint y: 196, distance: 28.2
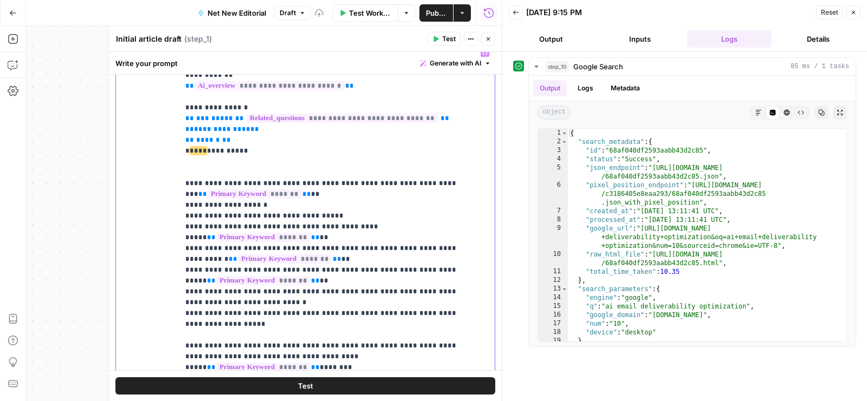
scroll to position [416, 0]
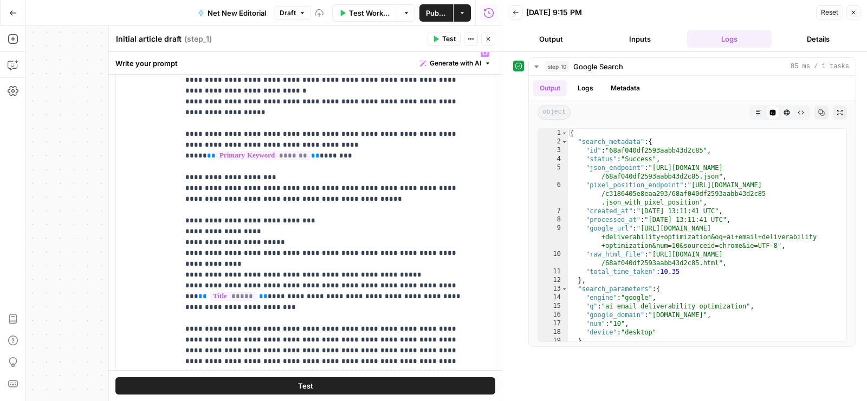
click at [491, 37] on button "Close" at bounding box center [488, 39] width 14 height 14
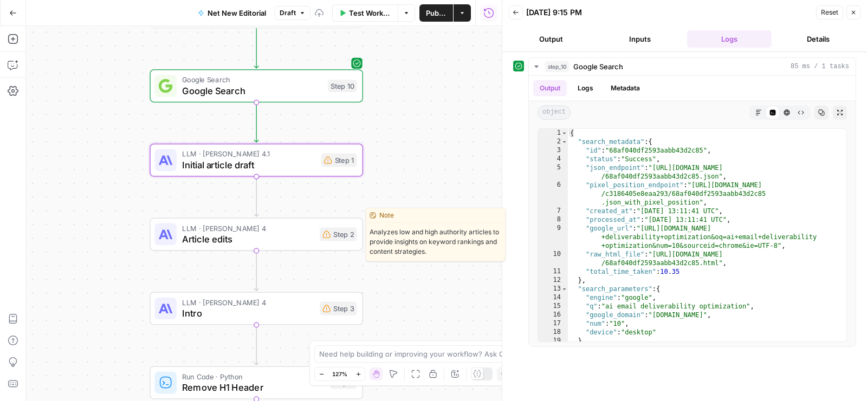
click at [299, 235] on span "Article edits" at bounding box center [248, 239] width 132 height 14
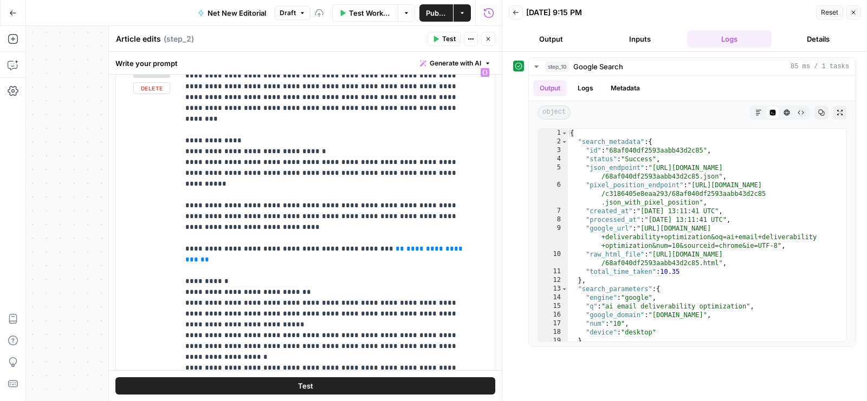
scroll to position [1158, 0]
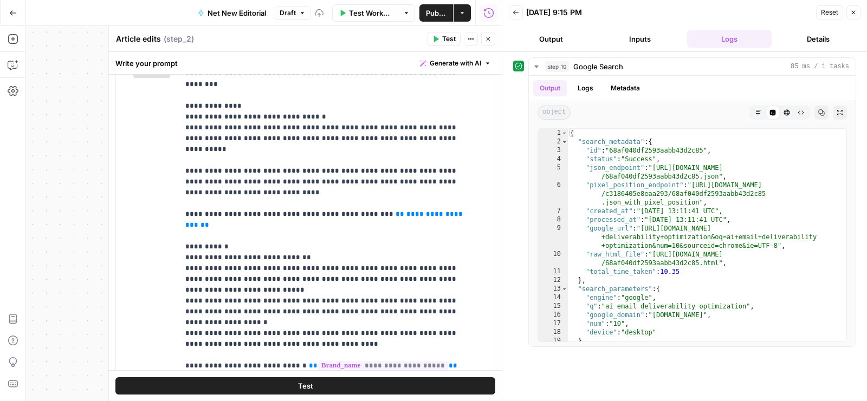
click at [490, 42] on icon "button" at bounding box center [488, 39] width 6 height 6
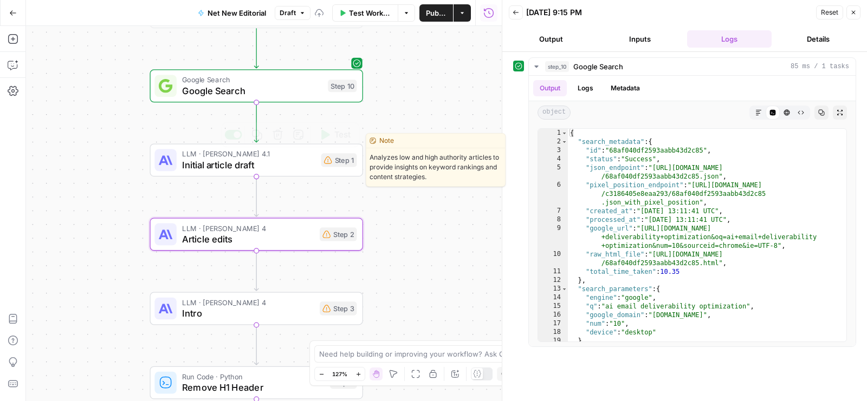
click at [272, 168] on span "Initial article draft" at bounding box center [248, 165] width 133 height 14
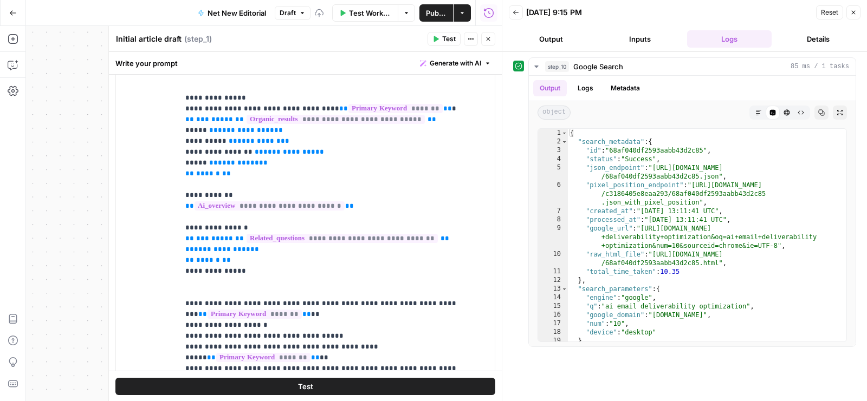
scroll to position [279, 0]
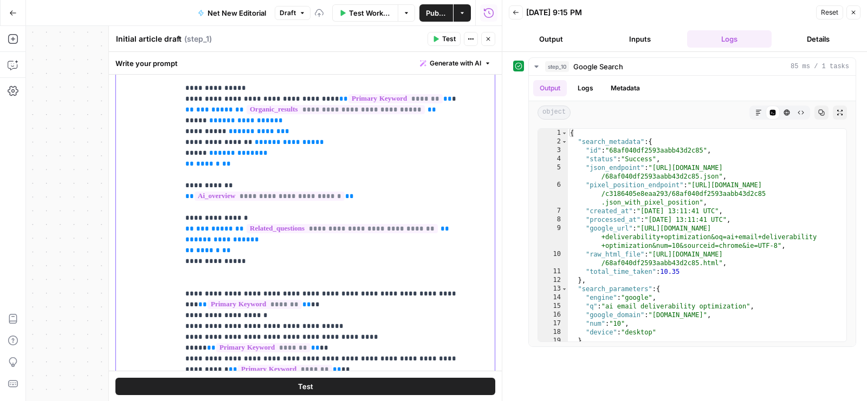
drag, startPoint x: 186, startPoint y: 95, endPoint x: 271, endPoint y: 277, distance: 200.6
copy p "**********"
click at [487, 40] on icon "button" at bounding box center [488, 39] width 6 height 6
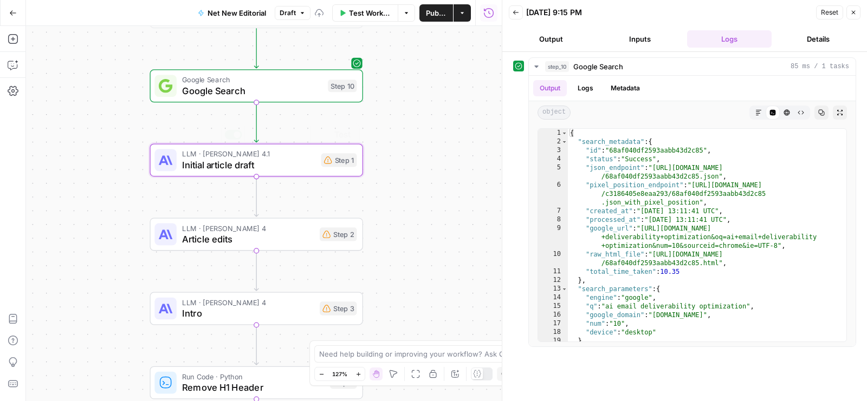
click at [269, 232] on span "Article edits" at bounding box center [248, 239] width 132 height 14
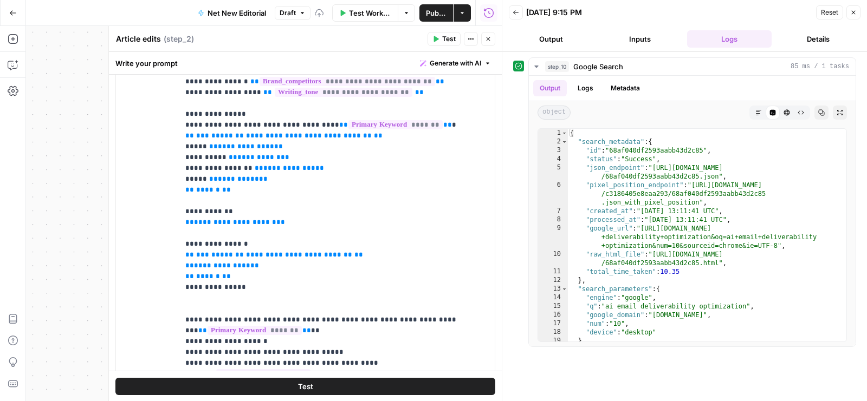
scroll to position [9, 0]
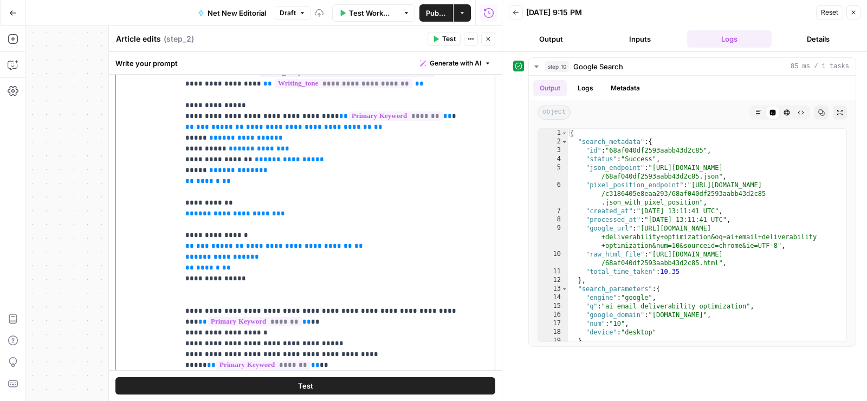
drag, startPoint x: 185, startPoint y: 112, endPoint x: 244, endPoint y: 290, distance: 187.7
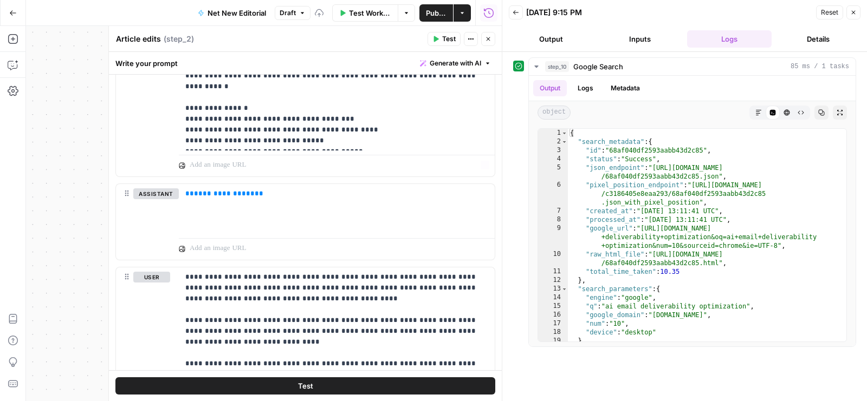
scroll to position [1361, 0]
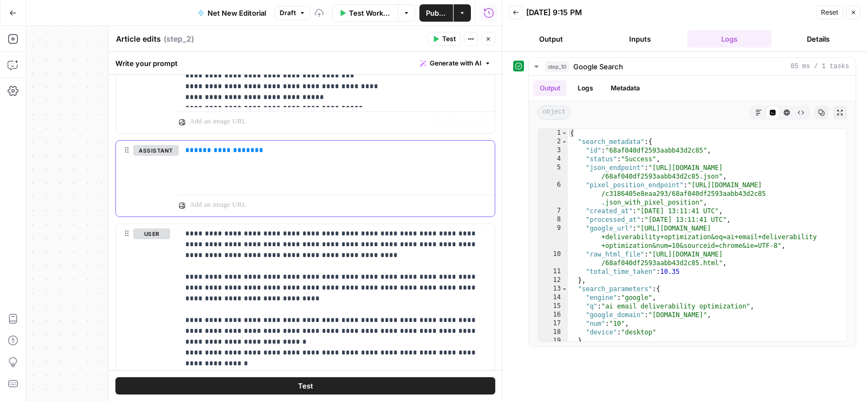
click at [245, 170] on div "**********" at bounding box center [337, 166] width 316 height 50
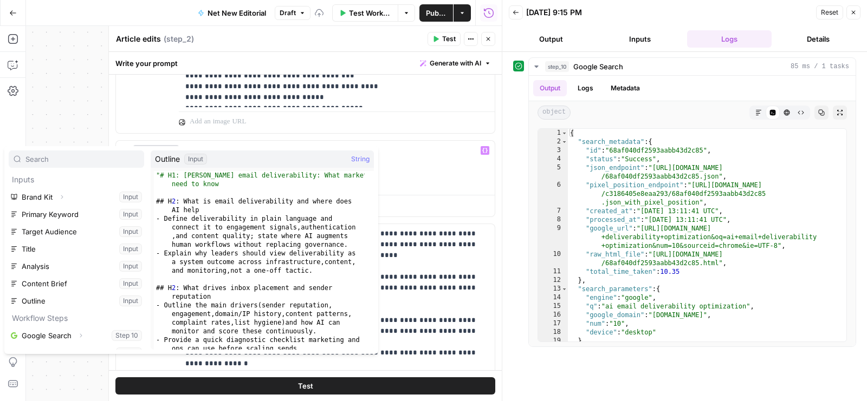
scroll to position [11, 0]
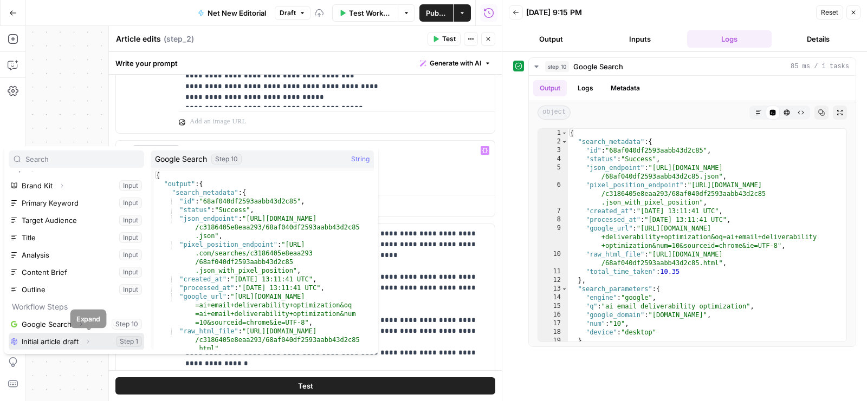
click at [87, 344] on button "Expand" at bounding box center [88, 342] width 14 height 14
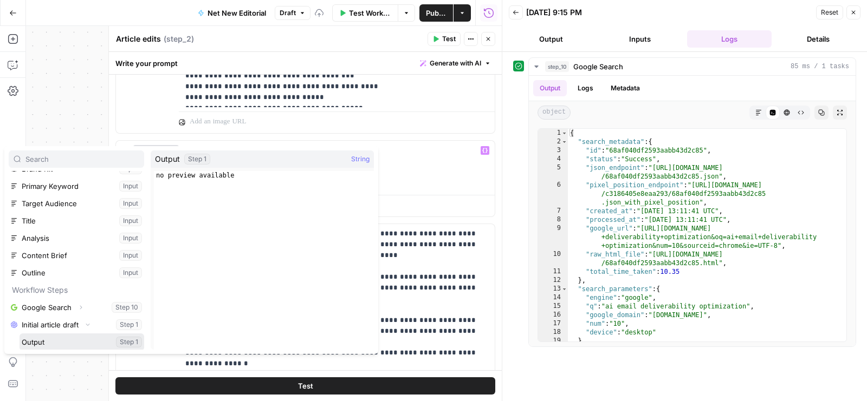
click at [74, 341] on button "Select variable Output" at bounding box center [81, 342] width 125 height 17
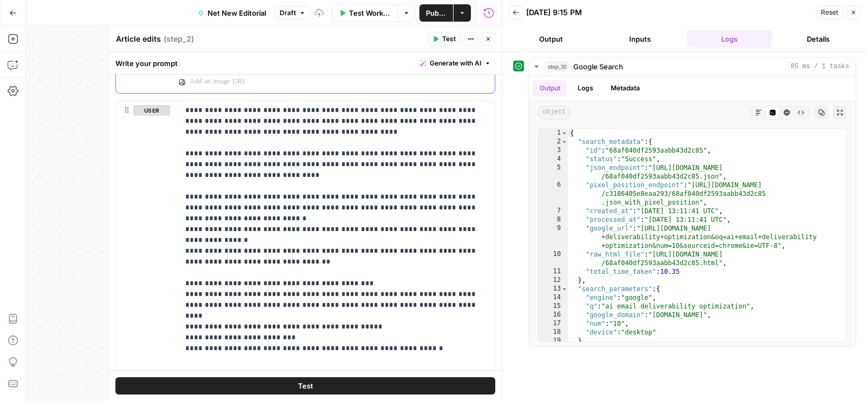
scroll to position [1609, 0]
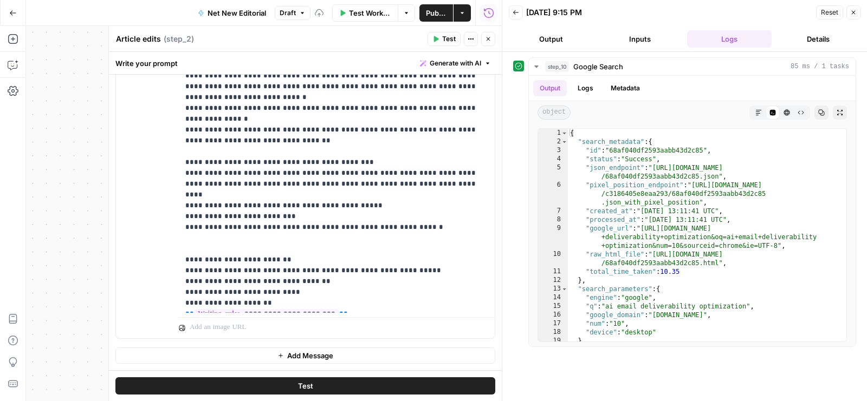
click at [486, 34] on button "Close" at bounding box center [488, 39] width 14 height 14
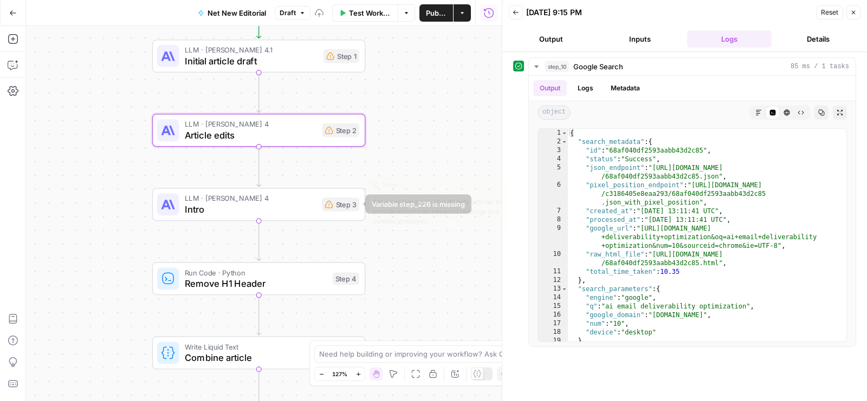
click at [325, 217] on div "LLM · Claude Sonnet 4 Intro Step 3 Copy step Delete step Edit Note Test" at bounding box center [258, 204] width 213 height 33
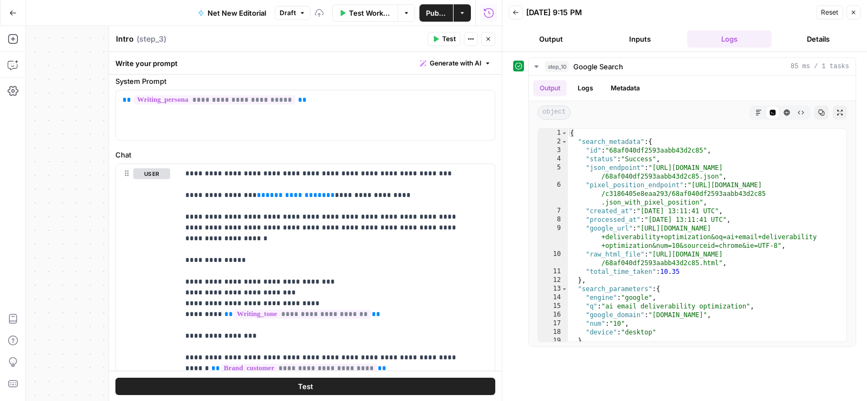
scroll to position [89, 0]
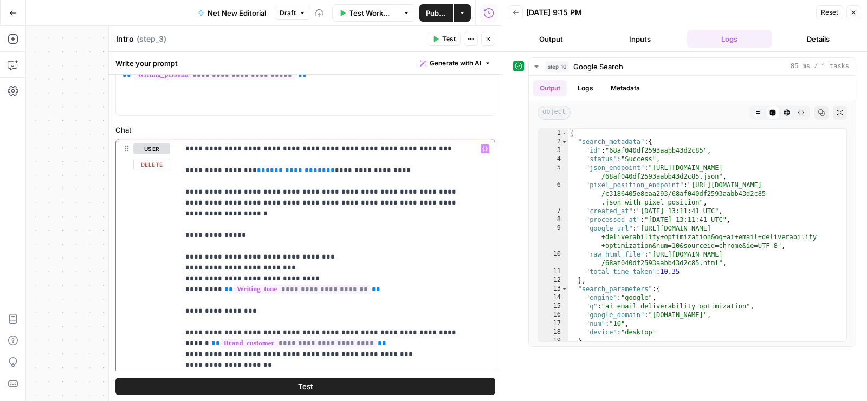
drag, startPoint x: 310, startPoint y: 179, endPoint x: 243, endPoint y: 179, distance: 66.6
click at [243, 179] on p "**********" at bounding box center [327, 360] width 285 height 433
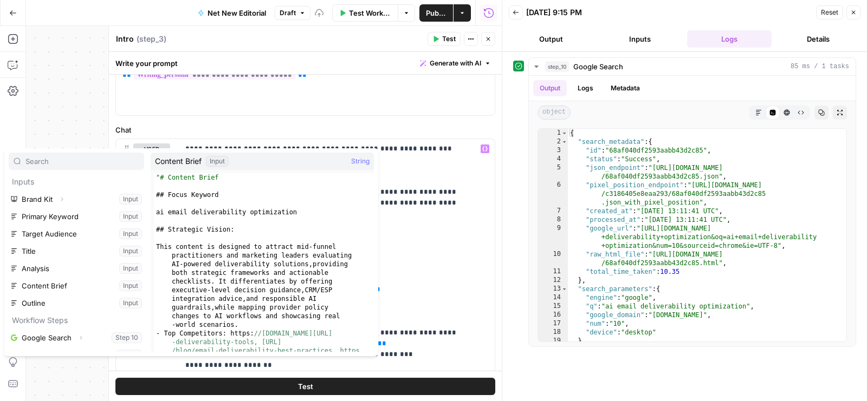
scroll to position [28, 0]
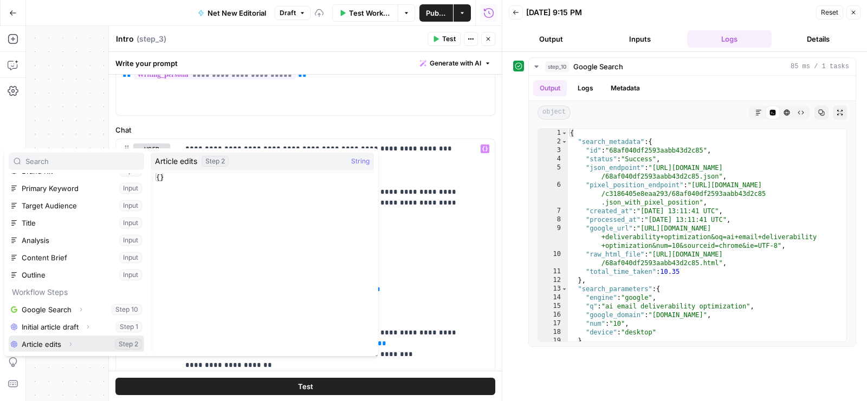
click at [71, 345] on icon "button" at bounding box center [70, 344] width 6 height 6
click at [65, 337] on button "Select variable Output" at bounding box center [81, 343] width 125 height 17
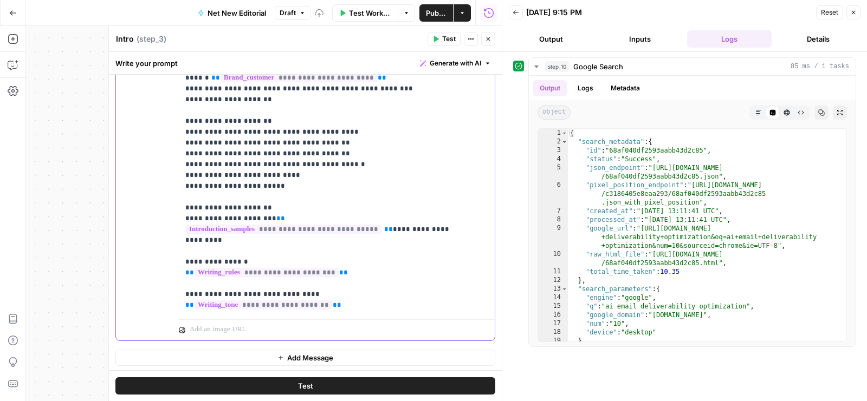
scroll to position [365, 0]
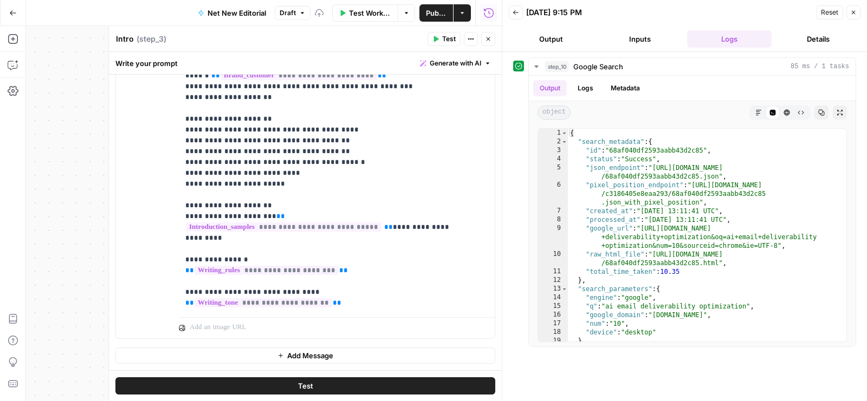
click at [483, 36] on button "Close" at bounding box center [488, 39] width 14 height 14
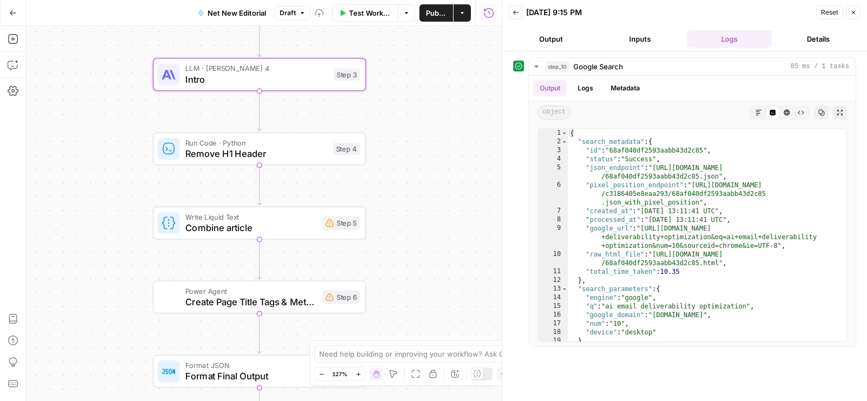
click at [304, 159] on span "Remove H1 Header" at bounding box center [256, 154] width 142 height 14
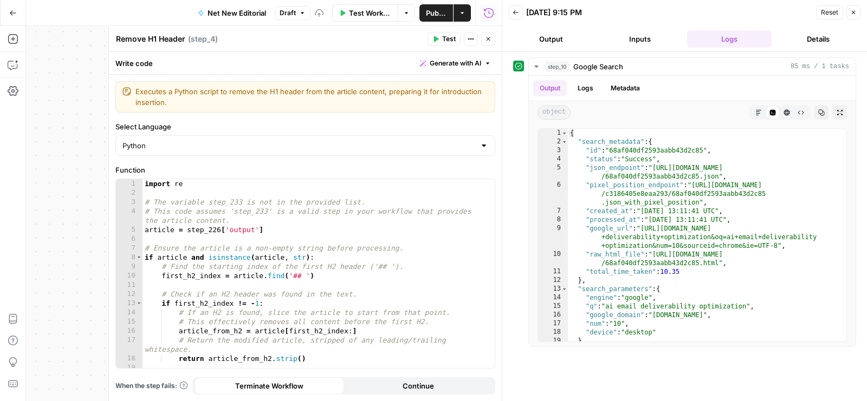
click at [856, 14] on button "Close" at bounding box center [853, 12] width 14 height 14
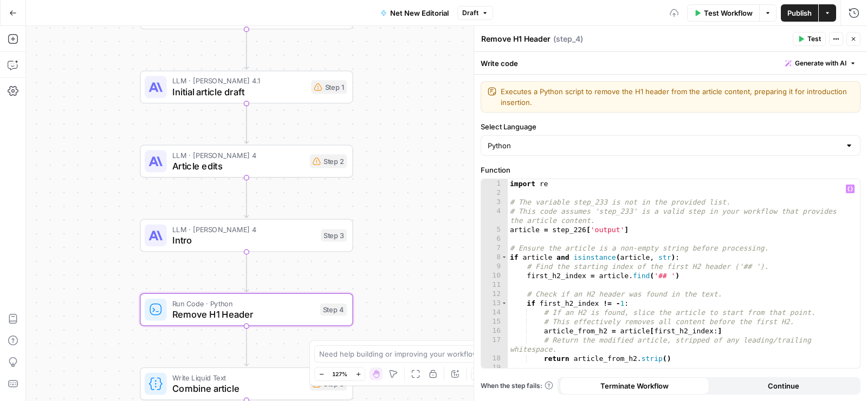
click at [584, 230] on div "import re # The variable step_233 is not in the provided list. # This code assu…" at bounding box center [678, 288] width 343 height 218
type textarea "**********"
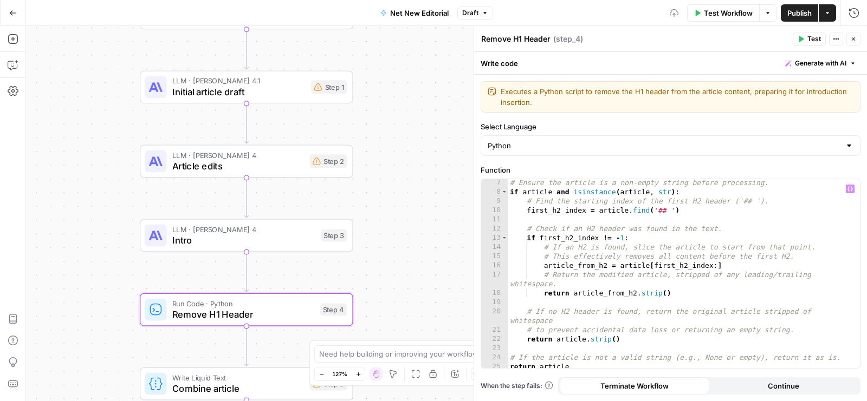
scroll to position [67, 0]
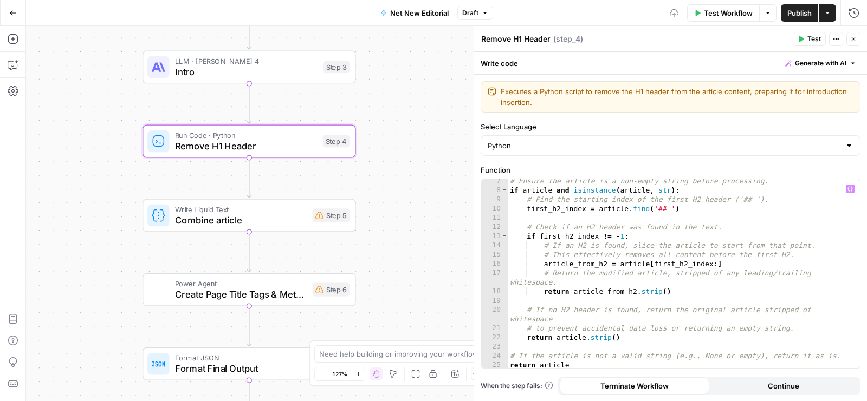
click at [281, 227] on div "Write Liquid Text Combine article Step 5 Copy step Delete step Edit Note Test" at bounding box center [248, 215] width 213 height 33
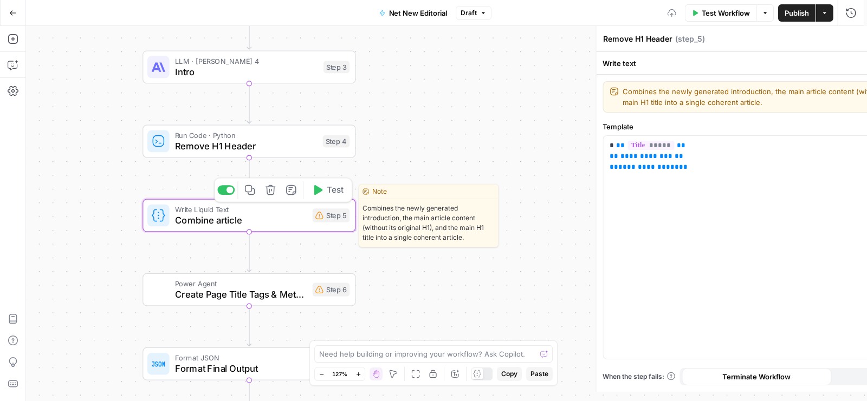
type textarea "Combine article"
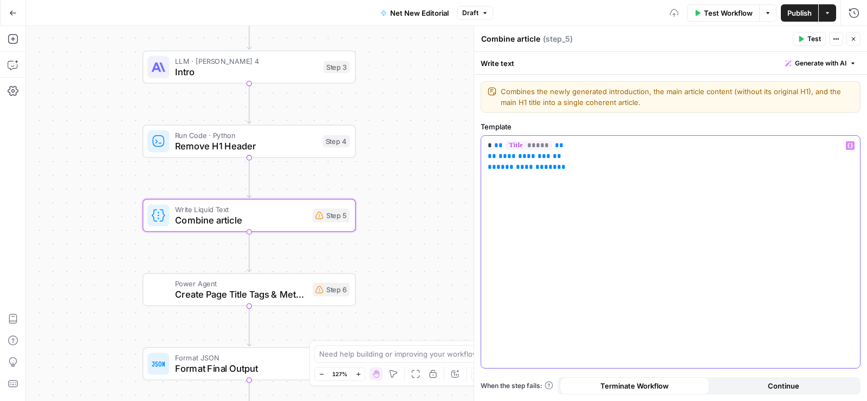
click at [518, 153] on span "**********" at bounding box center [524, 156] width 52 height 7
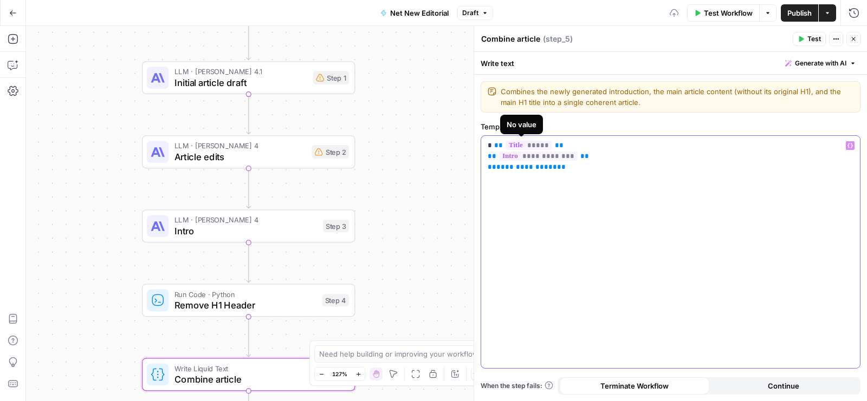
click at [522, 164] on span "**********" at bounding box center [526, 167] width 61 height 7
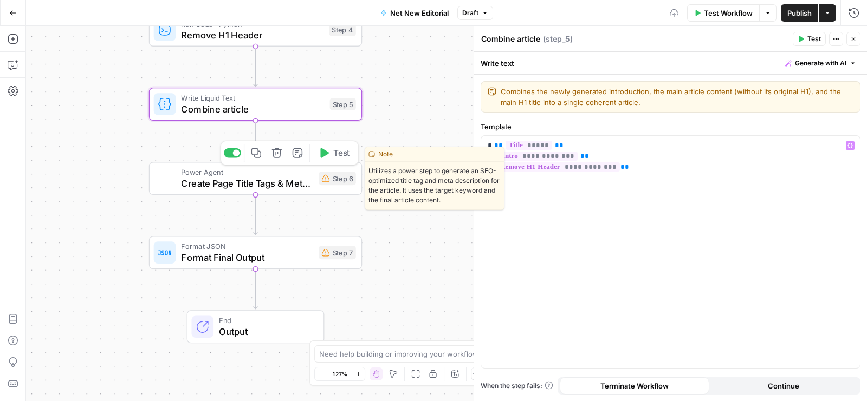
click at [292, 183] on span "Create Page Title Tags & Meta Descriptions - Fork" at bounding box center [247, 184] width 132 height 14
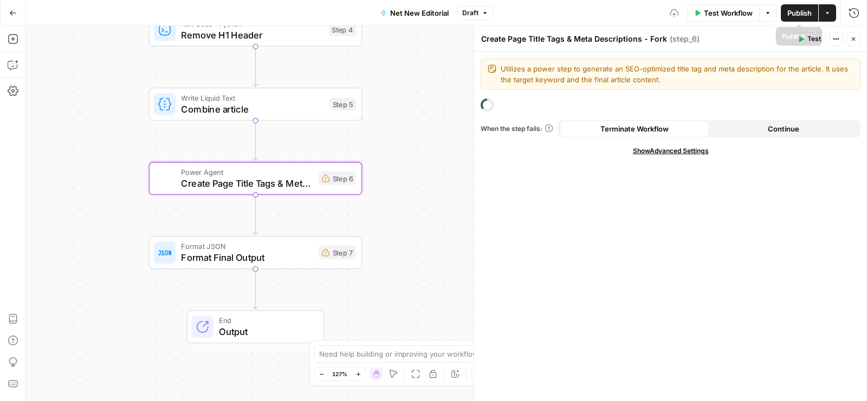
click at [788, 18] on span "Publish" at bounding box center [799, 13] width 24 height 11
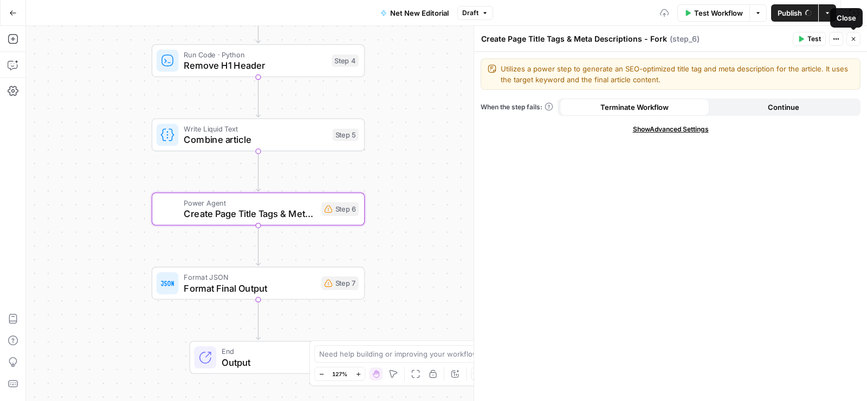
click at [853, 37] on icon "button" at bounding box center [853, 39] width 6 height 6
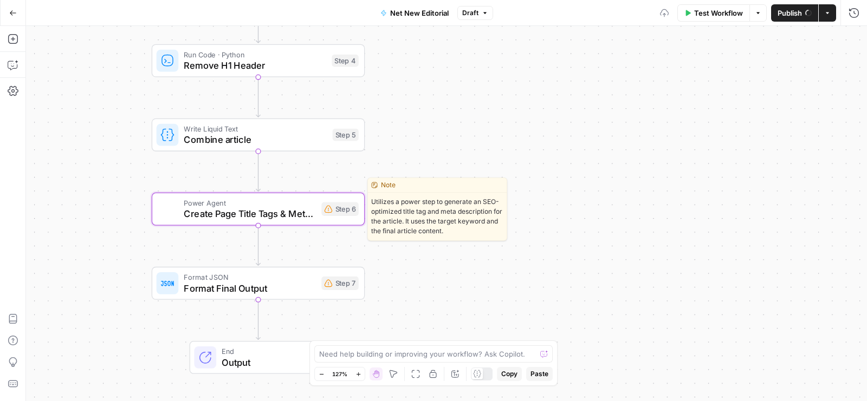
click at [263, 209] on span "Create Page Title Tags & Meta Descriptions - Fork" at bounding box center [250, 214] width 132 height 14
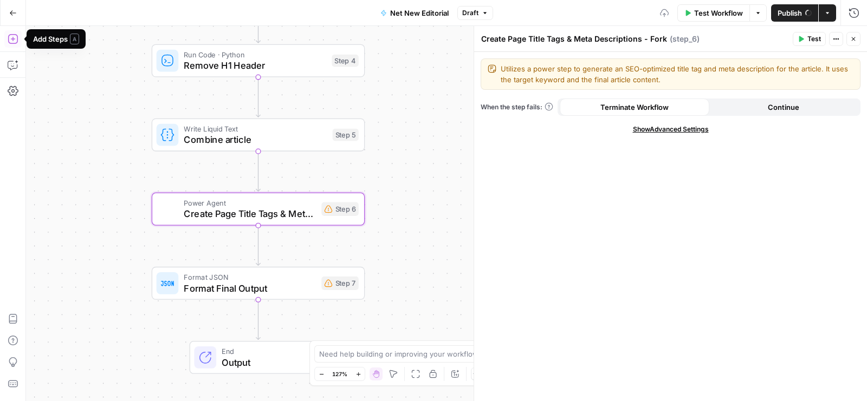
click at [11, 36] on icon "button" at bounding box center [13, 39] width 11 height 11
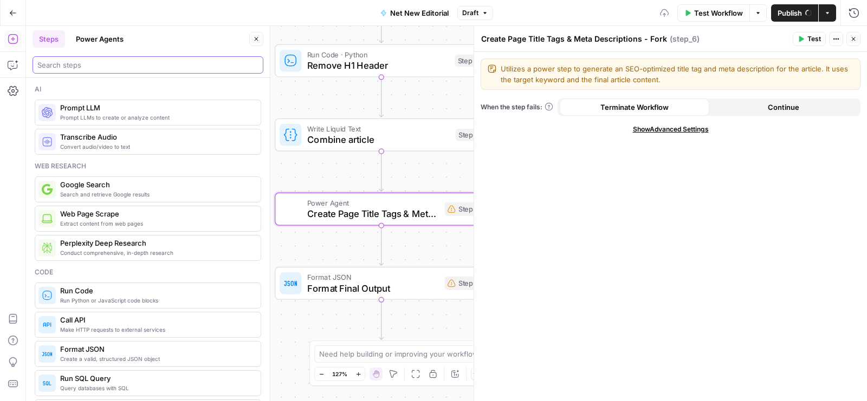
click at [133, 65] on input "search" at bounding box center [147, 65] width 221 height 11
type input "title tag"
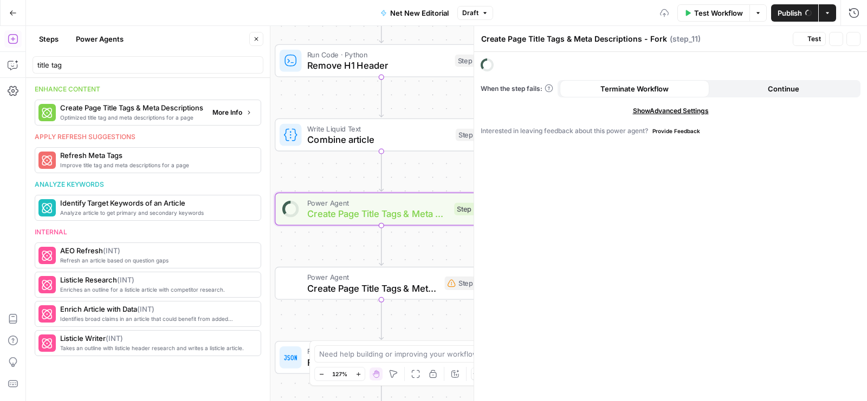
type textarea "Create Page Title Tags & Meta Descriptions"
click at [256, 37] on icon "button" at bounding box center [256, 39] width 6 height 6
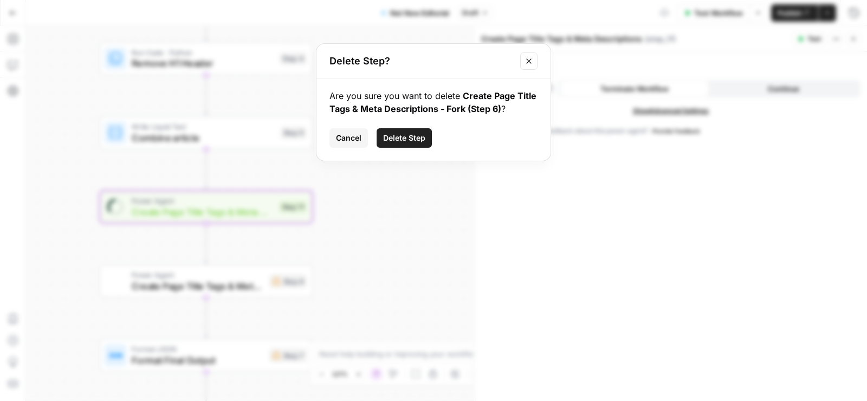
click at [409, 139] on span "Delete Step" at bounding box center [404, 138] width 42 height 11
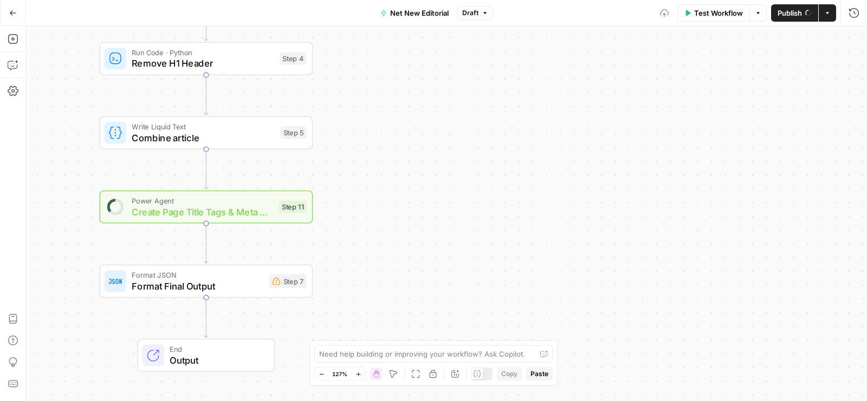
click at [225, 210] on span "Create Page Title Tags & Meta Descriptions" at bounding box center [202, 212] width 141 height 14
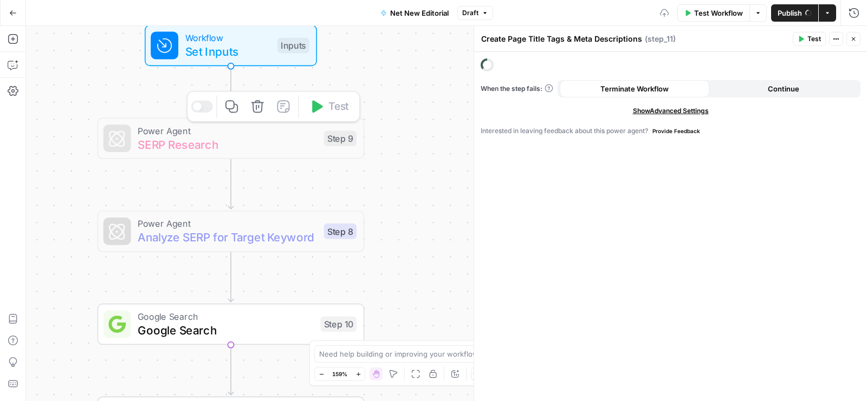
click at [262, 109] on icon "button" at bounding box center [257, 106] width 12 height 12
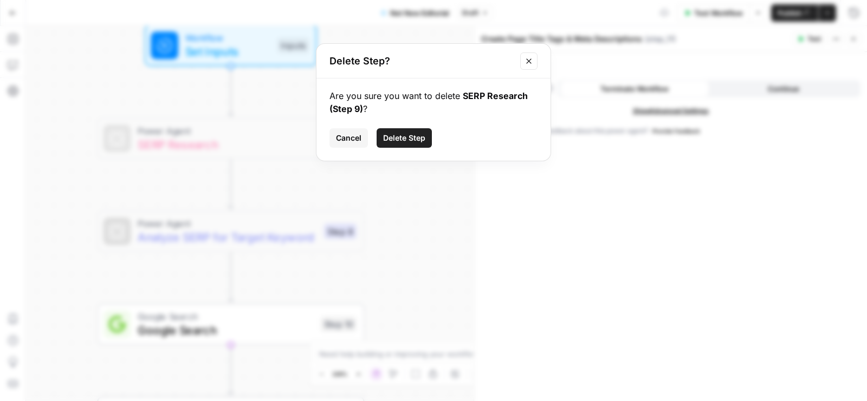
click at [411, 140] on span "Delete Step" at bounding box center [404, 138] width 42 height 11
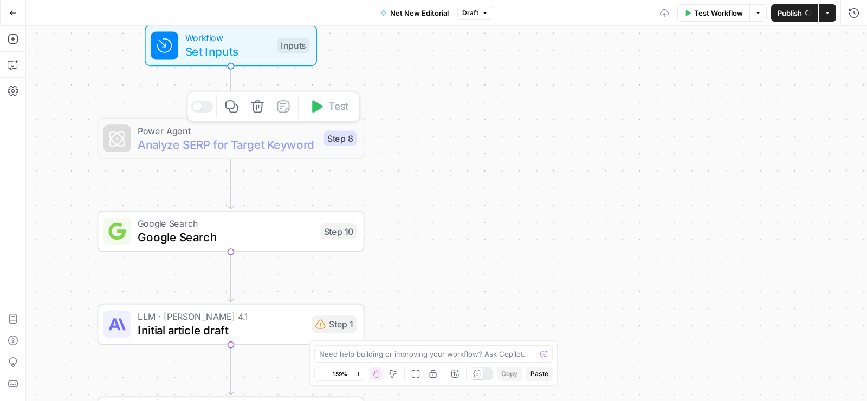
click at [259, 105] on icon "button" at bounding box center [257, 106] width 12 height 12
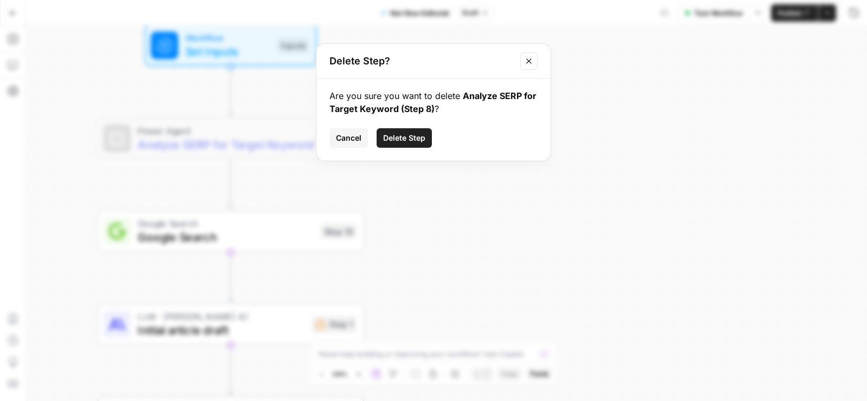
click at [396, 133] on span "Delete Step" at bounding box center [404, 138] width 42 height 11
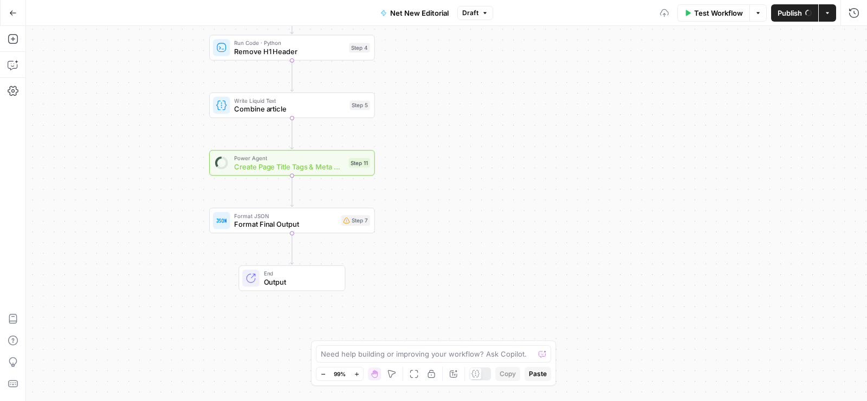
click at [311, 160] on span "Power Agent" at bounding box center [289, 158] width 110 height 9
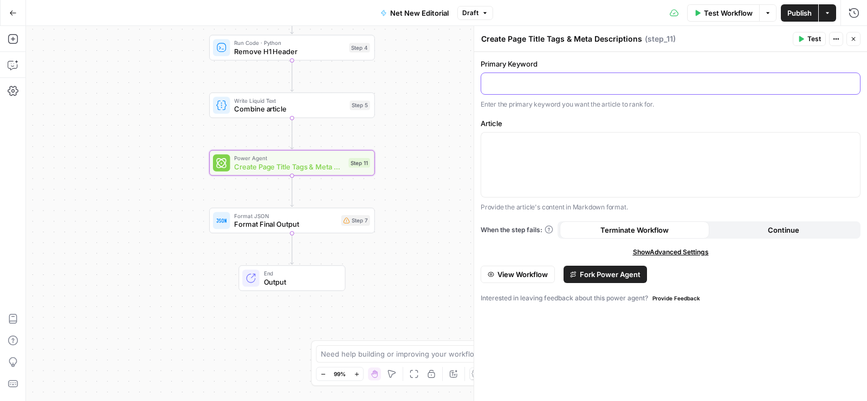
click at [539, 84] on p at bounding box center [670, 82] width 366 height 11
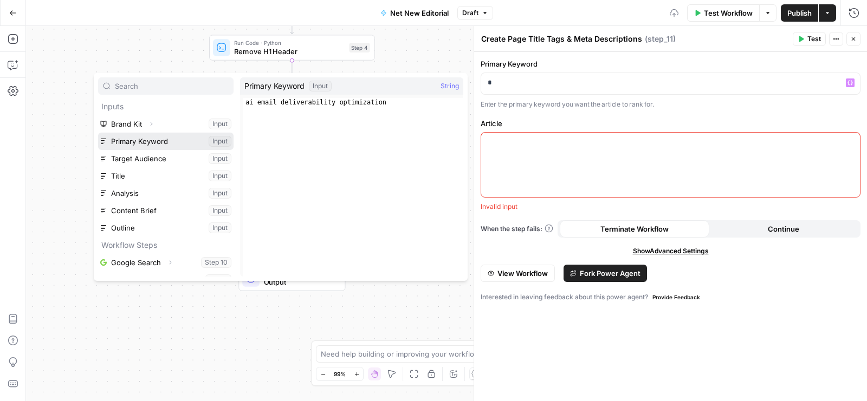
click at [146, 144] on button "Select variable Primary Keyword" at bounding box center [165, 141] width 135 height 17
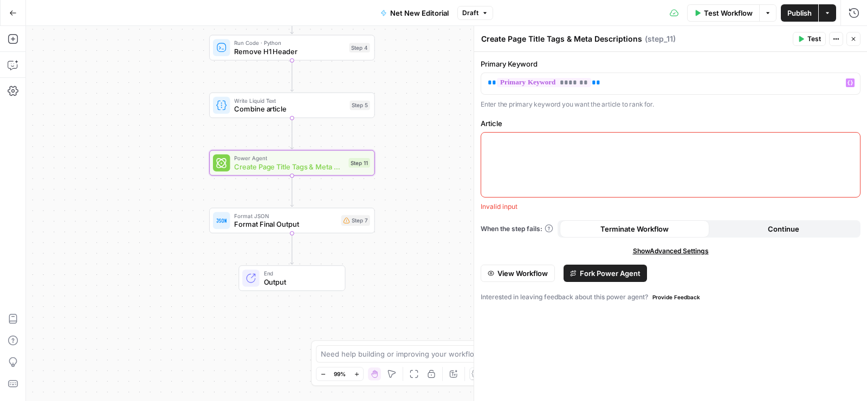
click at [532, 162] on div at bounding box center [670, 165] width 379 height 64
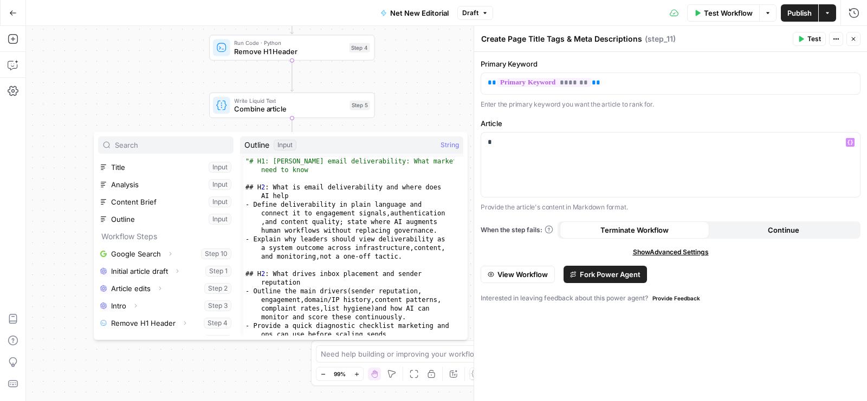
scroll to position [80, 0]
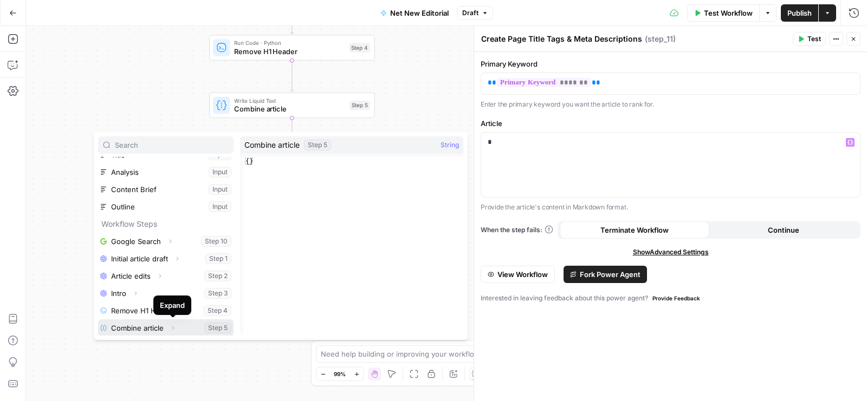
click at [173, 328] on icon "button" at bounding box center [173, 328] width 6 height 6
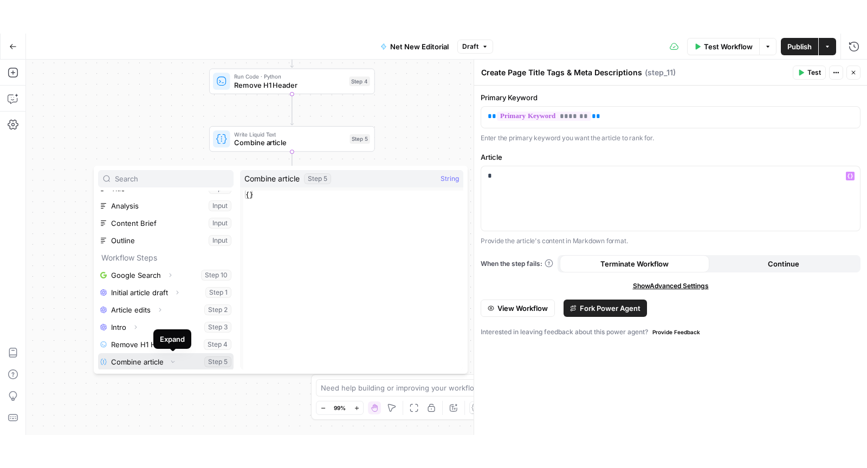
scroll to position [98, 0]
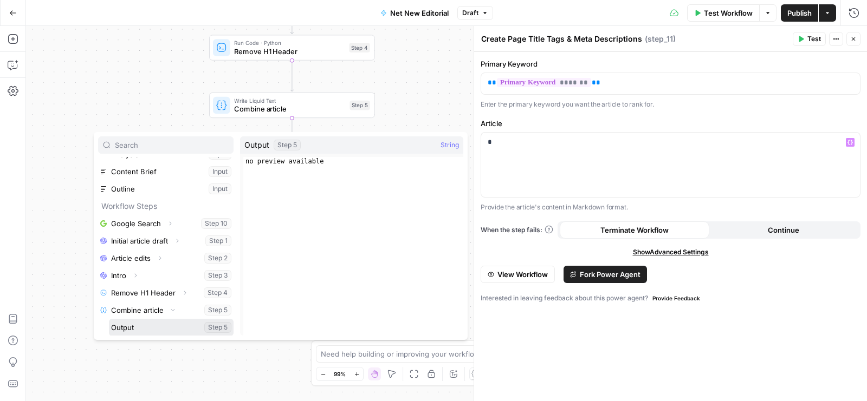
click at [166, 329] on button "Select variable Output" at bounding box center [171, 327] width 125 height 17
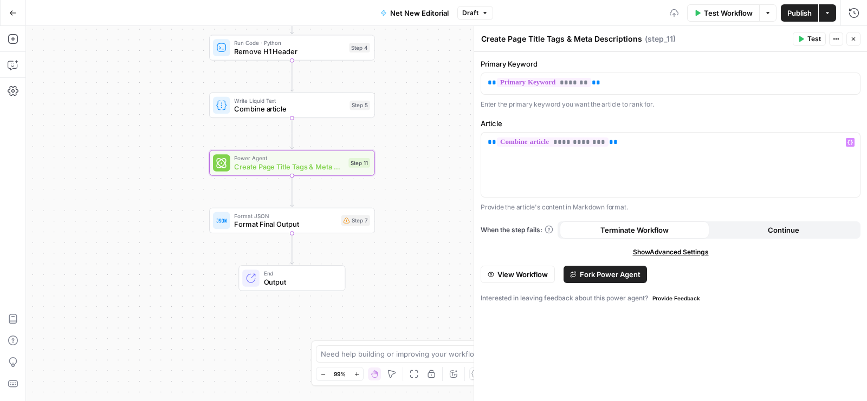
click at [850, 38] on icon "button" at bounding box center [853, 39] width 6 height 6
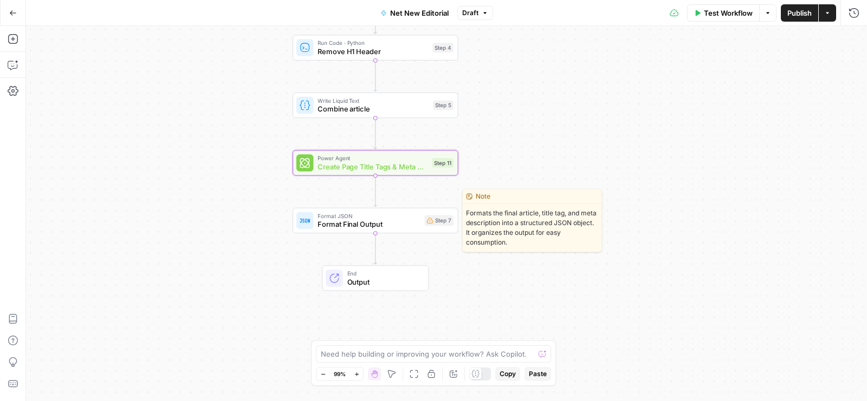
click at [392, 222] on span "Format Final Output" at bounding box center [368, 224] width 102 height 11
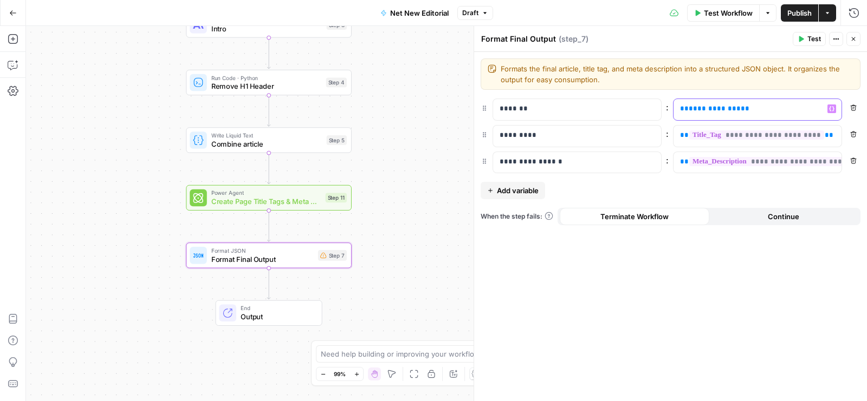
click at [706, 107] on span "**********" at bounding box center [714, 108] width 52 height 7
click at [753, 143] on div "**********" at bounding box center [748, 136] width 151 height 21
click at [776, 162] on span "**********" at bounding box center [782, 161] width 186 height 9
click at [857, 35] on button "Close" at bounding box center [853, 39] width 14 height 14
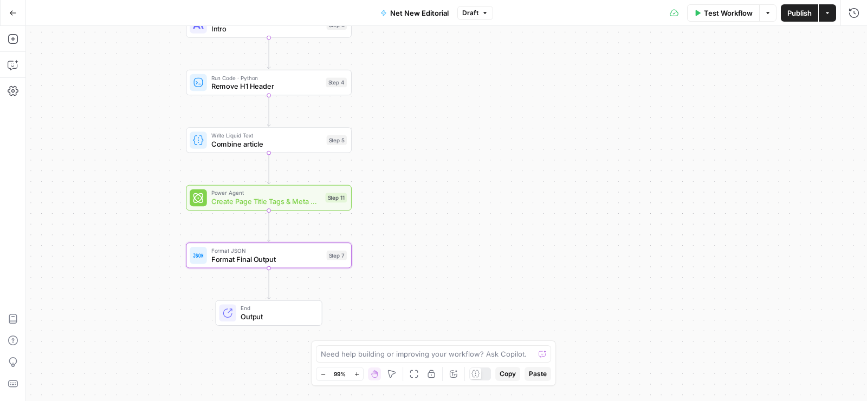
click at [790, 12] on span "Publish" at bounding box center [799, 13] width 24 height 11
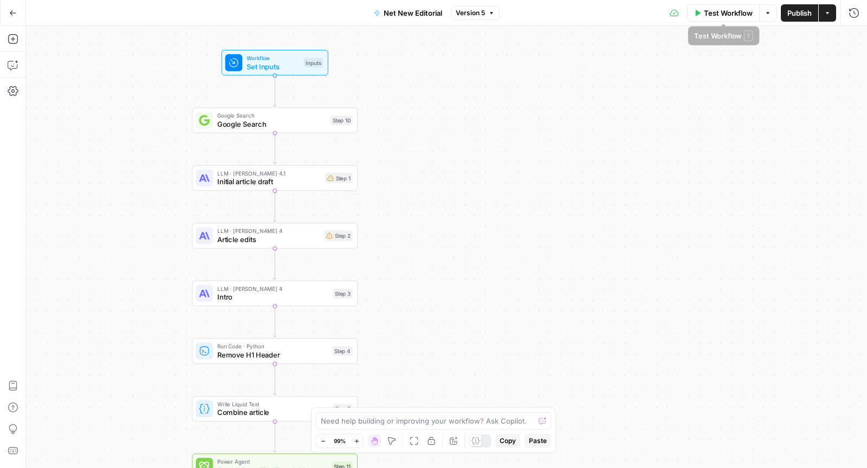
click at [715, 15] on span "Test Workflow" at bounding box center [728, 13] width 49 height 11
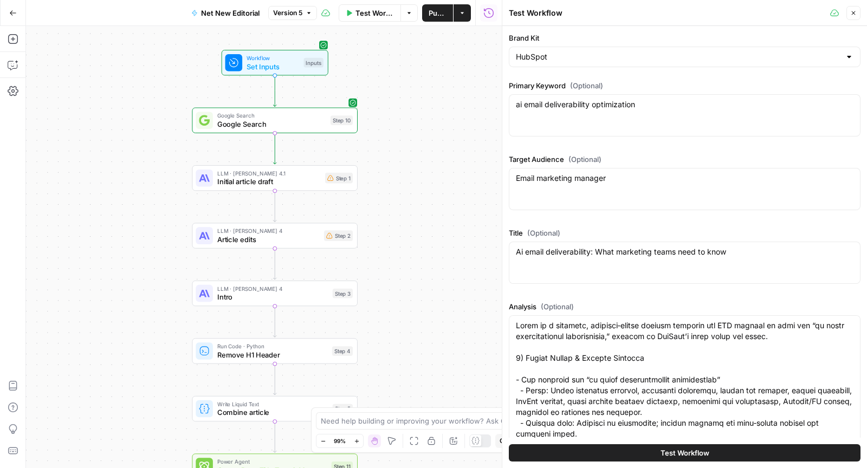
click at [601, 401] on button "Test Workflow" at bounding box center [685, 452] width 352 height 17
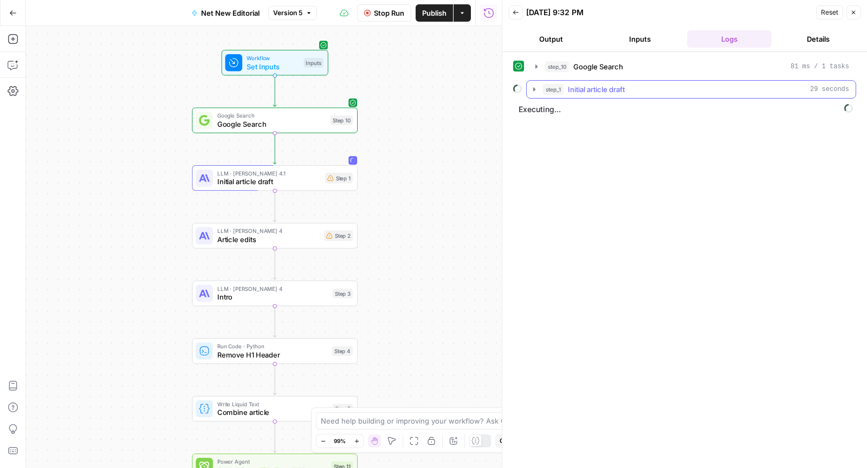
click at [554, 92] on span "step_1" at bounding box center [553, 89] width 21 height 11
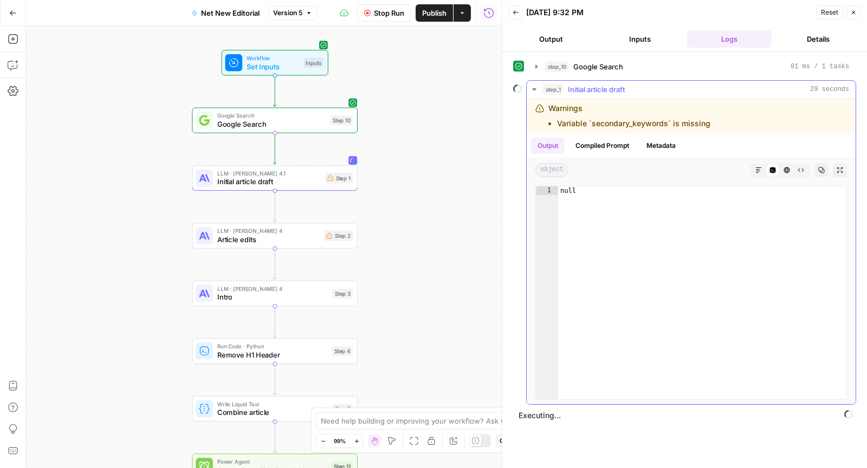
click at [554, 92] on span "step_1" at bounding box center [553, 89] width 21 height 11
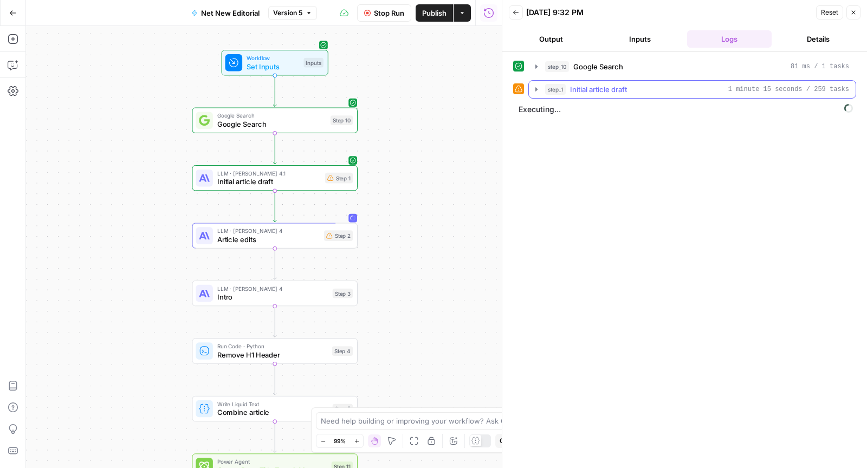
click at [625, 82] on button "step_1 Initial article draft 1 minute 15 seconds / 259 tasks" at bounding box center [692, 89] width 327 height 17
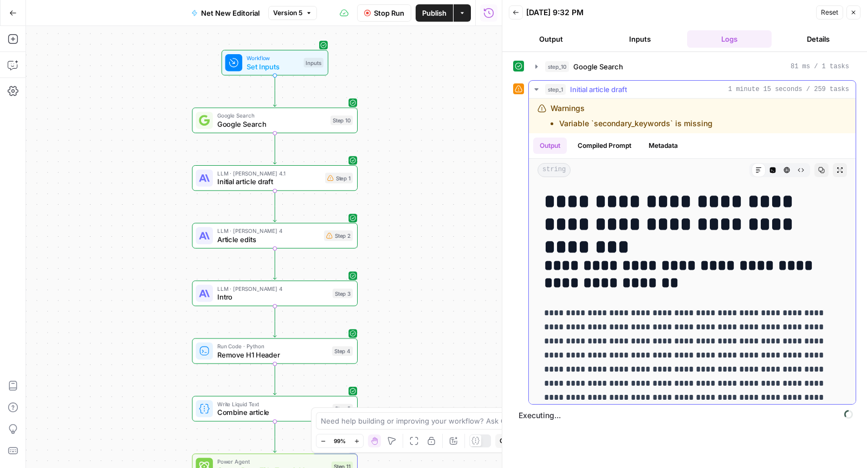
click at [625, 82] on button "step_1 Initial article draft 1 minute 15 seconds / 259 tasks" at bounding box center [692, 89] width 327 height 17
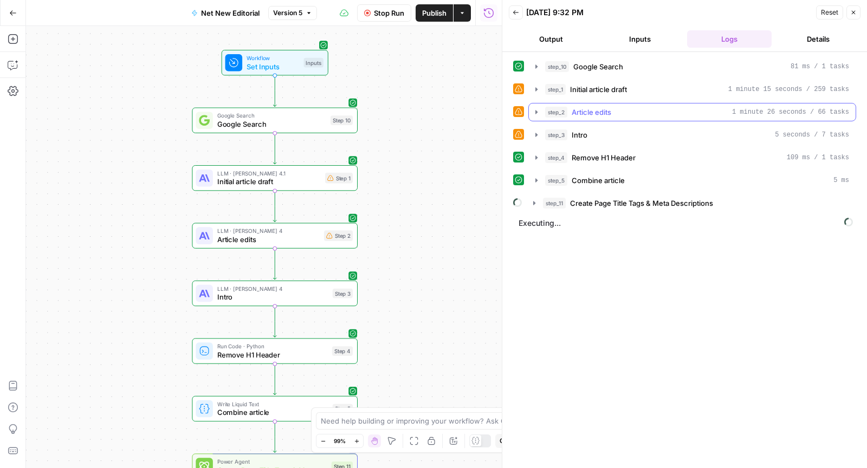
click at [621, 107] on div "step_2 Article edits 1 minute 26 seconds / 66 tasks" at bounding box center [697, 112] width 304 height 11
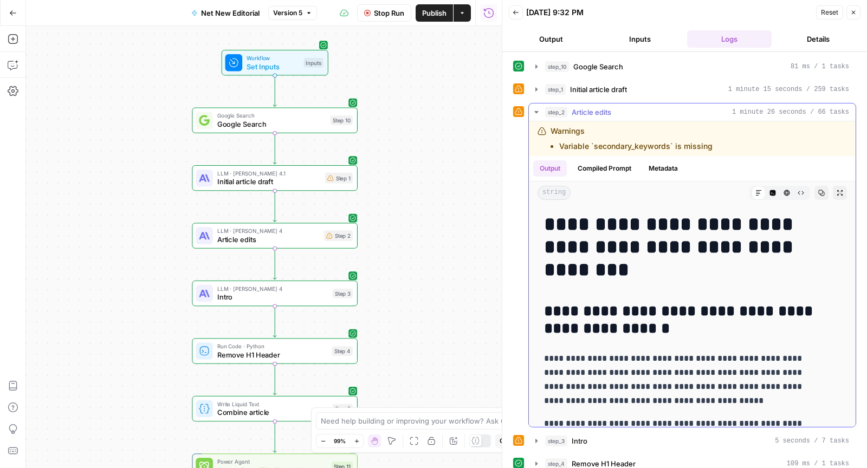
click at [621, 107] on div "step_2 Article edits 1 minute 26 seconds / 66 tasks" at bounding box center [697, 112] width 304 height 11
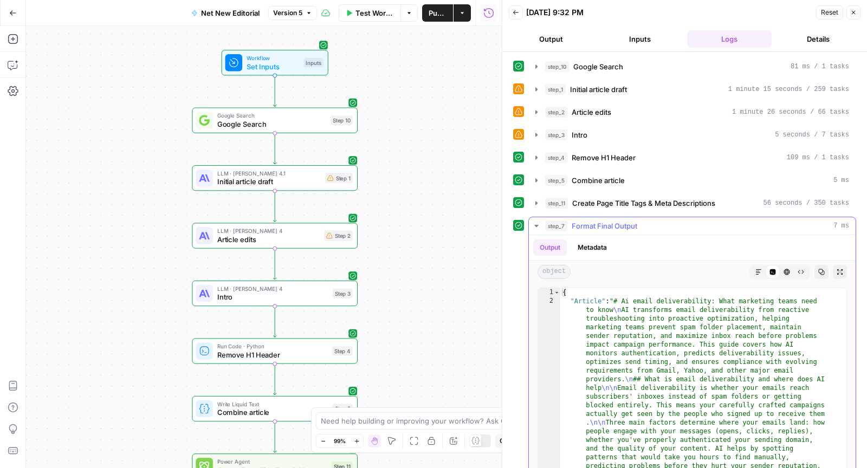
scroll to position [38, 0]
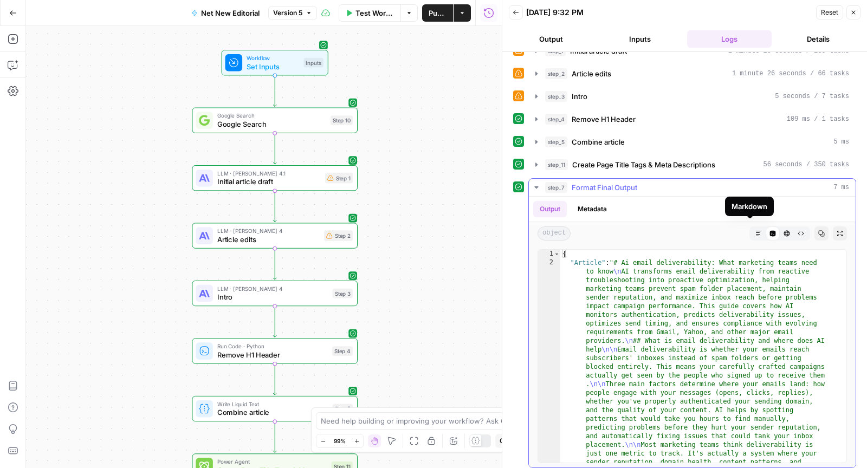
click at [754, 232] on button "Markdown" at bounding box center [758, 233] width 14 height 14
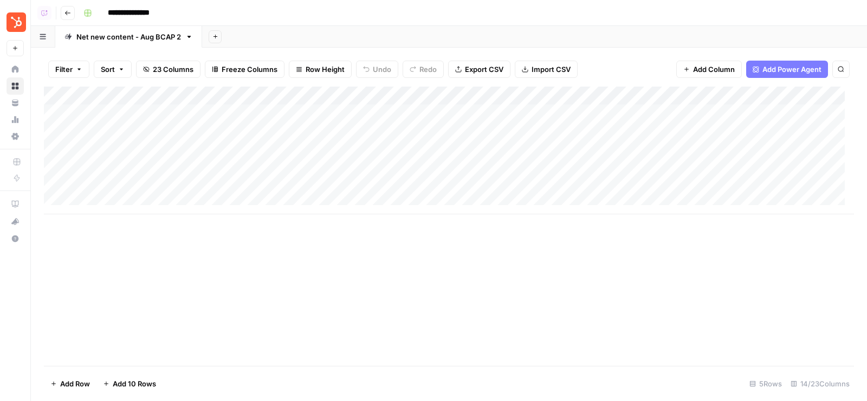
click at [155, 37] on div "Net new content - Aug BCAP 2" at bounding box center [128, 36] width 105 height 11
click at [133, 37] on input "**********" at bounding box center [128, 37] width 105 height 14
click at [159, 41] on div "Net new content - Aug BCAP 2" at bounding box center [128, 36] width 105 height 11
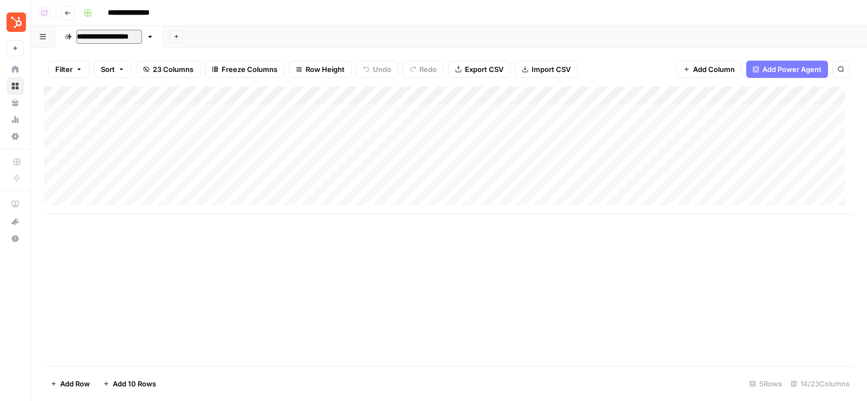
type input "**********"
click at [554, 97] on div "Add Column" at bounding box center [449, 151] width 810 height 128
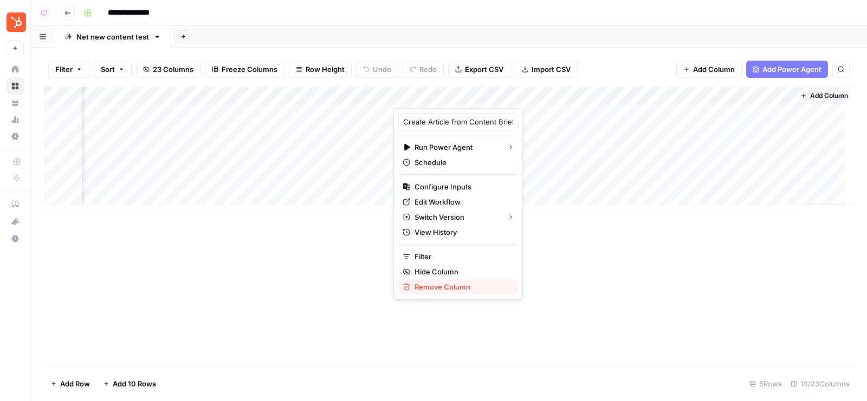
click at [446, 290] on span "Remove Column" at bounding box center [461, 287] width 95 height 11
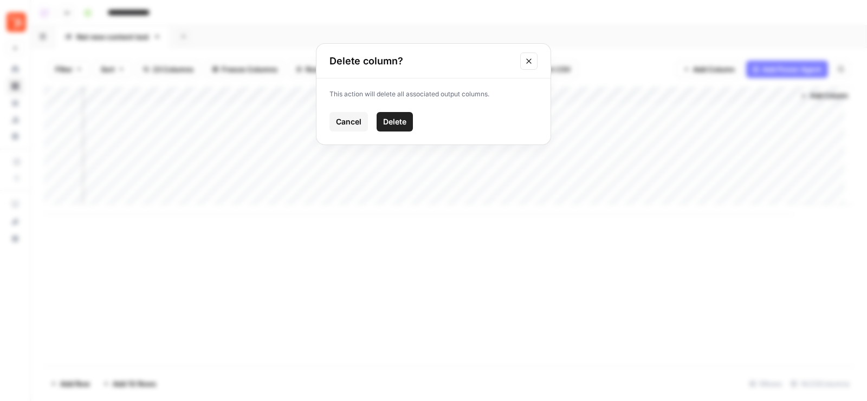
click at [394, 121] on span "Delete" at bounding box center [394, 121] width 23 height 11
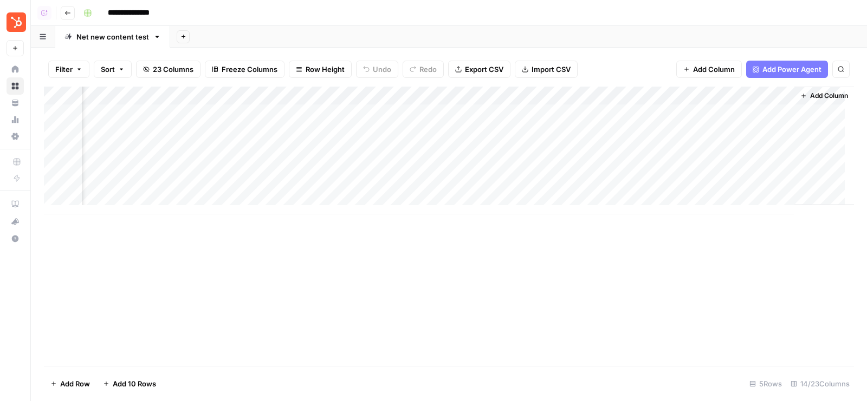
click at [593, 36] on div "Add Sheet" at bounding box center [518, 37] width 697 height 22
click at [613, 48] on div "Filter Sort 23 Columns Freeze Columns Row Height Undo Redo Export CSV Import CS…" at bounding box center [449, 225] width 836 height 354
click at [575, 93] on div "Add Column" at bounding box center [449, 151] width 810 height 128
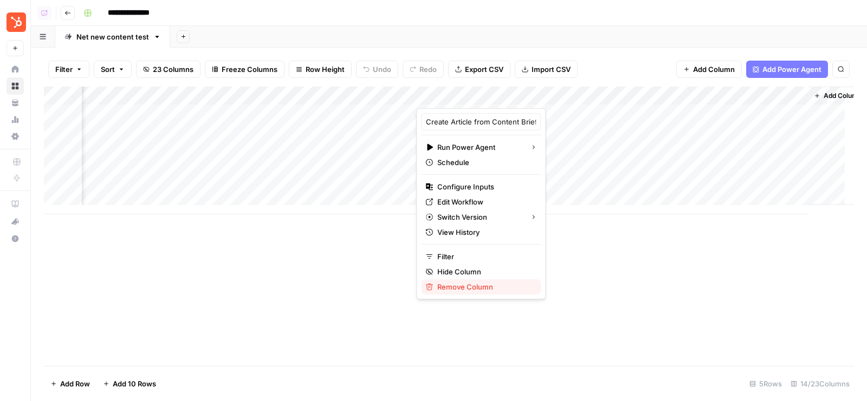
click at [451, 283] on span "Remove Column" at bounding box center [484, 287] width 95 height 11
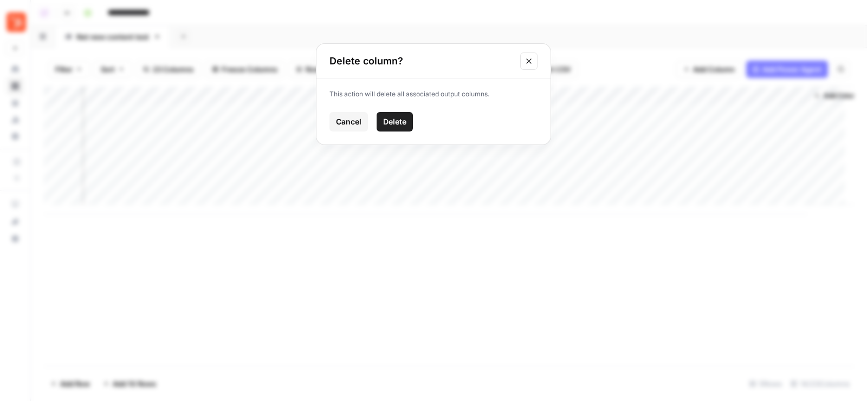
click at [399, 119] on span "Delete" at bounding box center [394, 121] width 23 height 11
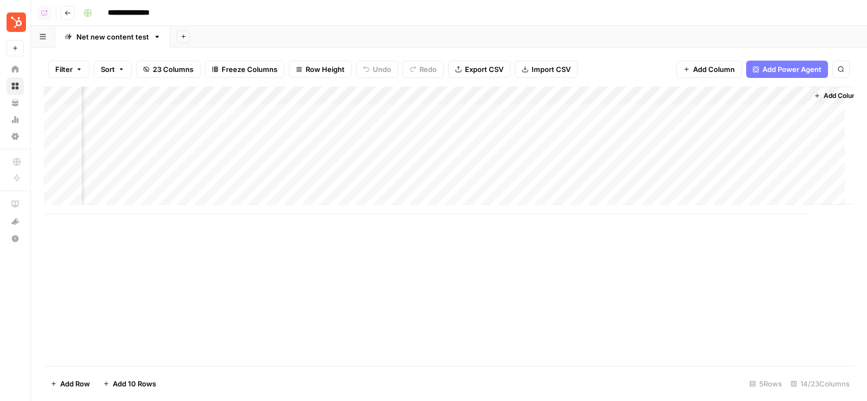
click at [632, 34] on div "Add Sheet" at bounding box center [518, 37] width 697 height 22
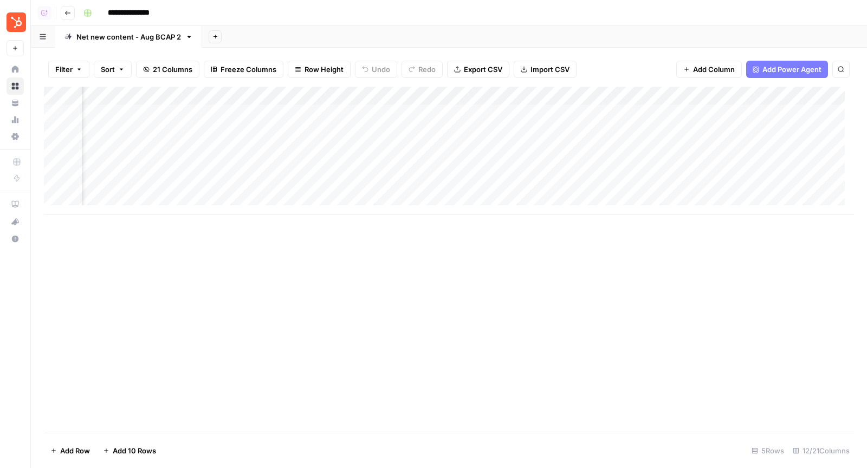
scroll to position [0, 726]
click at [520, 43] on div "Add Sheet" at bounding box center [534, 37] width 665 height 22
click at [737, 112] on div "Add Column" at bounding box center [449, 151] width 810 height 128
click at [718, 97] on div "Add Column" at bounding box center [449, 151] width 810 height 128
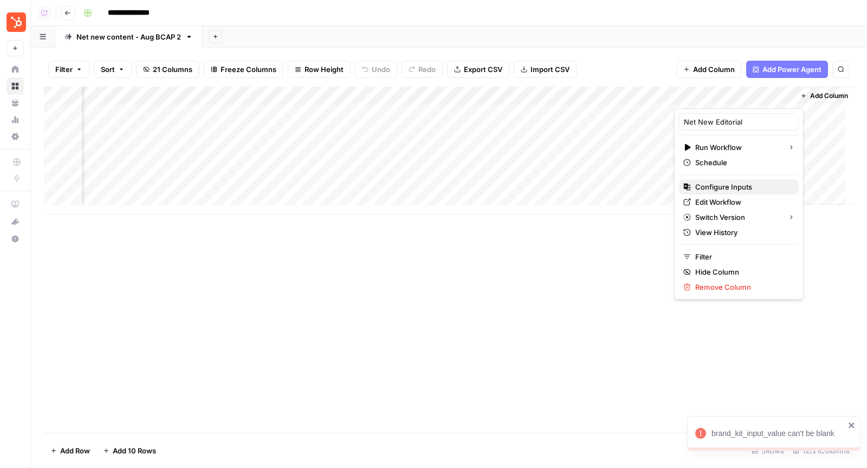
click at [730, 188] on span "Configure Inputs" at bounding box center [742, 186] width 95 height 11
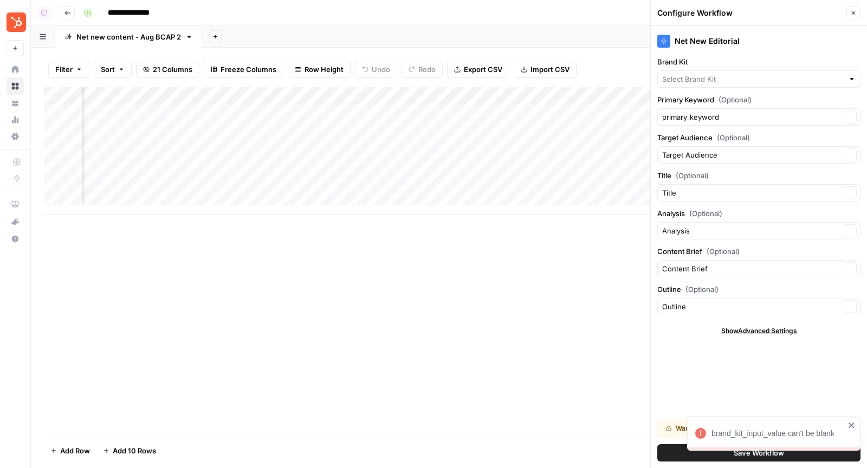
type input "HubSpot"
click at [726, 77] on input "Brand Kit" at bounding box center [751, 79] width 178 height 11
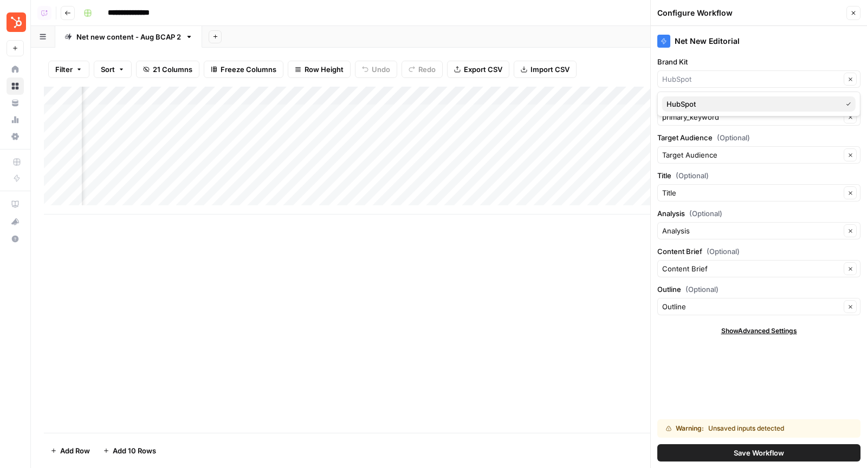
click at [712, 107] on span "HubSpot" at bounding box center [751, 104] width 171 height 11
type input "HubSpot"
click at [723, 401] on button "Save Workflow" at bounding box center [758, 452] width 203 height 17
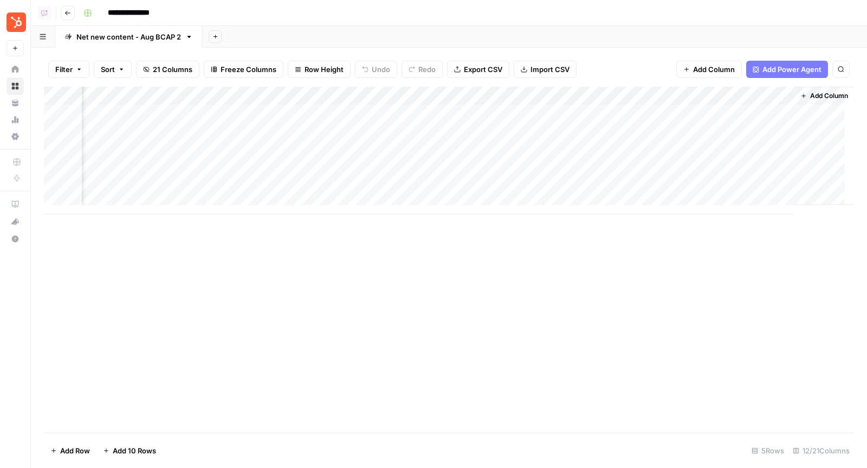
click at [721, 93] on div "Add Column" at bounding box center [449, 151] width 810 height 128
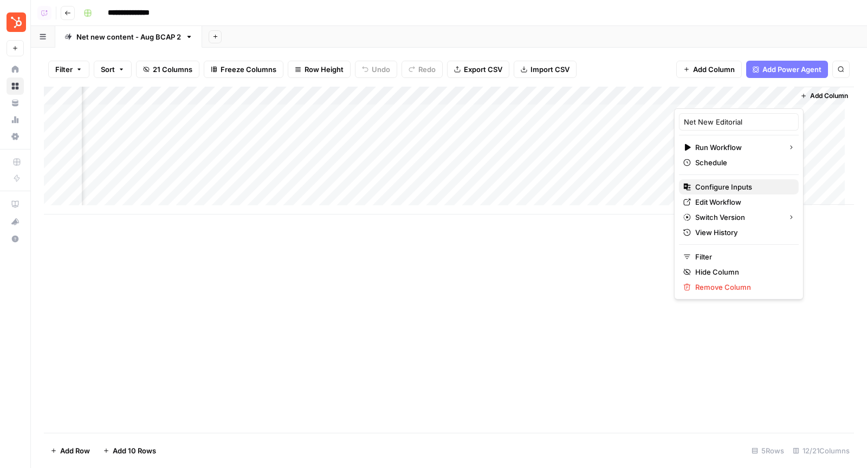
click at [708, 184] on span "Configure Inputs" at bounding box center [742, 186] width 95 height 11
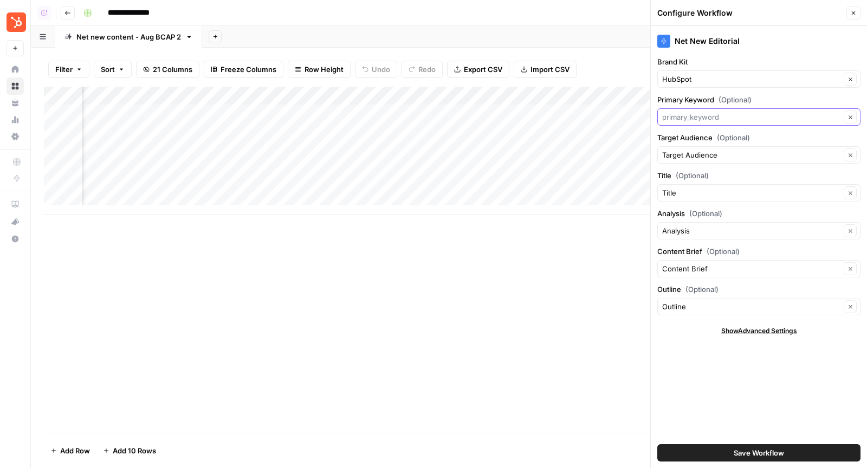
click at [700, 119] on input "Primary Keyword (Optional)" at bounding box center [751, 117] width 178 height 11
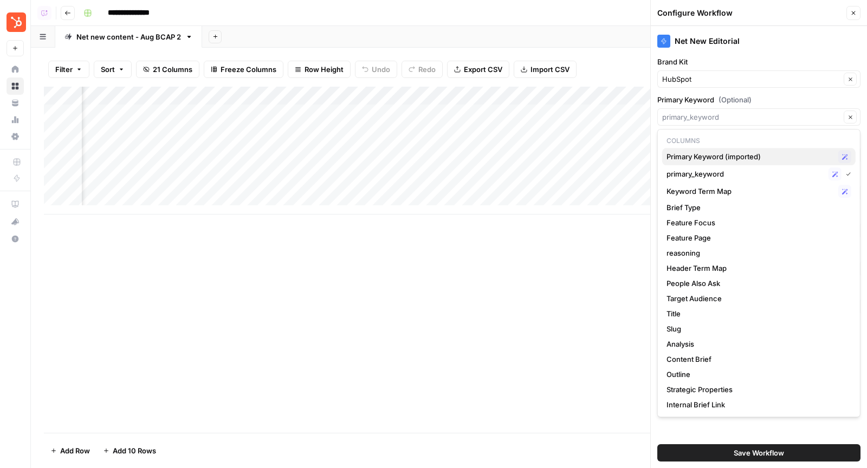
click at [705, 151] on span "Primary Keyword (imported)" at bounding box center [749, 156] width 167 height 11
type input "Primary Keyword (imported)"
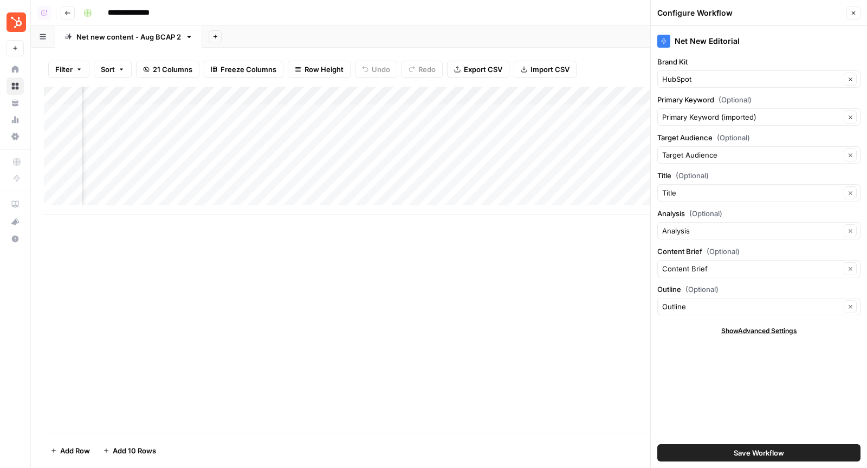
click at [747, 401] on span "Save Workflow" at bounding box center [758, 452] width 50 height 11
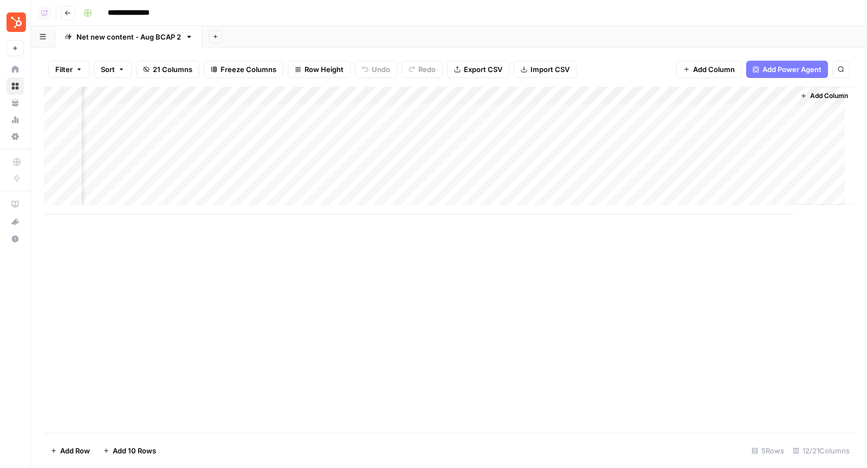
click at [733, 107] on div "Add Column" at bounding box center [449, 151] width 810 height 128
click at [582, 110] on div "Add Column" at bounding box center [449, 151] width 810 height 128
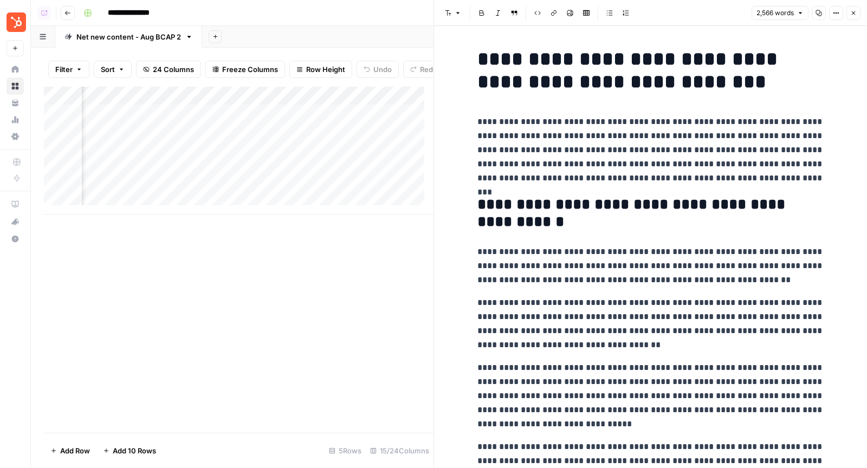
click at [858, 11] on button "Close" at bounding box center [853, 13] width 14 height 14
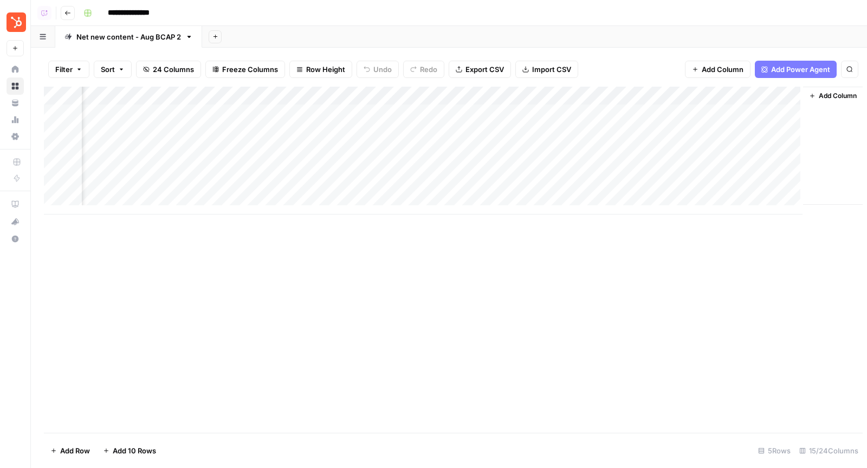
scroll to position [0, 1005]
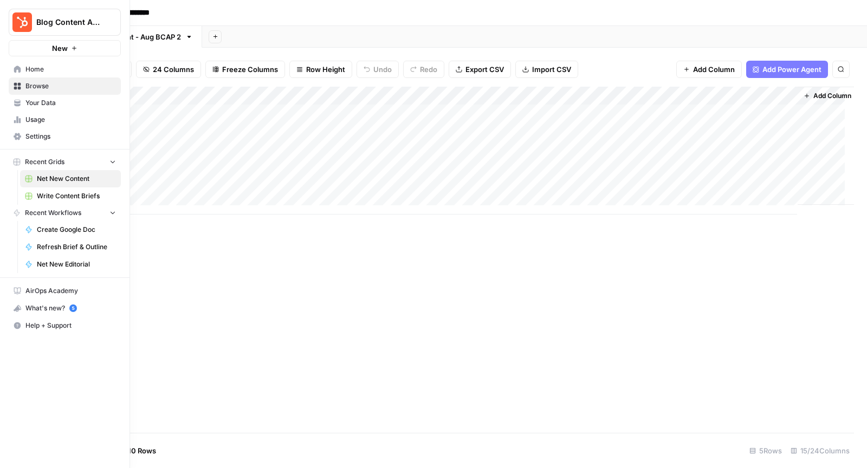
click at [62, 101] on span "Your Data" at bounding box center [70, 103] width 90 height 10
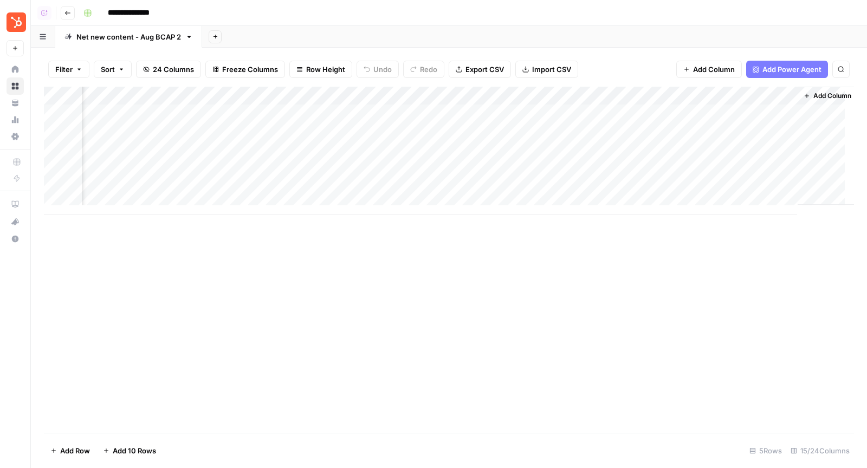
click at [458, 92] on div "Add Column" at bounding box center [449, 151] width 810 height 128
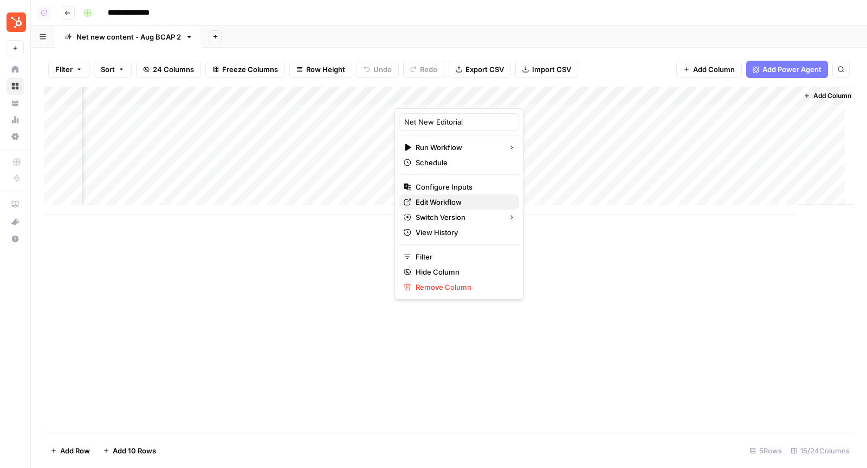
click at [442, 200] on span "Edit Workflow" at bounding box center [462, 202] width 95 height 11
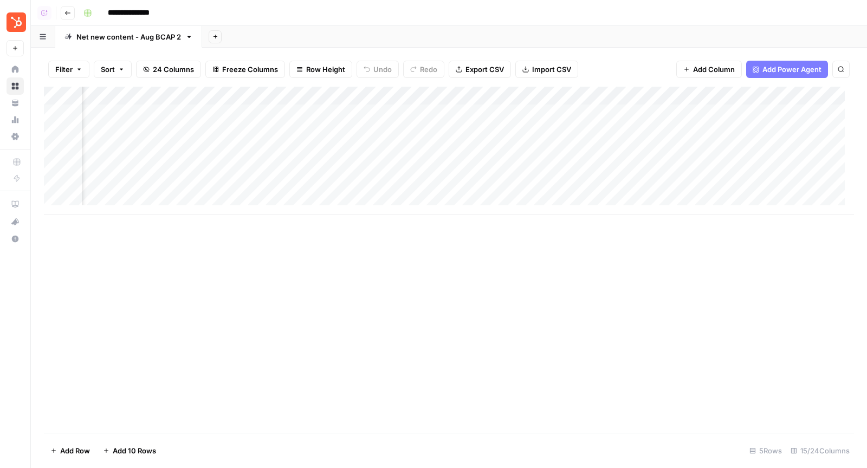
scroll to position [0, 498]
click at [551, 115] on div "Add Column" at bounding box center [449, 151] width 810 height 128
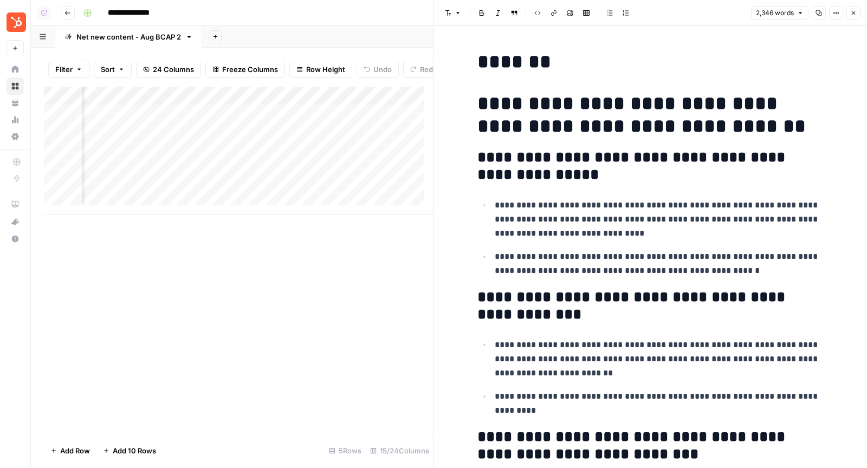
scroll to position [2828, 0]
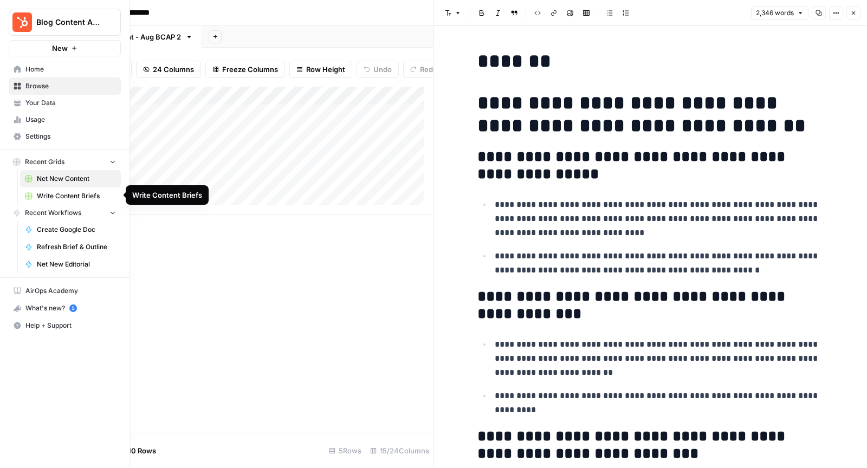
click at [70, 191] on span "Write Content Briefs" at bounding box center [76, 196] width 79 height 10
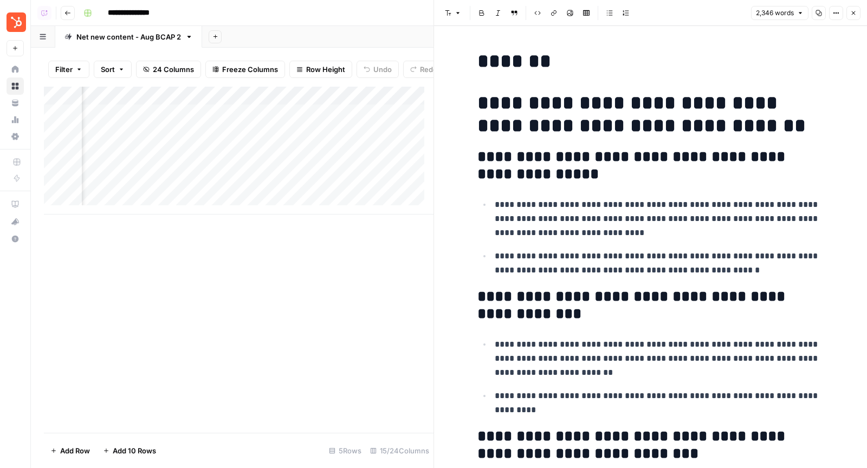
scroll to position [0, 1439]
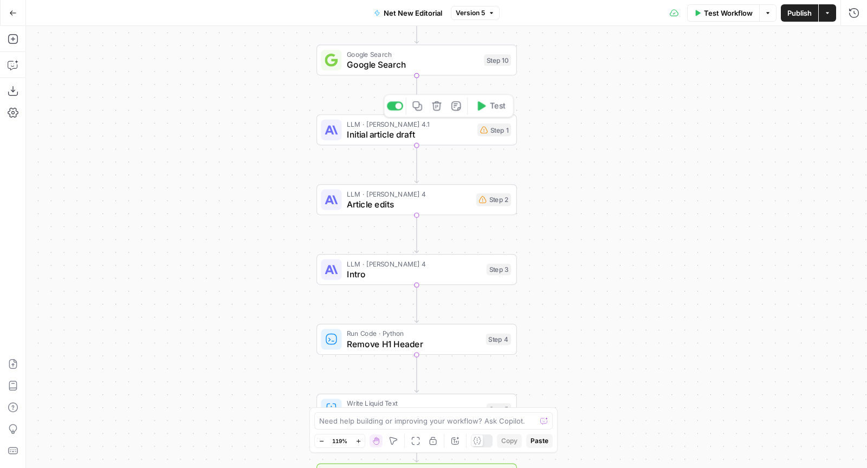
click at [367, 127] on span "LLM · [PERSON_NAME] 4.1" at bounding box center [410, 124] width 126 height 10
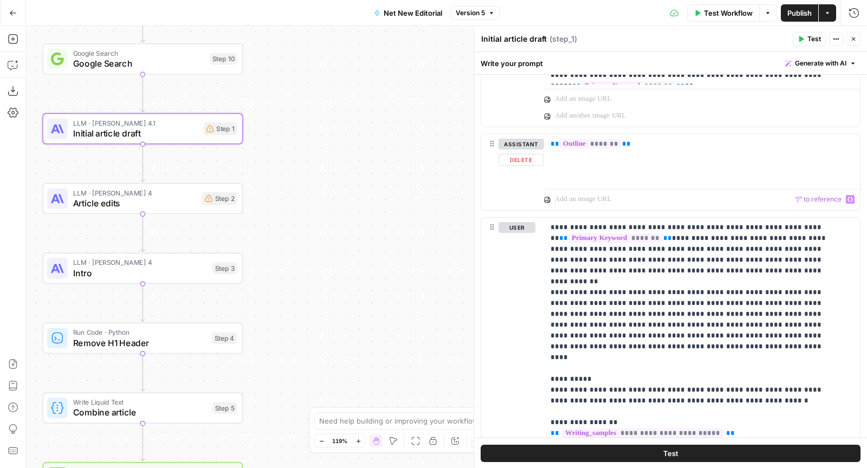
scroll to position [587, 0]
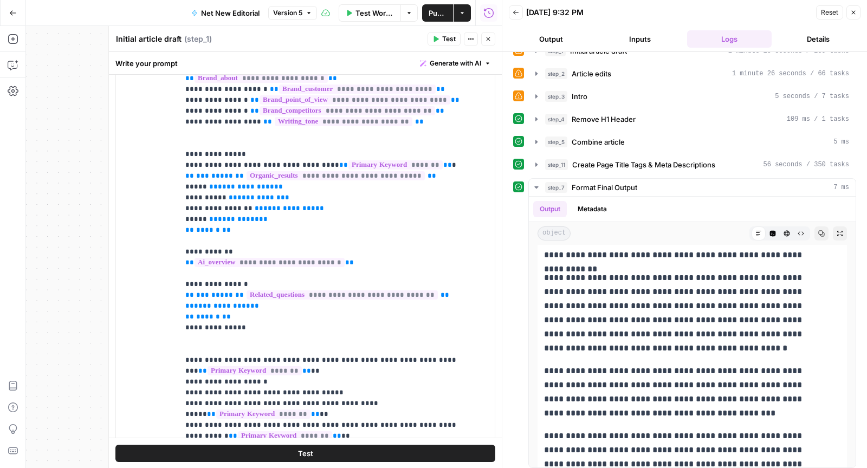
scroll to position [217, 0]
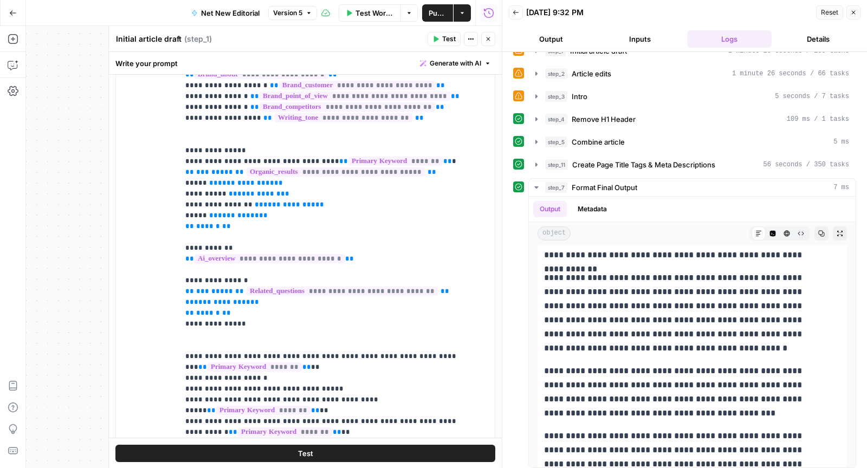
click at [628, 43] on button "Inputs" at bounding box center [639, 38] width 84 height 17
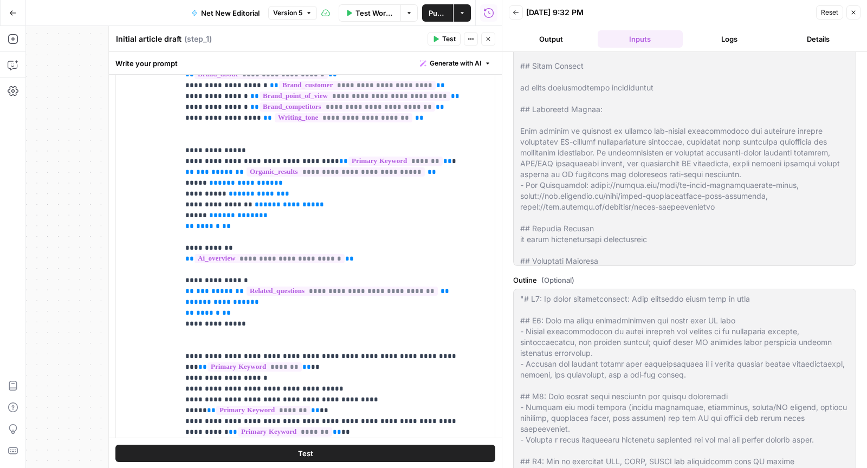
scroll to position [265, 0]
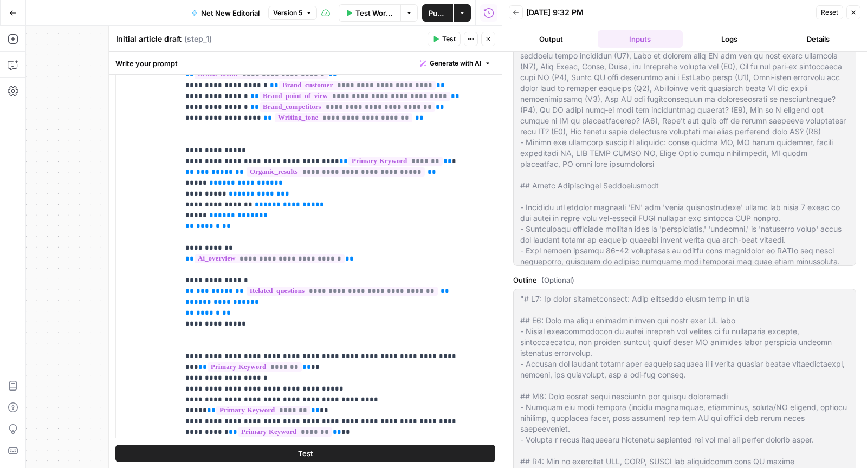
click at [490, 41] on icon "button" at bounding box center [488, 39] width 4 height 4
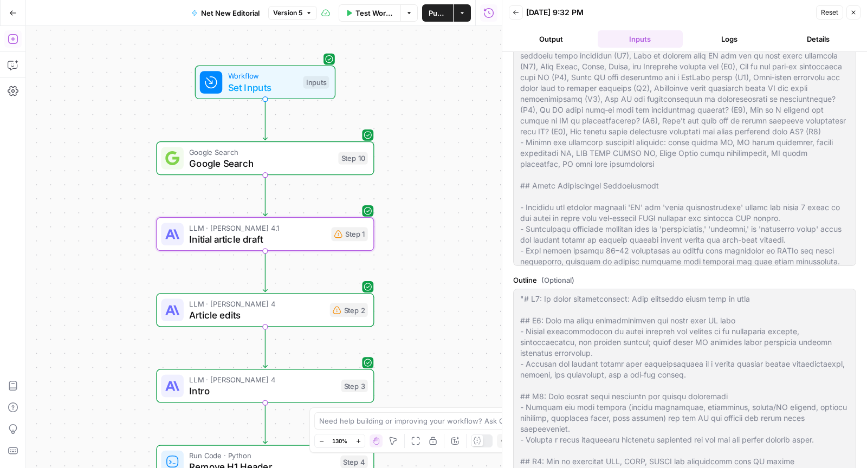
click at [14, 40] on icon "button" at bounding box center [13, 39] width 11 height 11
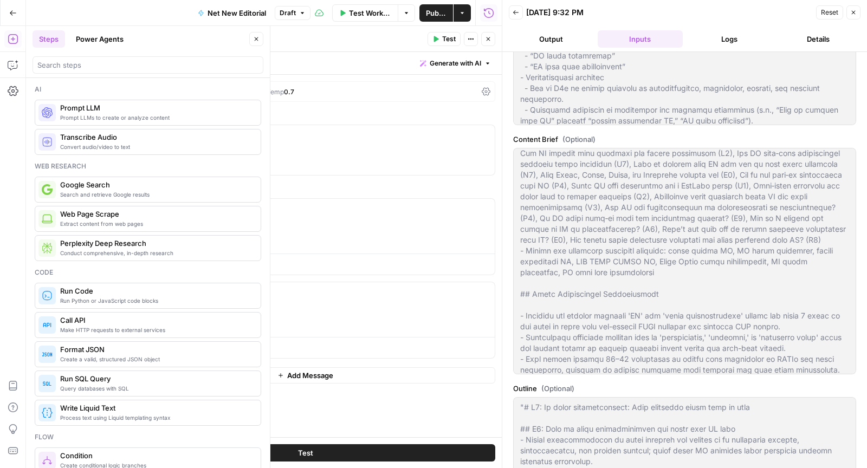
click at [449, 63] on span "Generate with AI" at bounding box center [454, 63] width 51 height 10
click at [433, 96] on div "Use AI to build your prompt" at bounding box center [442, 98] width 83 height 10
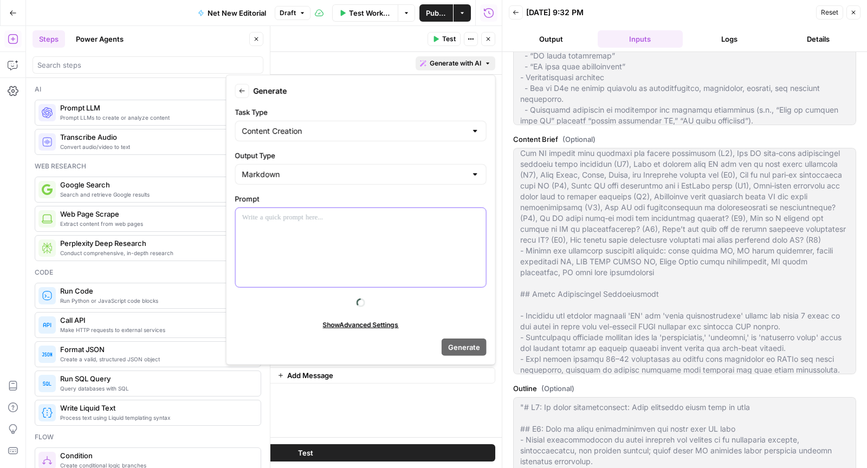
click at [287, 250] on div at bounding box center [361, 247] width 250 height 79
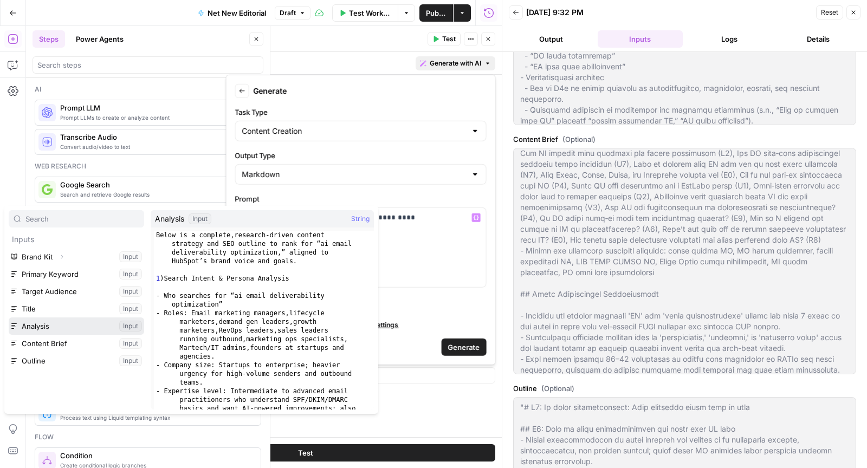
click at [68, 326] on button "Select variable Analysis" at bounding box center [76, 325] width 135 height 17
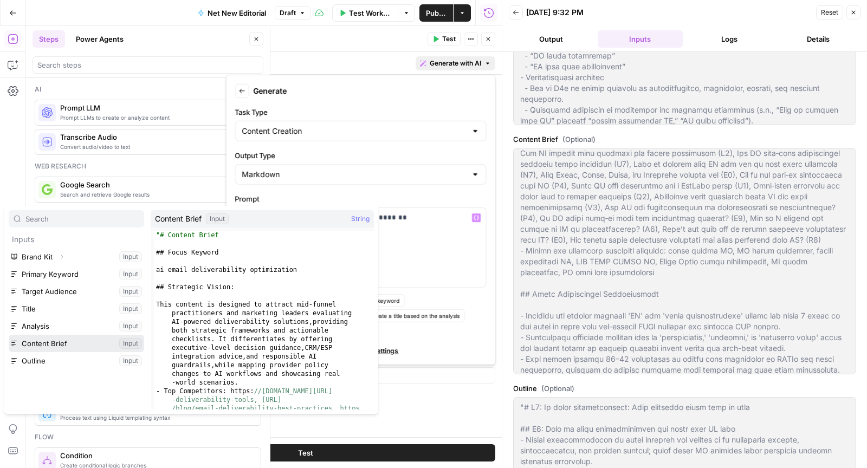
click at [62, 338] on button "Select variable Content Brief" at bounding box center [76, 343] width 135 height 17
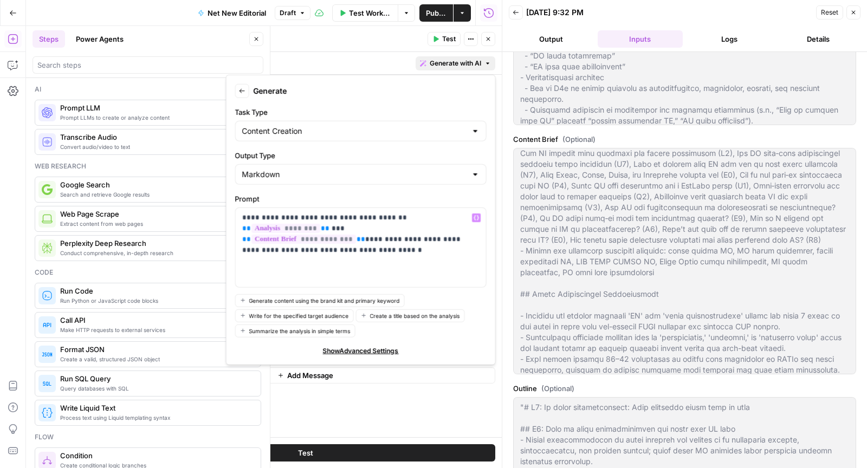
scroll to position [22, 0]
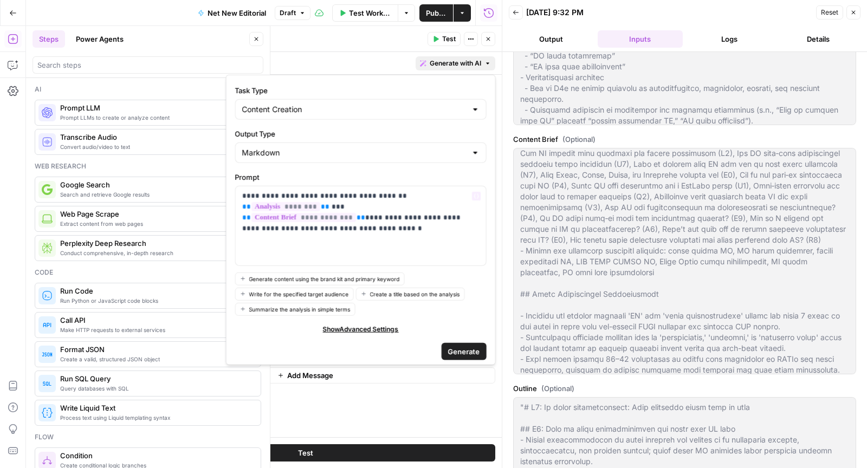
click at [451, 349] on span "Generate" at bounding box center [464, 351] width 32 height 11
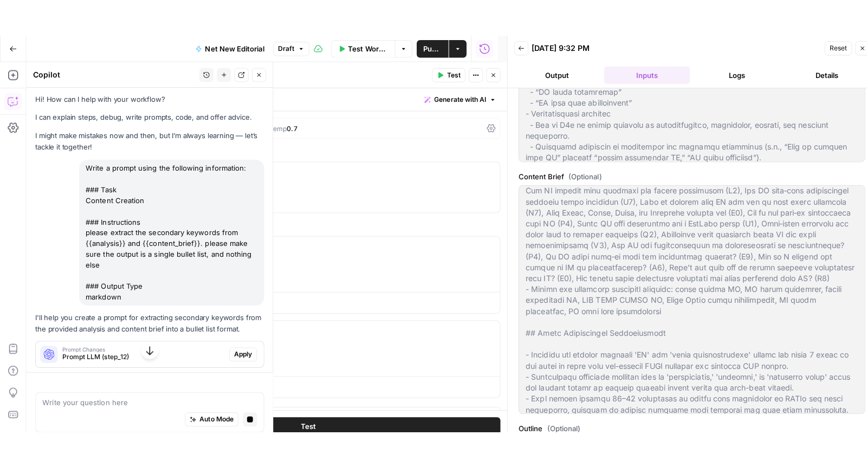
scroll to position [12, 0]
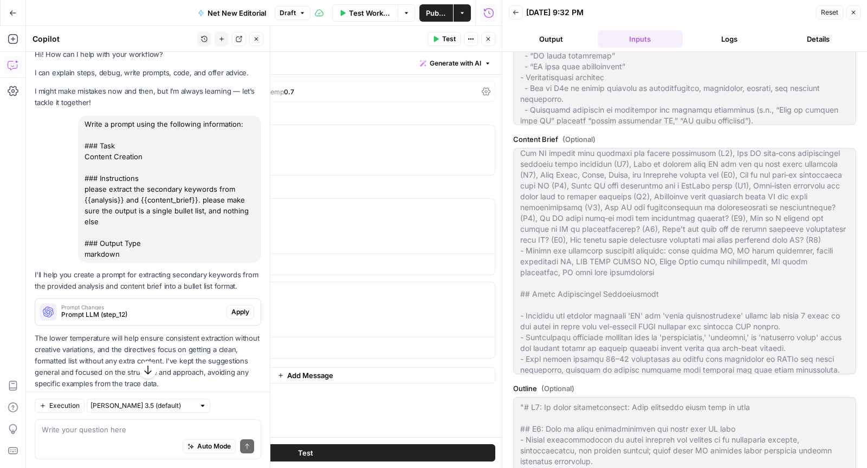
click at [226, 310] on button "Apply" at bounding box center [240, 312] width 28 height 14
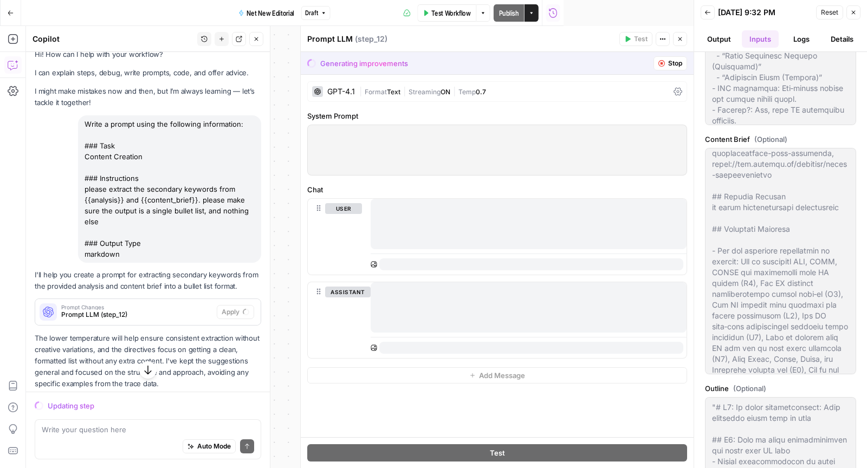
scroll to position [666, 0]
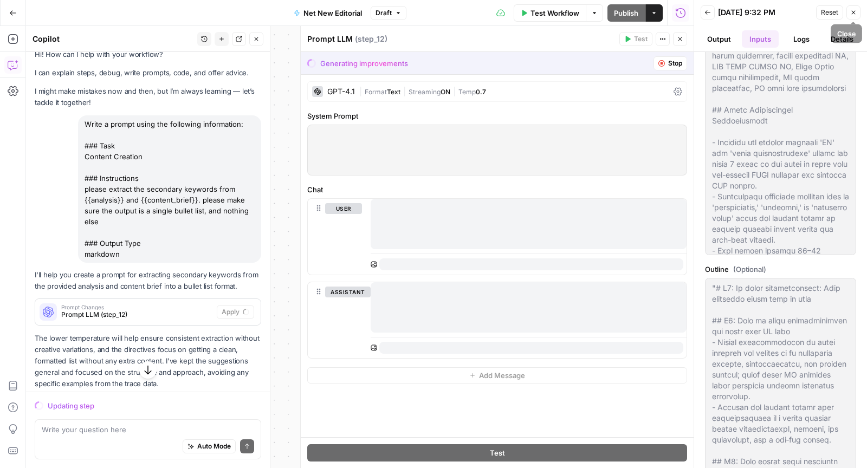
click at [857, 13] on button "Close" at bounding box center [853, 12] width 14 height 14
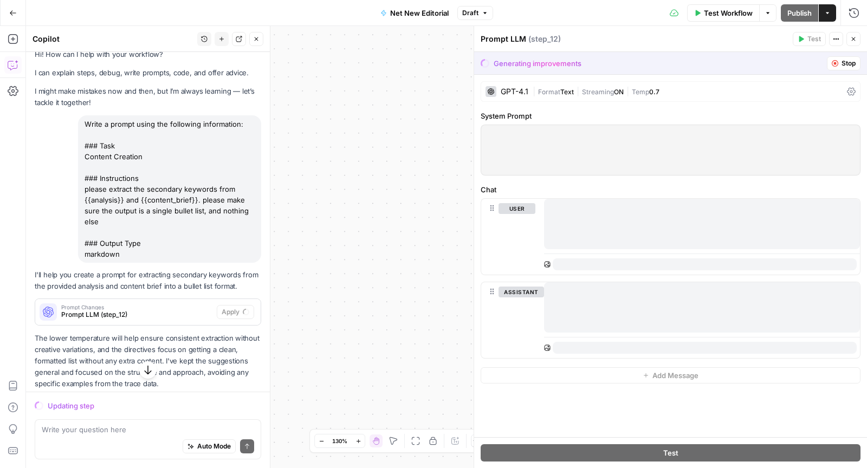
click at [413, 440] on icon "button" at bounding box center [415, 441] width 9 height 9
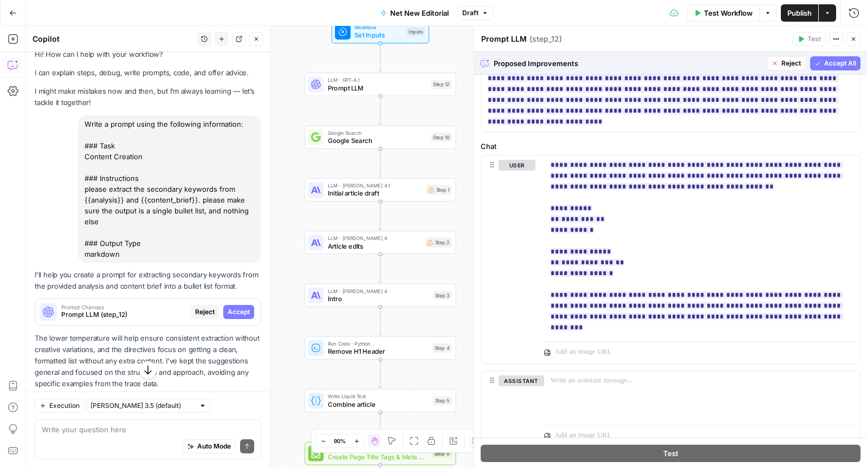
scroll to position [323, 0]
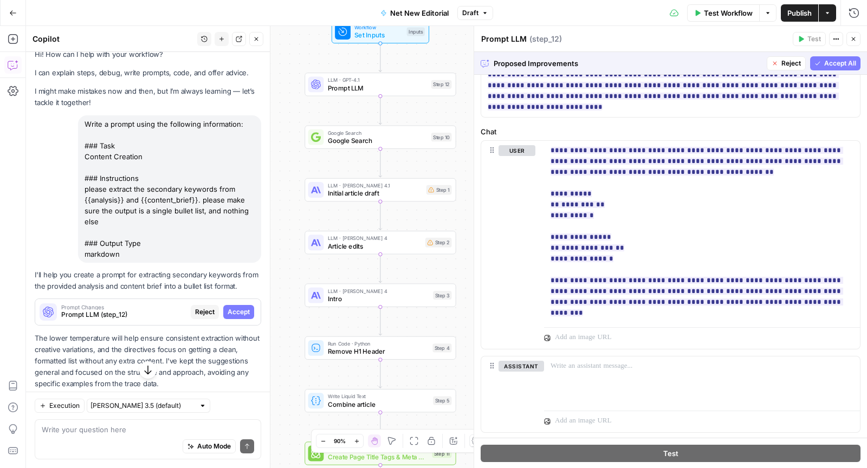
click at [813, 61] on button "Accept All" at bounding box center [835, 63] width 50 height 14
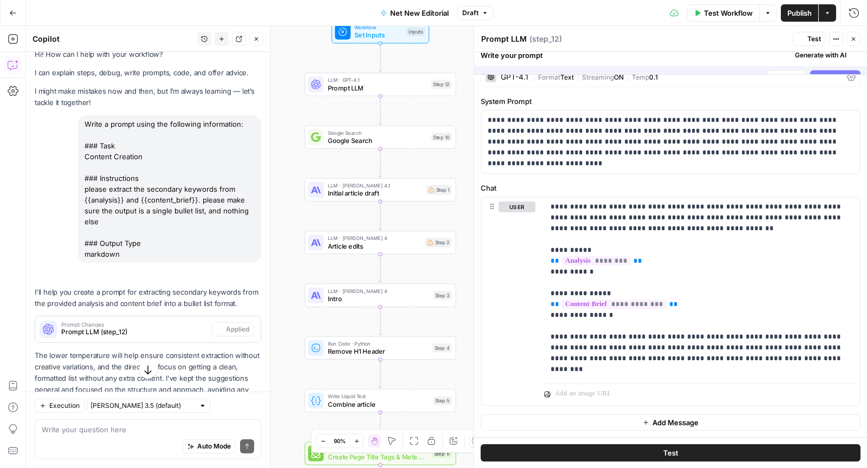
scroll to position [0, 0]
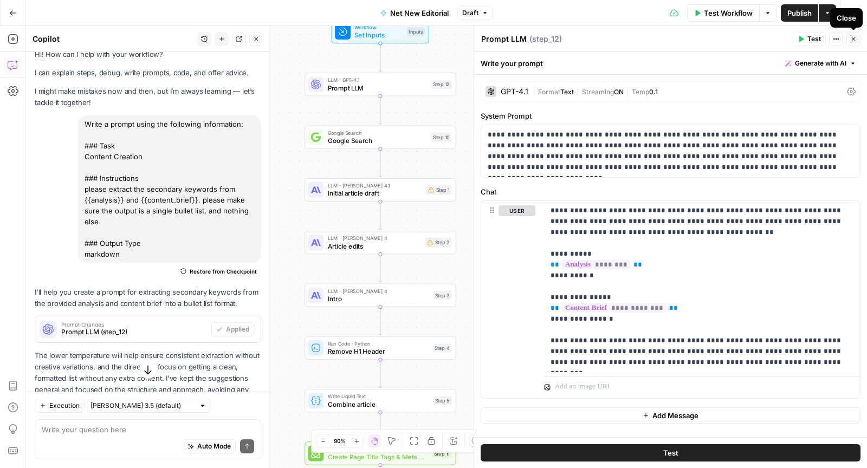
click at [854, 38] on icon "button" at bounding box center [853, 39] width 4 height 4
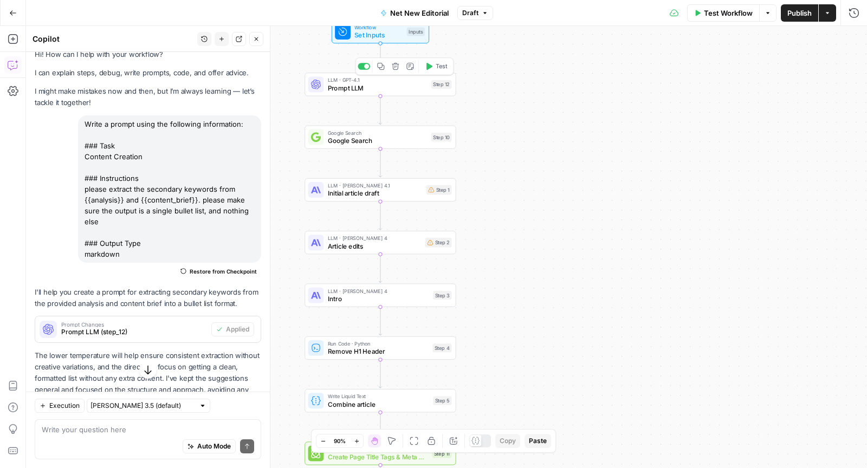
click at [429, 67] on icon "button" at bounding box center [429, 66] width 6 height 7
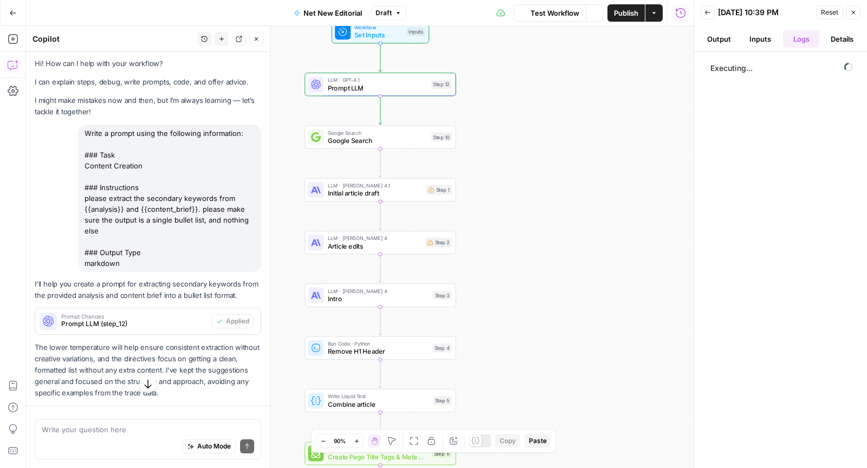
scroll to position [51, 0]
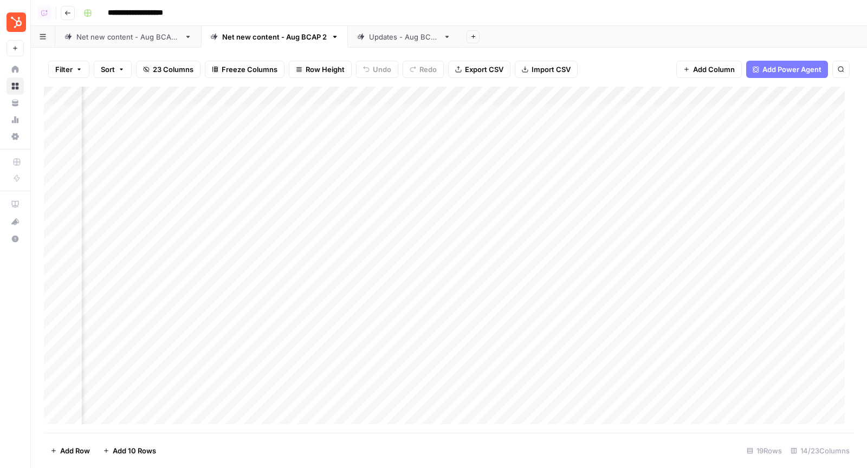
scroll to position [0, 948]
click at [276, 97] on div "Add Column" at bounding box center [449, 260] width 810 height 347
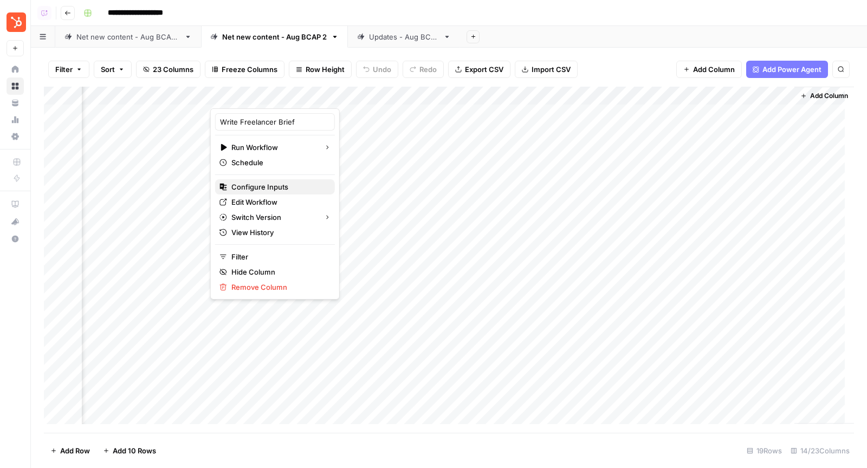
click at [282, 183] on span "Configure Inputs" at bounding box center [278, 186] width 95 height 11
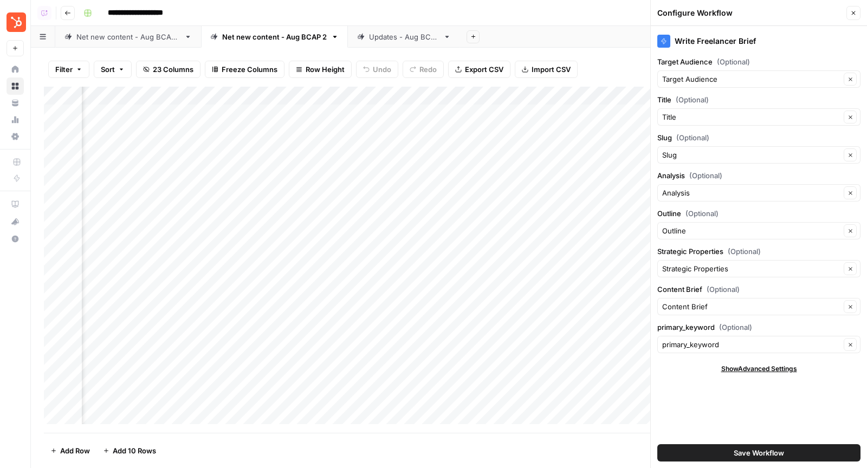
click at [731, 453] on button "Save Workflow" at bounding box center [758, 452] width 203 height 17
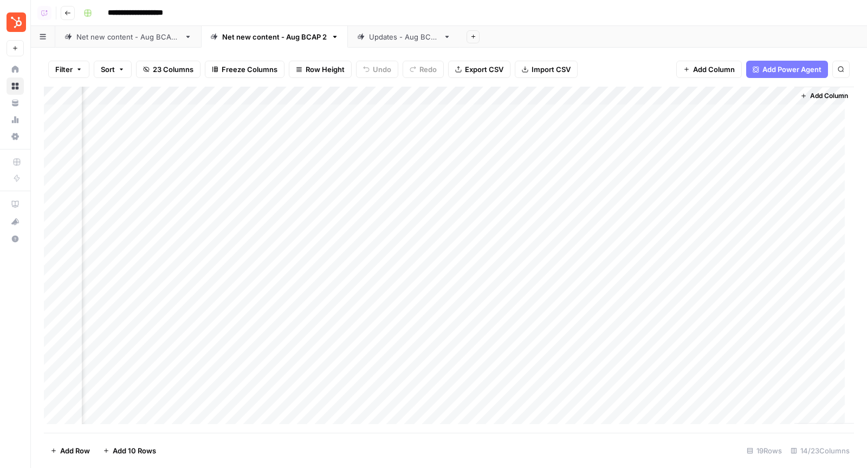
click at [255, 99] on div "Add Column" at bounding box center [449, 260] width 810 height 347
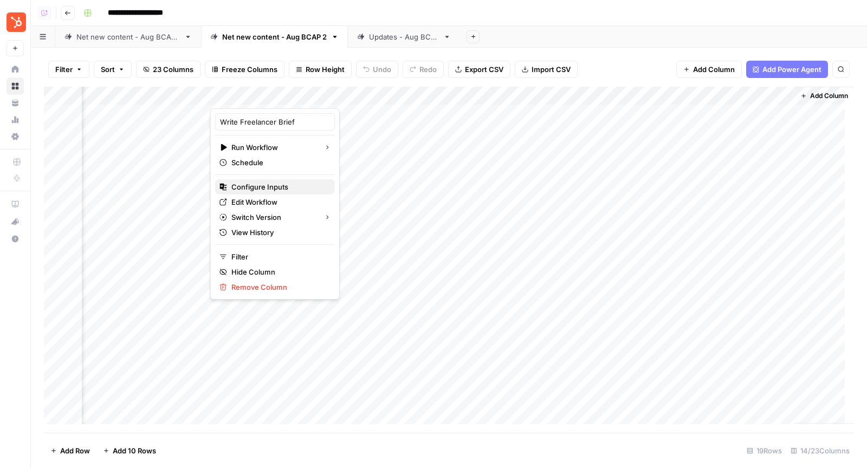
click at [271, 191] on span "Configure Inputs" at bounding box center [278, 186] width 95 height 11
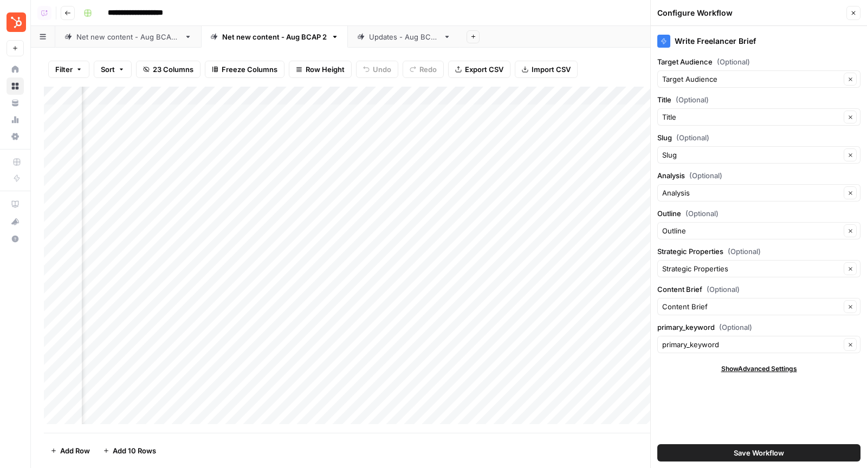
click at [771, 347] on div "primary_keyword Clear" at bounding box center [758, 344] width 203 height 17
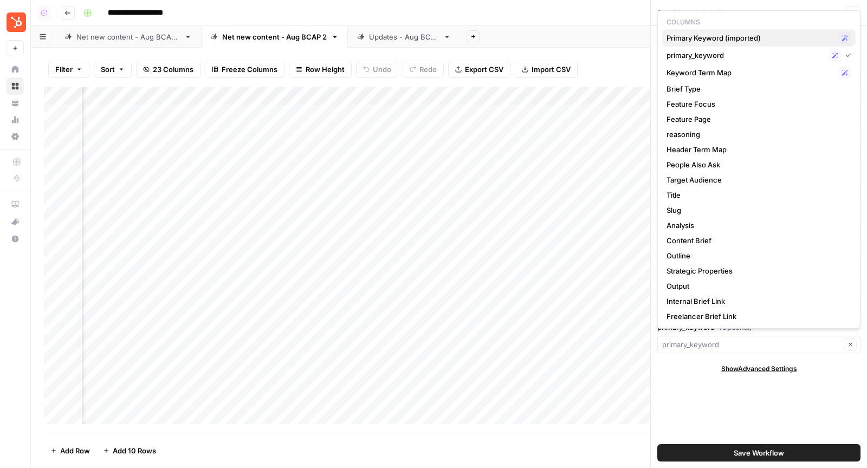
click at [752, 41] on span "Primary Keyword (imported)" at bounding box center [749, 37] width 167 height 11
type input "Primary Keyword (imported)"
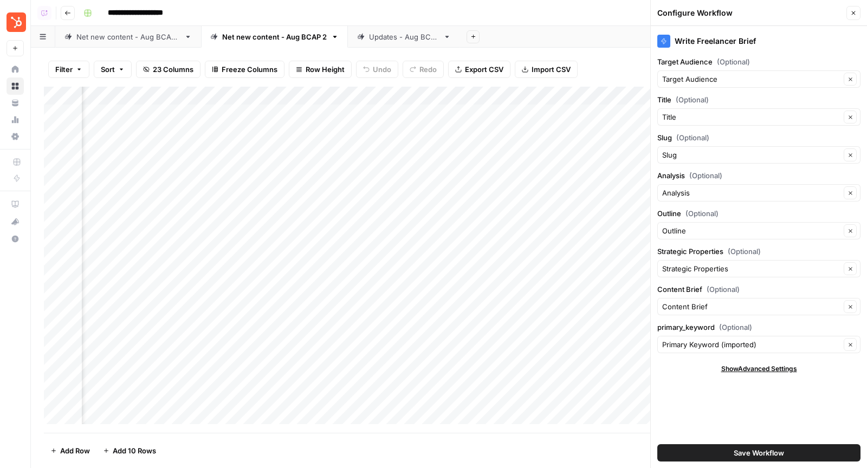
click at [732, 448] on button "Save Workflow" at bounding box center [758, 452] width 203 height 17
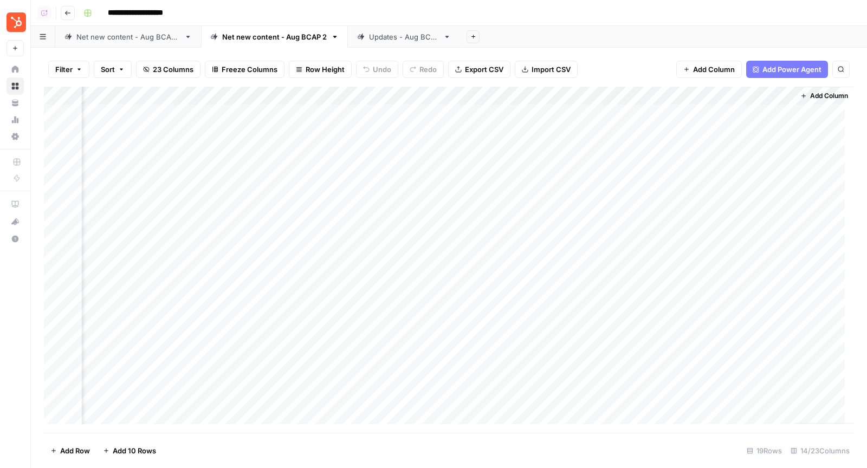
click at [280, 114] on div "Add Column" at bounding box center [449, 260] width 810 height 347
click at [280, 138] on div "Add Column" at bounding box center [449, 260] width 810 height 347
click at [280, 148] on div "Add Column" at bounding box center [449, 260] width 810 height 347
click at [290, 92] on div "Add Column" at bounding box center [449, 260] width 810 height 347
click at [395, 34] on div "Updates - Aug BCAP" at bounding box center [404, 36] width 70 height 11
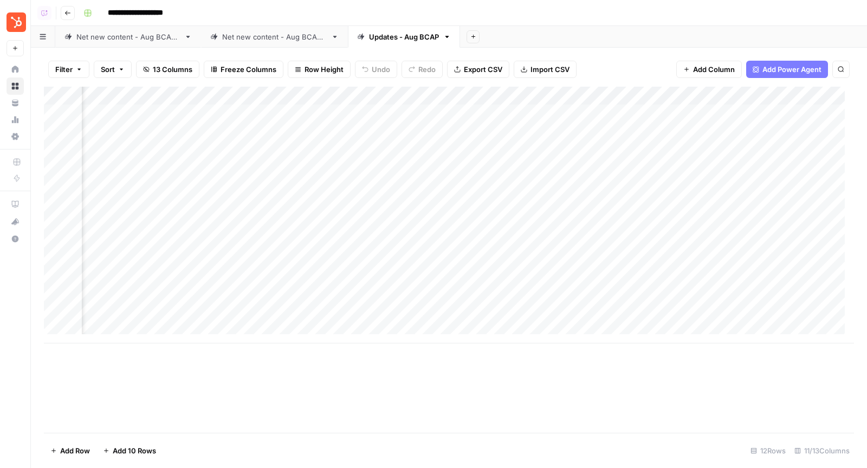
scroll to position [0, 313]
click at [356, 96] on div "Add Column" at bounding box center [449, 215] width 810 height 257
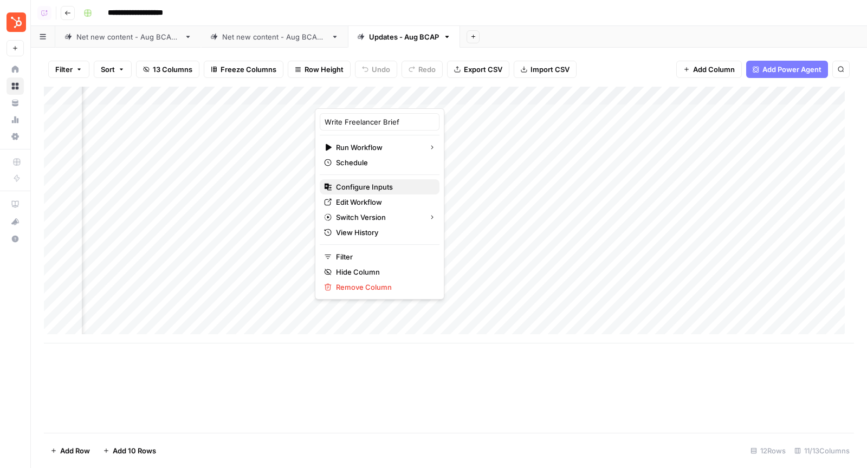
click at [385, 179] on button "Configure Inputs" at bounding box center [380, 186] width 120 height 15
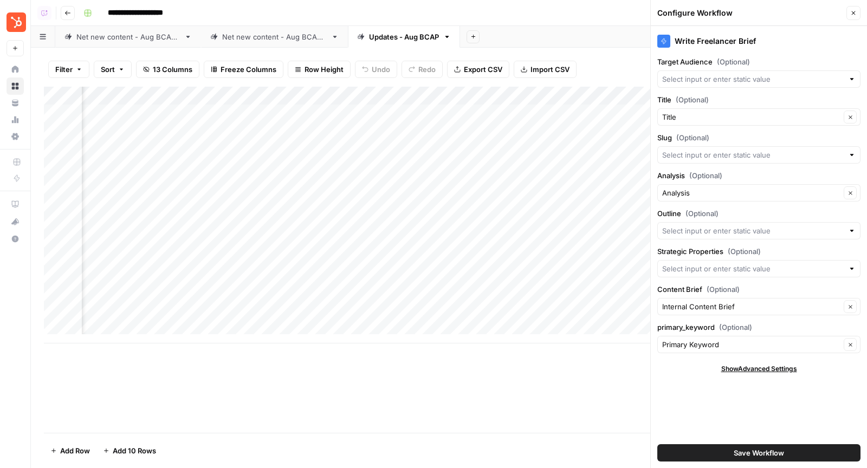
scroll to position [0, 0]
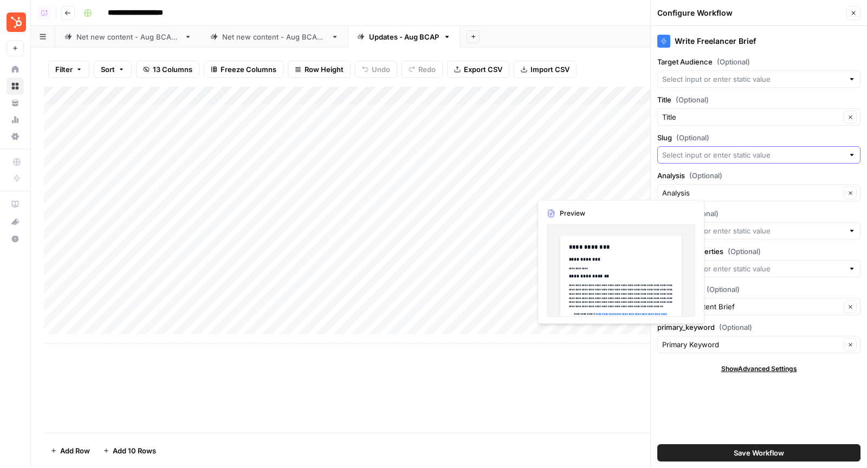
click at [678, 155] on input "Slug (Optional)" at bounding box center [752, 154] width 181 height 11
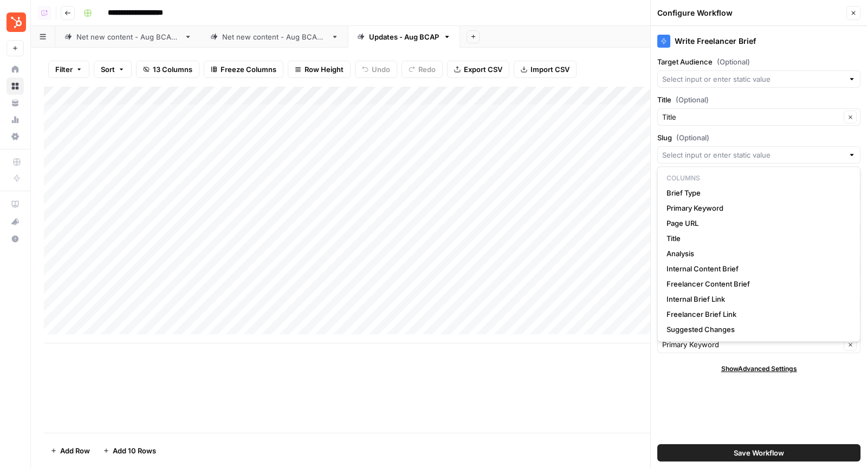
click at [700, 420] on div "Write Freelancer Brief Target Audience (Optional) Title (Optional) Title Clear …" at bounding box center [758, 247] width 216 height 442
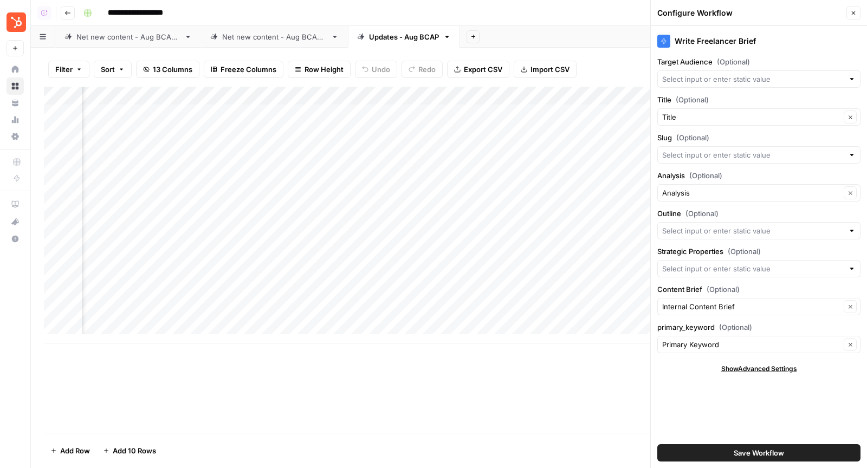
scroll to position [1, 0]
click at [856, 11] on icon "button" at bounding box center [853, 13] width 6 height 6
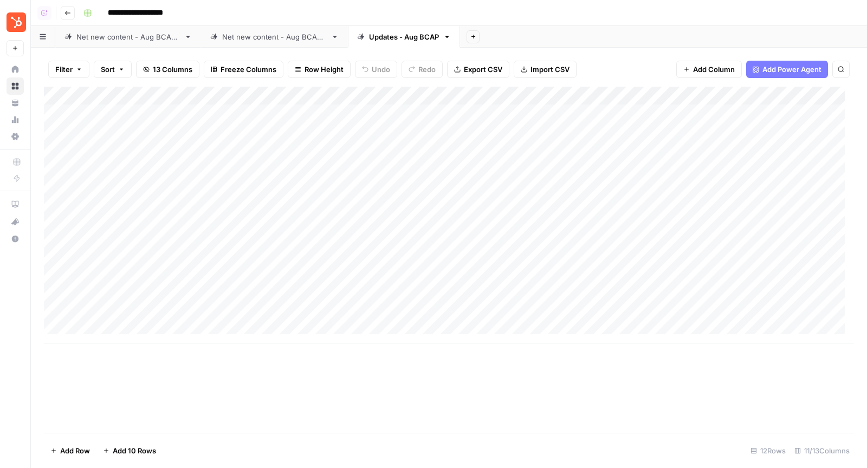
click at [668, 110] on div "Add Column" at bounding box center [449, 215] width 810 height 257
click at [671, 132] on div "Add Column" at bounding box center [449, 215] width 810 height 257
click at [670, 146] on div "Add Column" at bounding box center [449, 215] width 810 height 257
click at [291, 40] on div "Net new content - Aug BCAP 2" at bounding box center [274, 36] width 105 height 11
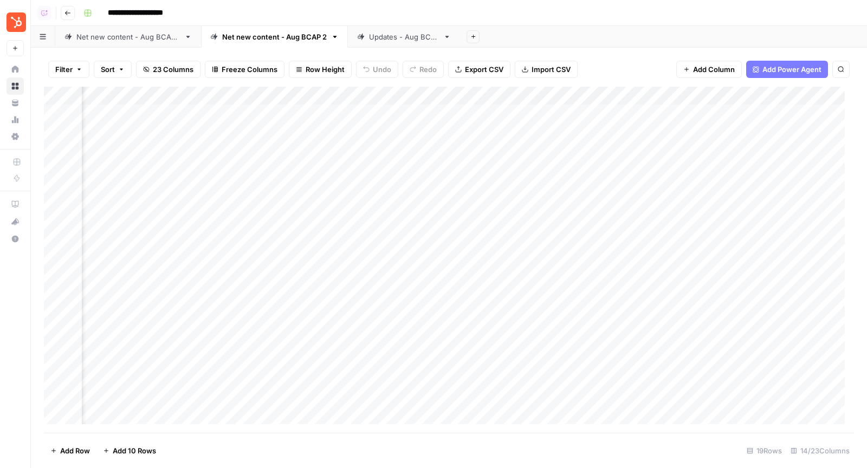
scroll to position [0, 948]
click at [432, 116] on div "Add Column" at bounding box center [449, 260] width 810 height 347
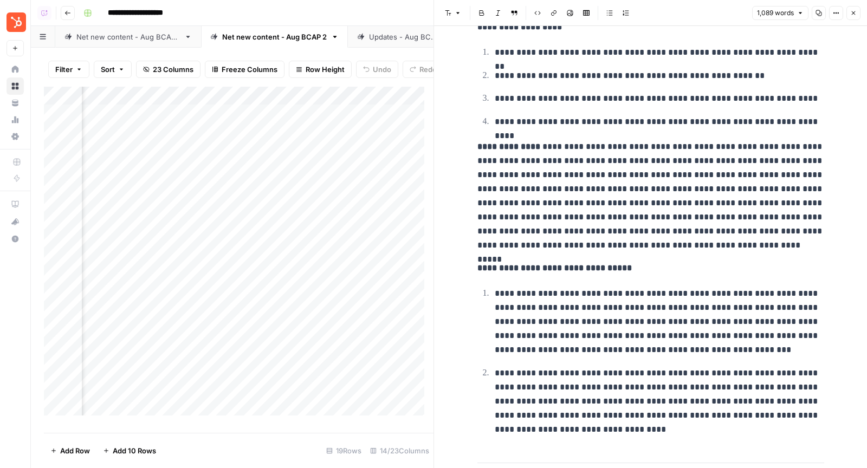
scroll to position [2623, 0]
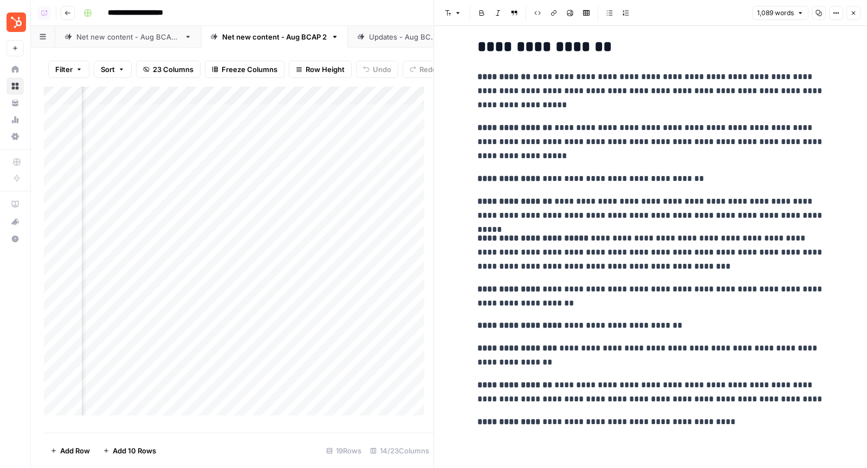
click at [852, 15] on icon "button" at bounding box center [853, 13] width 6 height 6
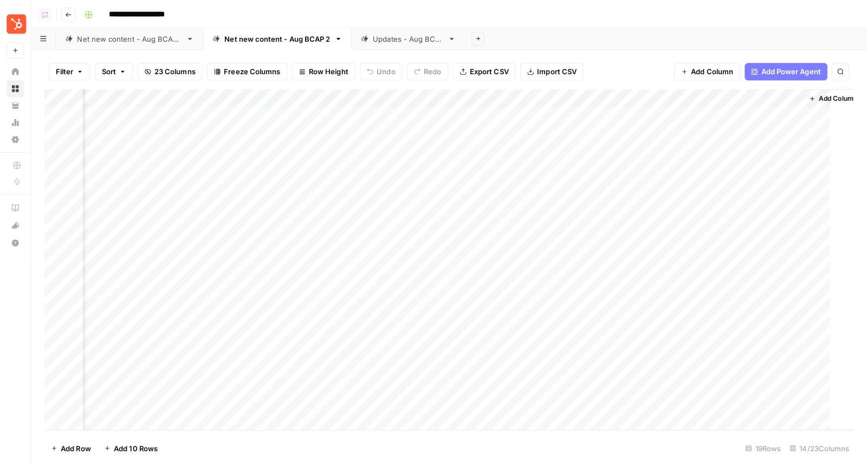
scroll to position [0, 935]
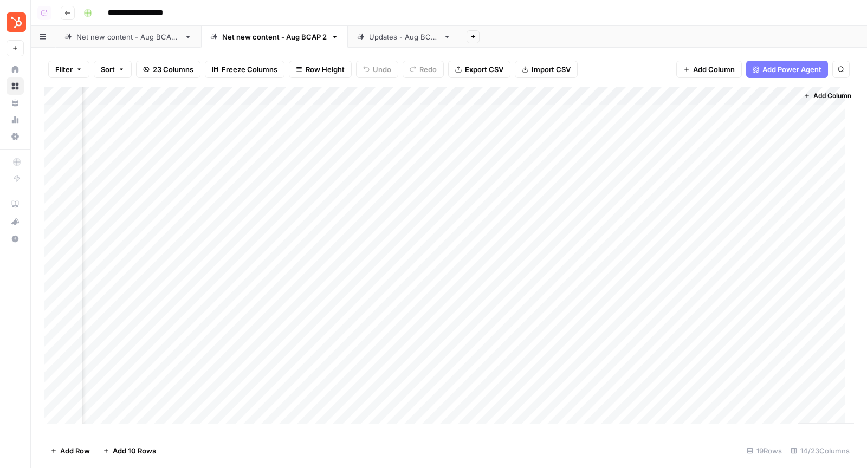
click at [446, 113] on div "Add Column" at bounding box center [449, 260] width 810 height 347
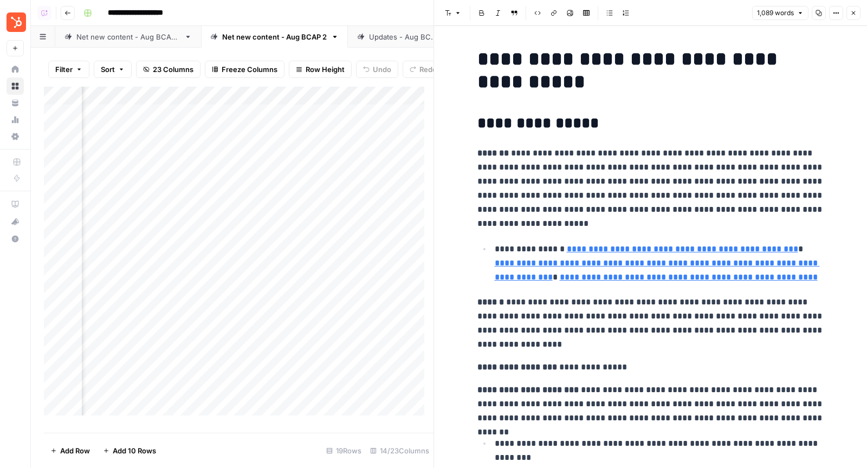
scroll to position [0, 1173]
click at [211, 140] on div "Add Column" at bounding box center [238, 255] width 389 height 337
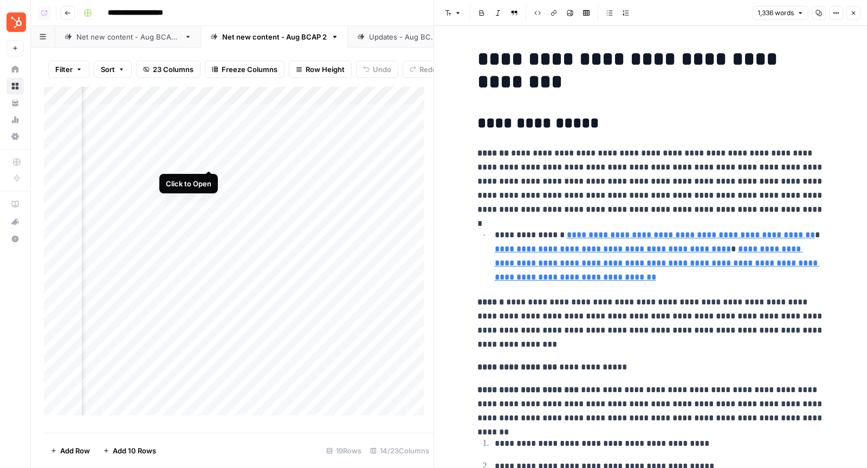
click at [209, 161] on div "Add Column" at bounding box center [238, 255] width 389 height 337
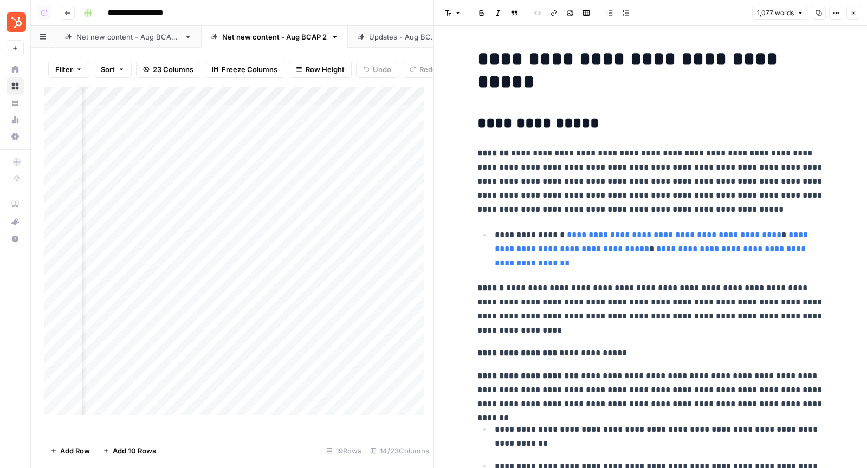
scroll to position [0, 1286]
click at [240, 122] on div "Add Column" at bounding box center [238, 255] width 389 height 337
click at [241, 142] on div "Add Column" at bounding box center [238, 255] width 389 height 337
click at [239, 157] on div "Add Column" at bounding box center [238, 255] width 389 height 337
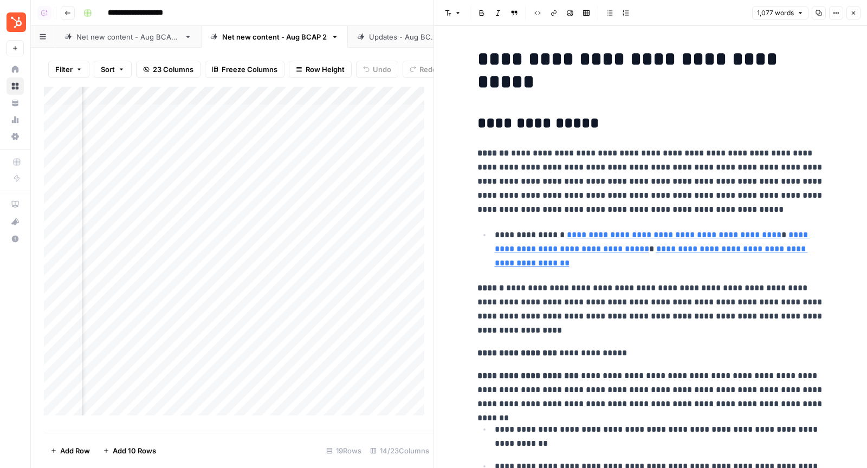
click at [383, 37] on div "Updates - Aug BCAP" at bounding box center [404, 36] width 70 height 11
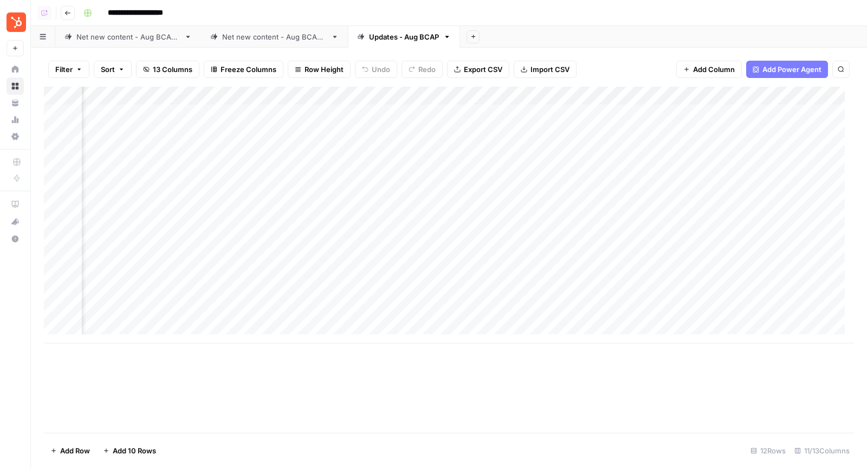
scroll to position [0, 431]
click at [478, 112] on div "Add Column" at bounding box center [449, 215] width 810 height 257
click at [481, 132] on div "Add Column" at bounding box center [449, 215] width 810 height 257
click at [479, 148] on div "Add Column" at bounding box center [449, 215] width 810 height 257
click at [645, 99] on div "Add Column" at bounding box center [449, 215] width 810 height 257
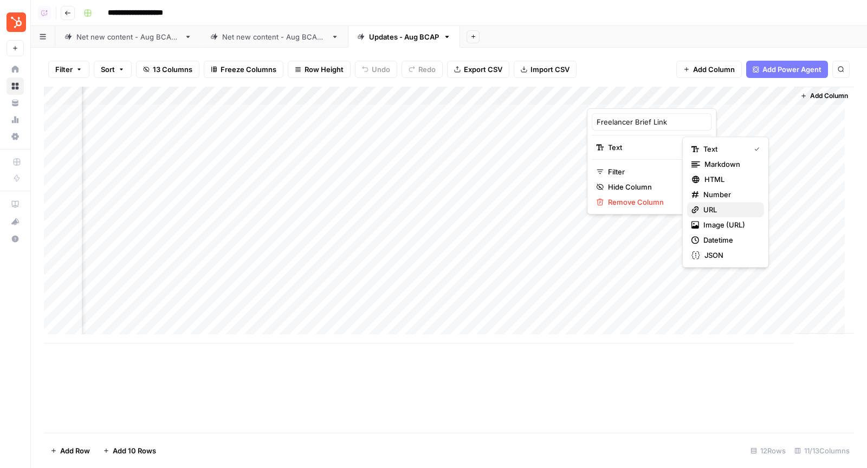
click at [718, 209] on span "URL" at bounding box center [729, 209] width 52 height 11
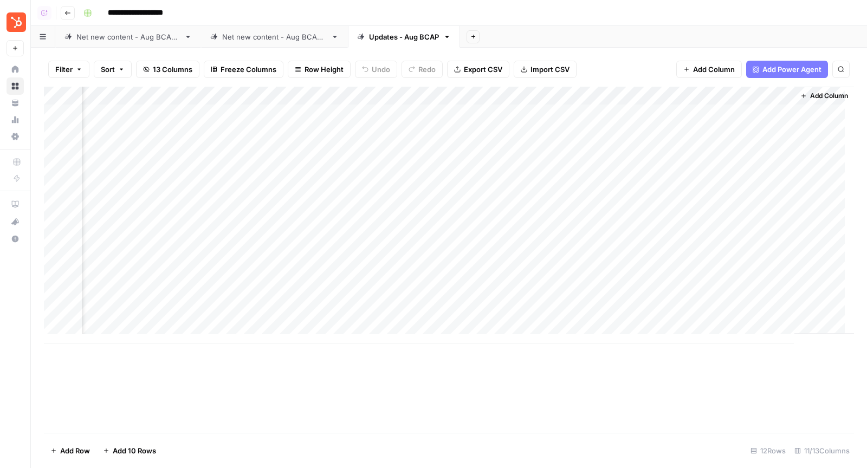
click at [619, 42] on div "Add Sheet" at bounding box center [663, 37] width 407 height 22
click at [677, 112] on div "Add Column" at bounding box center [449, 215] width 810 height 257
click at [675, 129] on div "Add Column" at bounding box center [449, 215] width 810 height 257
click at [675, 150] on div "Add Column" at bounding box center [449, 215] width 810 height 257
click at [291, 38] on div "Net new content - Aug BCAP 2" at bounding box center [274, 36] width 105 height 11
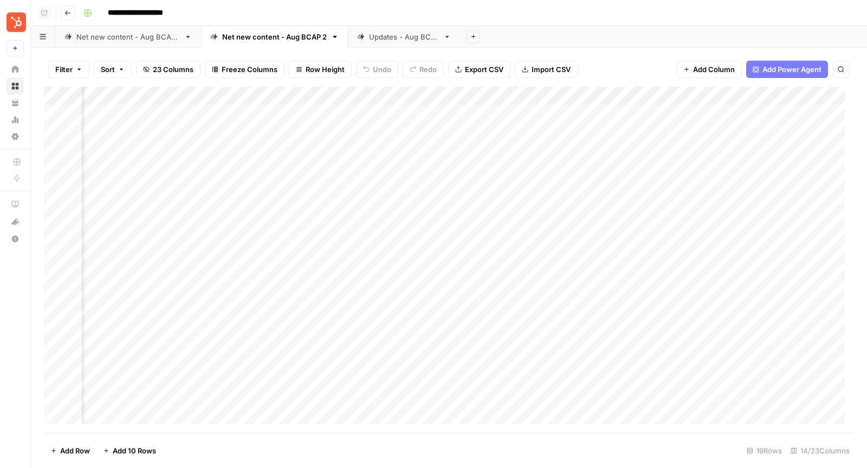
scroll to position [0, 948]
click at [746, 98] on div "Add Column" at bounding box center [449, 260] width 810 height 347
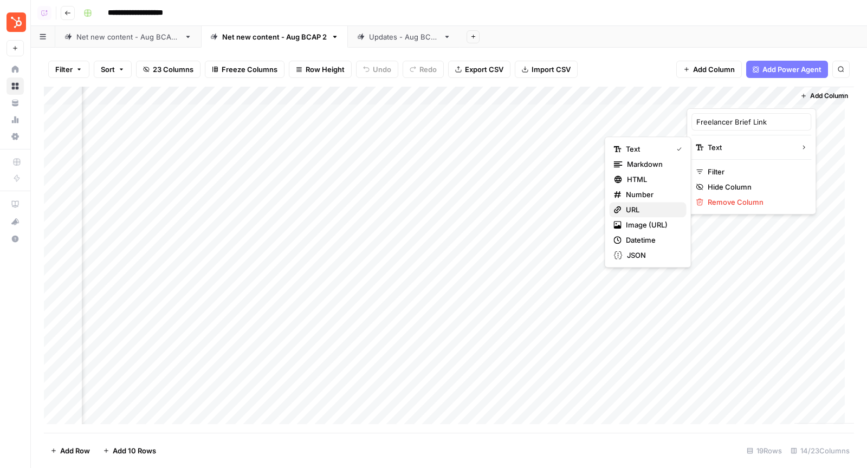
click at [638, 208] on span "URL" at bounding box center [652, 209] width 52 height 11
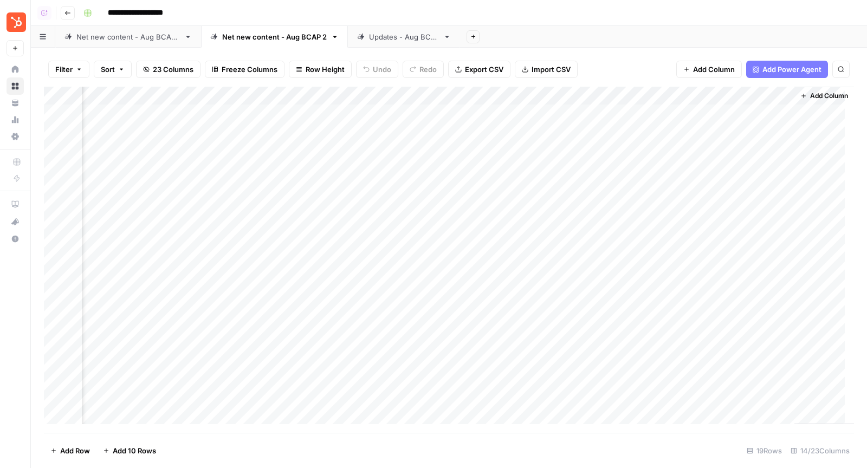
click at [673, 56] on div "Filter Sort 23 Columns Freeze Columns Row Height Undo Redo Export CSV Import CS…" at bounding box center [449, 69] width 810 height 35
click at [776, 114] on div "Add Column" at bounding box center [449, 260] width 810 height 347
click at [776, 128] on div "Add Column" at bounding box center [449, 260] width 810 height 347
click at [776, 147] on div "Add Column" at bounding box center [449, 260] width 810 height 347
click at [395, 36] on div "Updates - Aug BCAP" at bounding box center [404, 36] width 70 height 11
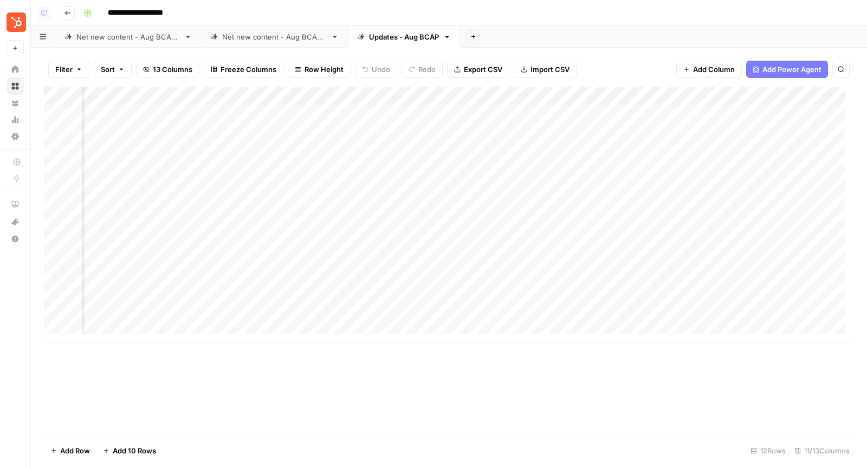
scroll to position [0, 431]
click at [382, 112] on div "Add Column" at bounding box center [449, 215] width 810 height 257
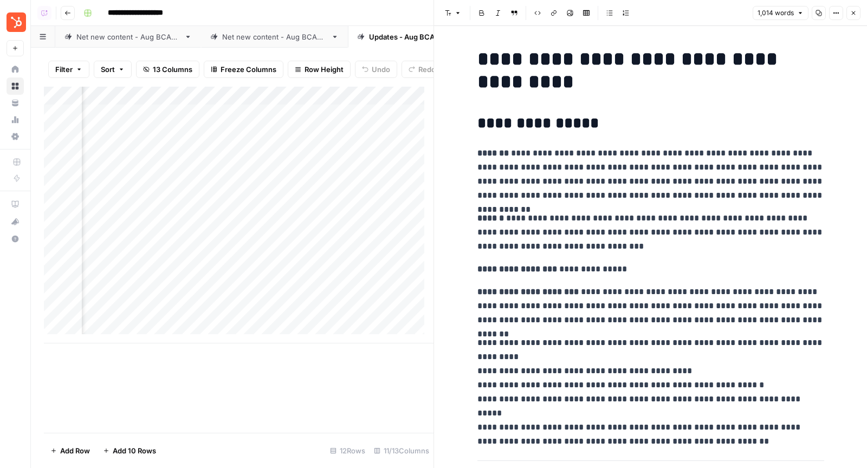
click at [382, 139] on div "Add Column" at bounding box center [238, 215] width 389 height 257
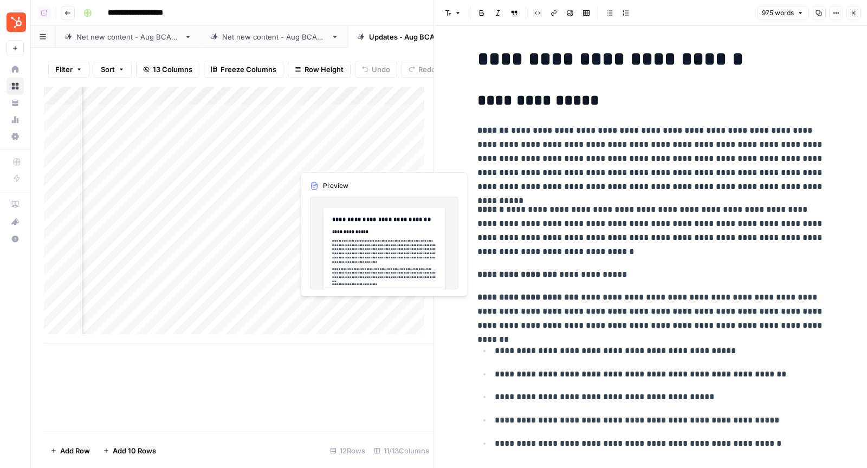
click at [383, 158] on div "Add Column" at bounding box center [238, 215] width 389 height 257
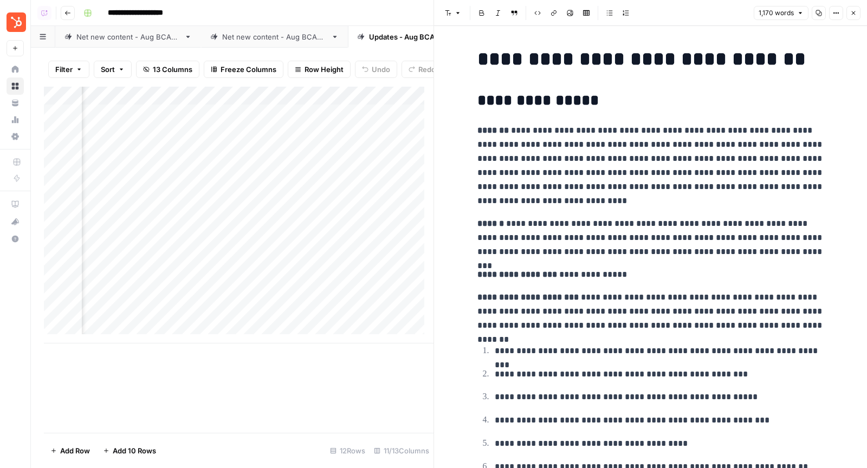
click at [855, 17] on button "Close" at bounding box center [853, 13] width 14 height 14
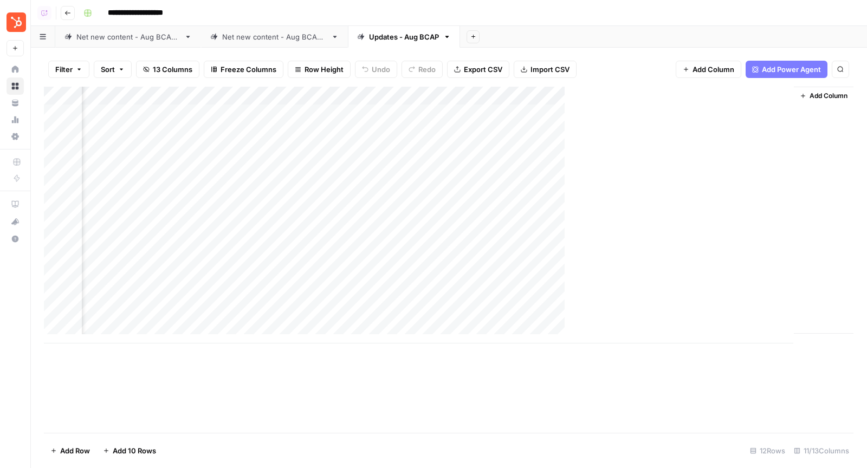
scroll to position [0, 418]
click at [288, 31] on div "Net new content - Aug BCAP 2" at bounding box center [274, 36] width 105 height 11
click at [434, 112] on div "Add Column" at bounding box center [449, 260] width 810 height 347
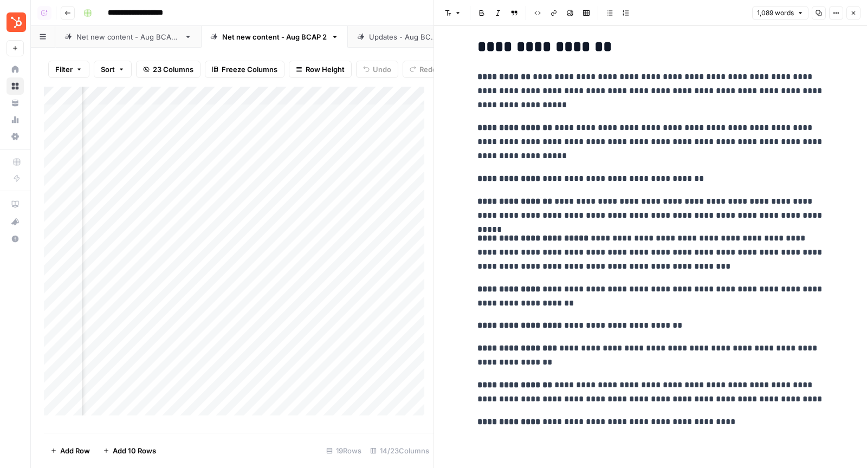
scroll to position [0, 794]
click at [855, 16] on button "Close" at bounding box center [853, 13] width 14 height 14
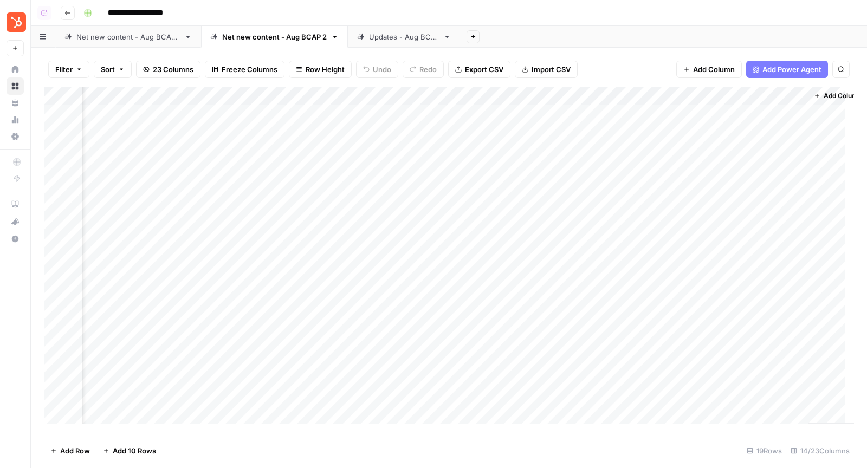
scroll to position [0, 948]
click at [270, 100] on div "Add Column" at bounding box center [449, 260] width 810 height 347
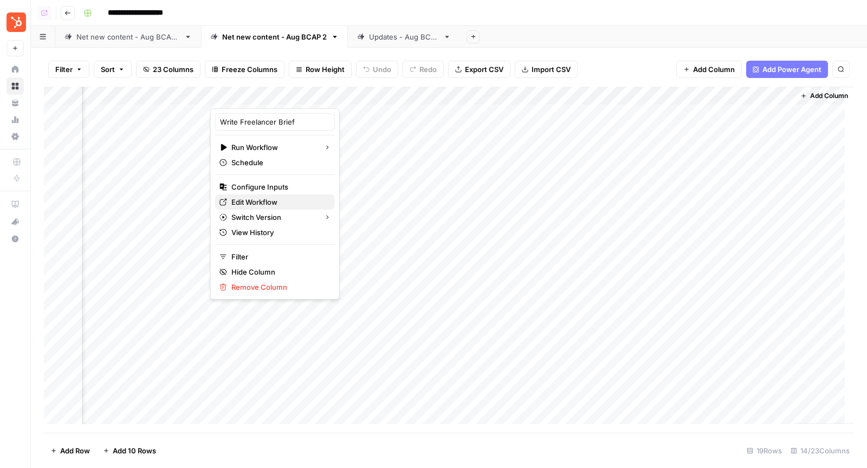
click at [256, 198] on span "Edit Workflow" at bounding box center [278, 202] width 95 height 11
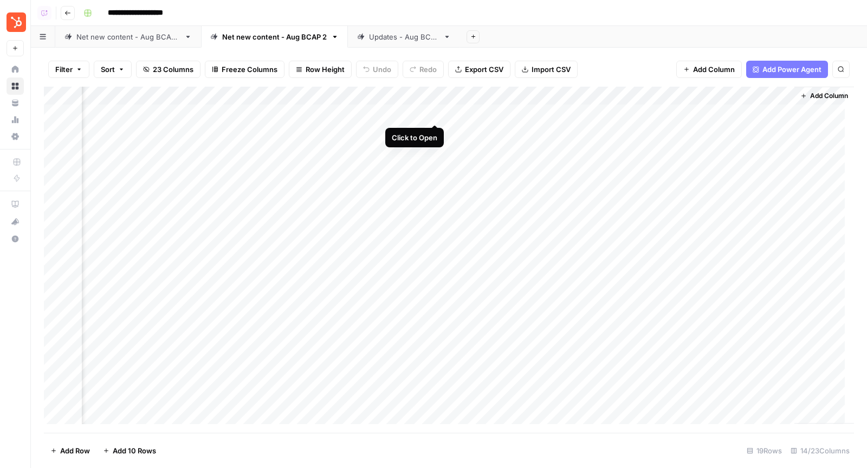
click at [432, 116] on div "Add Column" at bounding box center [449, 260] width 810 height 347
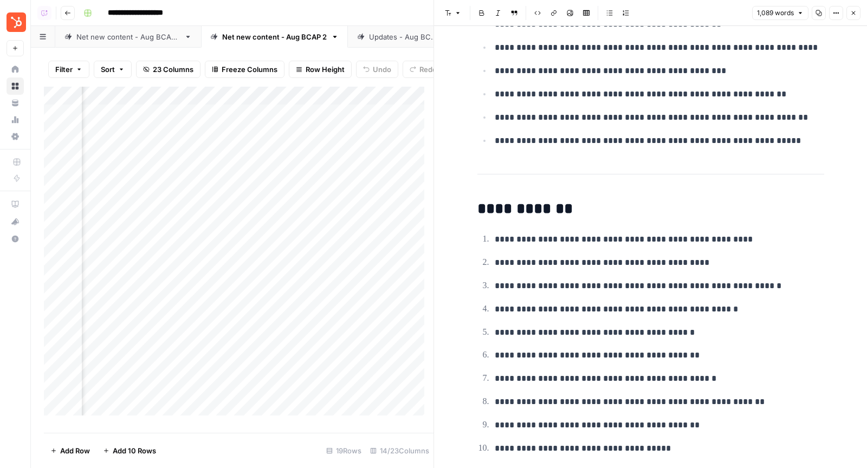
scroll to position [0, 771]
click at [276, 121] on div "Add Column" at bounding box center [238, 255] width 389 height 337
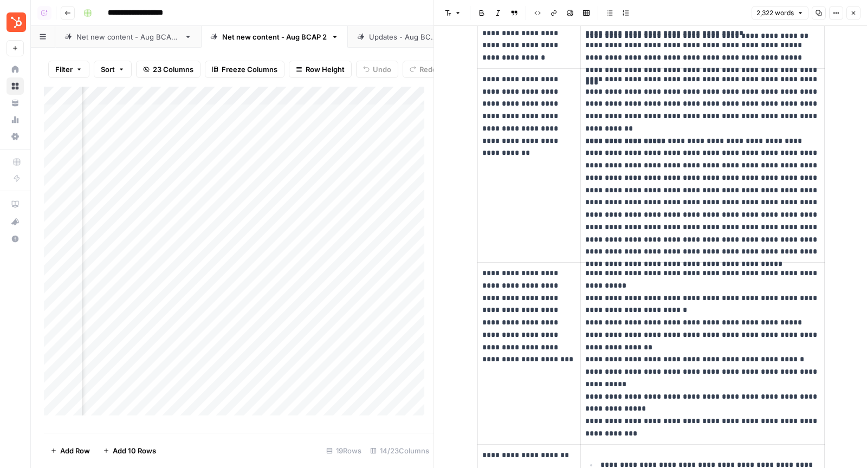
scroll to position [0, 1287]
click at [389, 44] on link "Updates - Aug BCAP" at bounding box center [404, 37] width 112 height 22
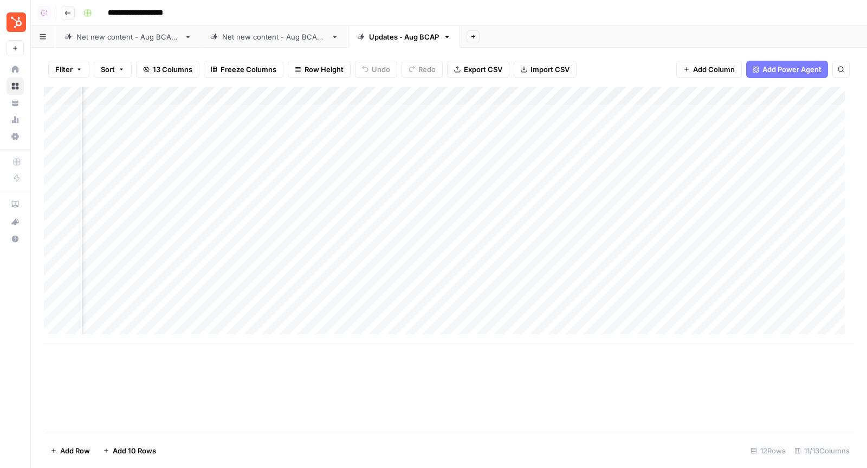
scroll to position [0, 165]
click at [438, 113] on div "Add Column" at bounding box center [449, 215] width 810 height 257
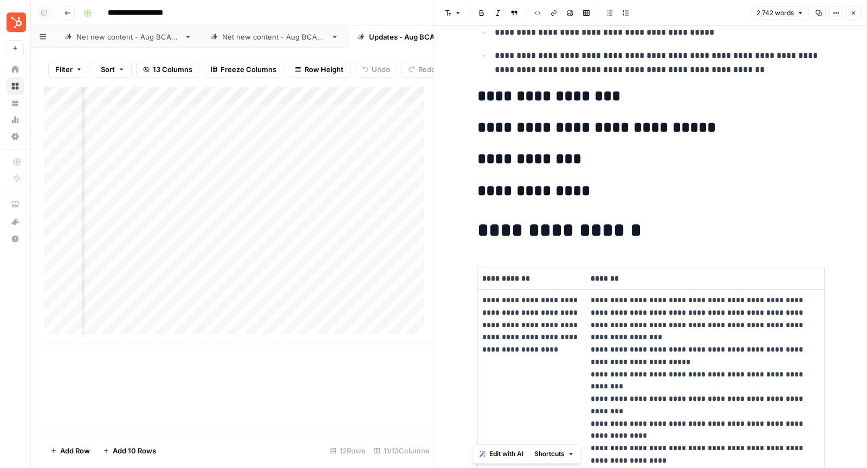
scroll to position [0, 467]
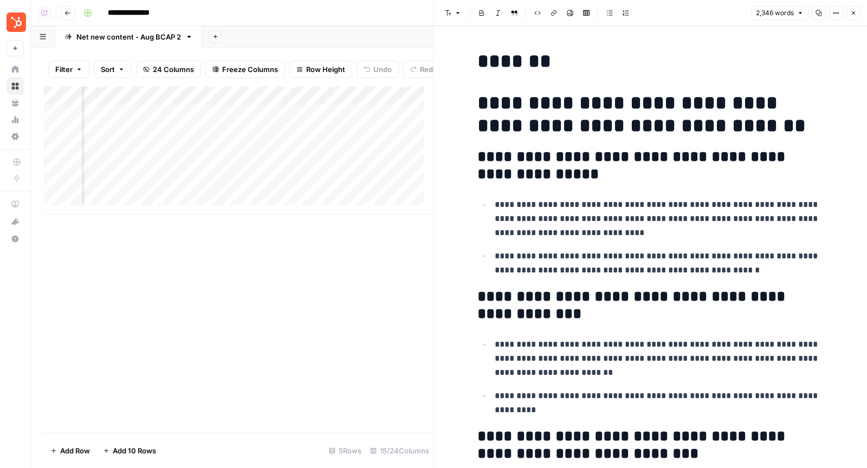
scroll to position [0, 386]
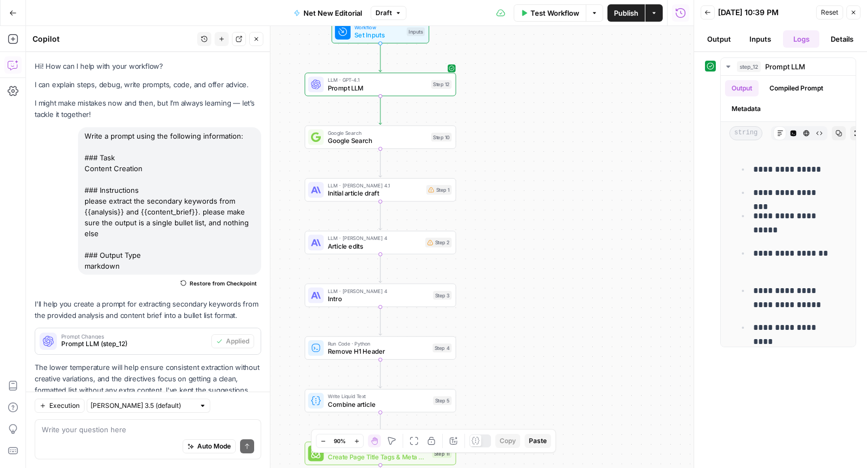
scroll to position [51, 0]
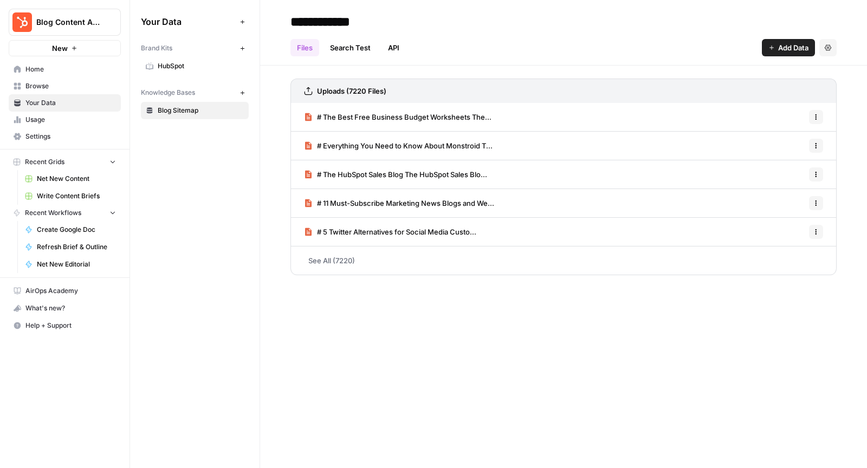
click at [74, 194] on span "Write Content Briefs" at bounding box center [76, 196] width 79 height 10
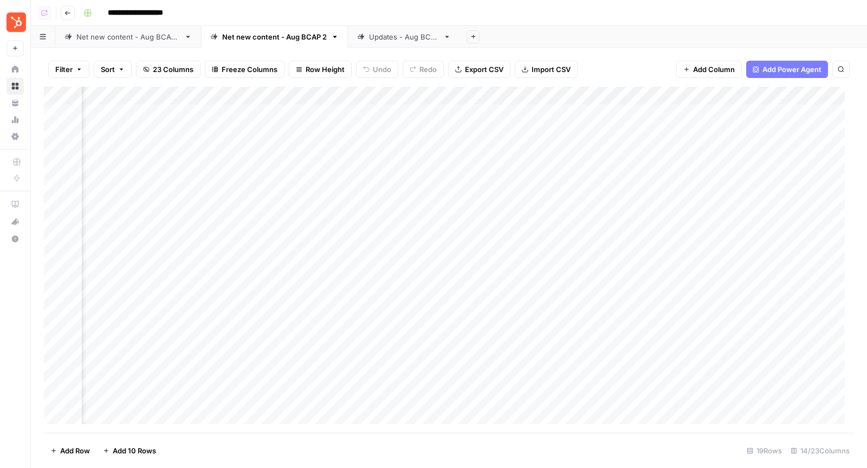
scroll to position [0, 883]
